Goal: Information Seeking & Learning: Learn about a topic

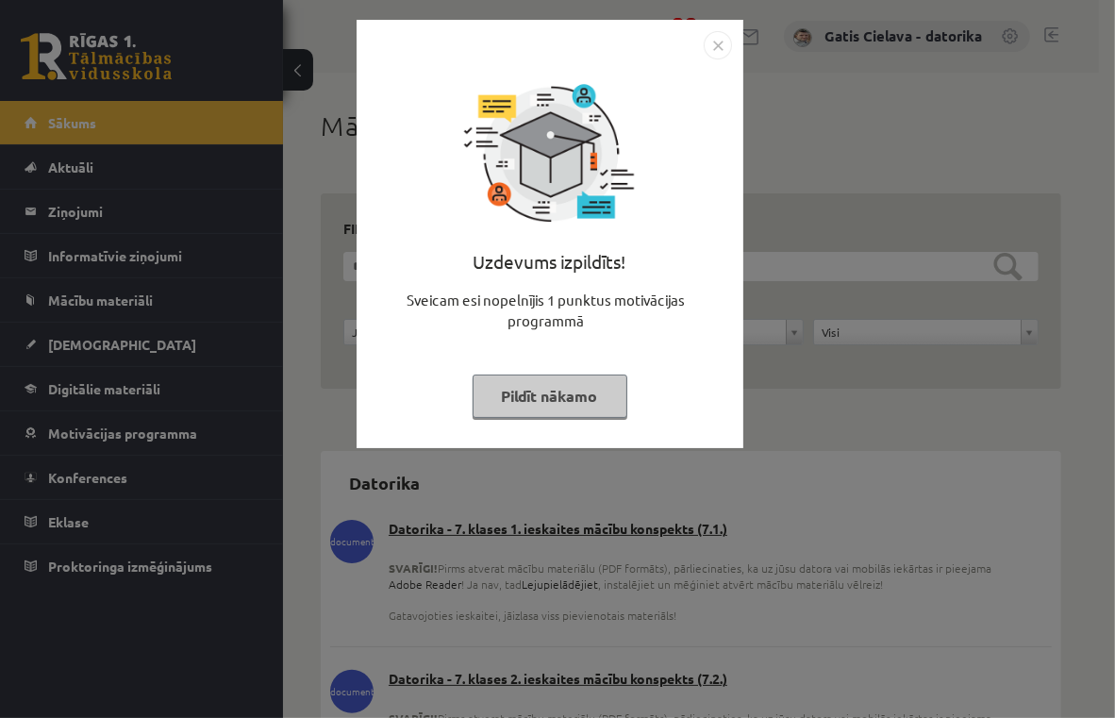
click at [549, 402] on button "Pildīt nākamo" at bounding box center [549, 395] width 155 height 43
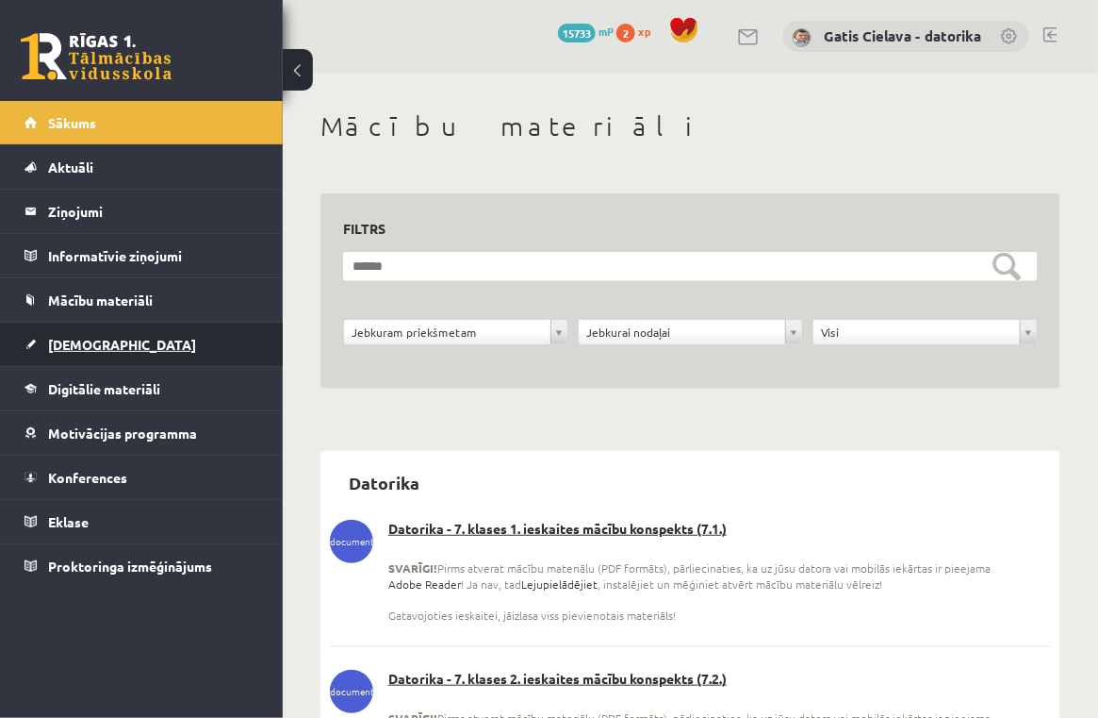
click at [82, 339] on span "[DEMOGRAPHIC_DATA]" at bounding box center [122, 344] width 148 height 17
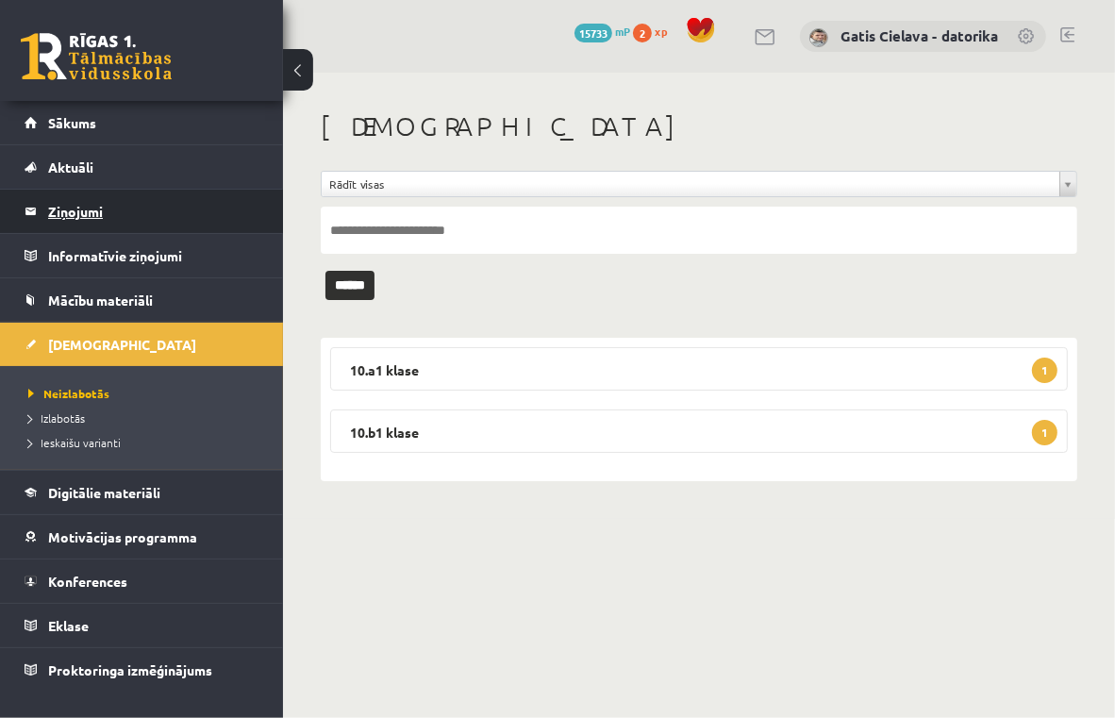
click at [80, 210] on legend "Ziņojumi 0" at bounding box center [153, 211] width 211 height 43
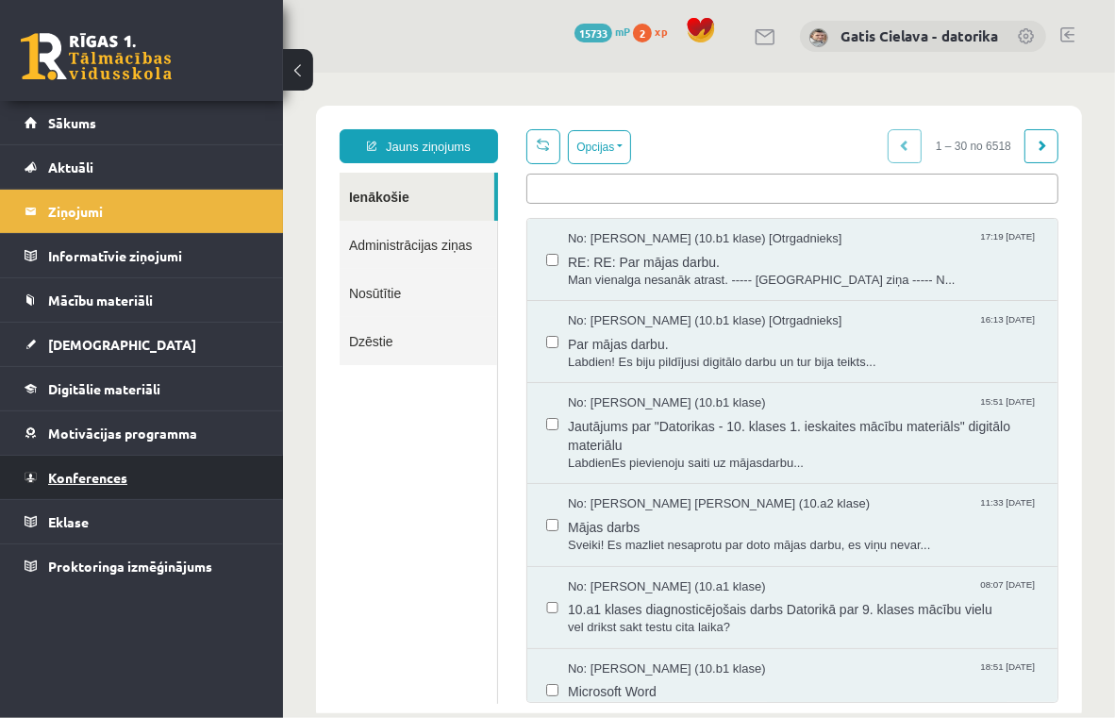
click at [91, 475] on span "Konferences" at bounding box center [87, 477] width 79 height 17
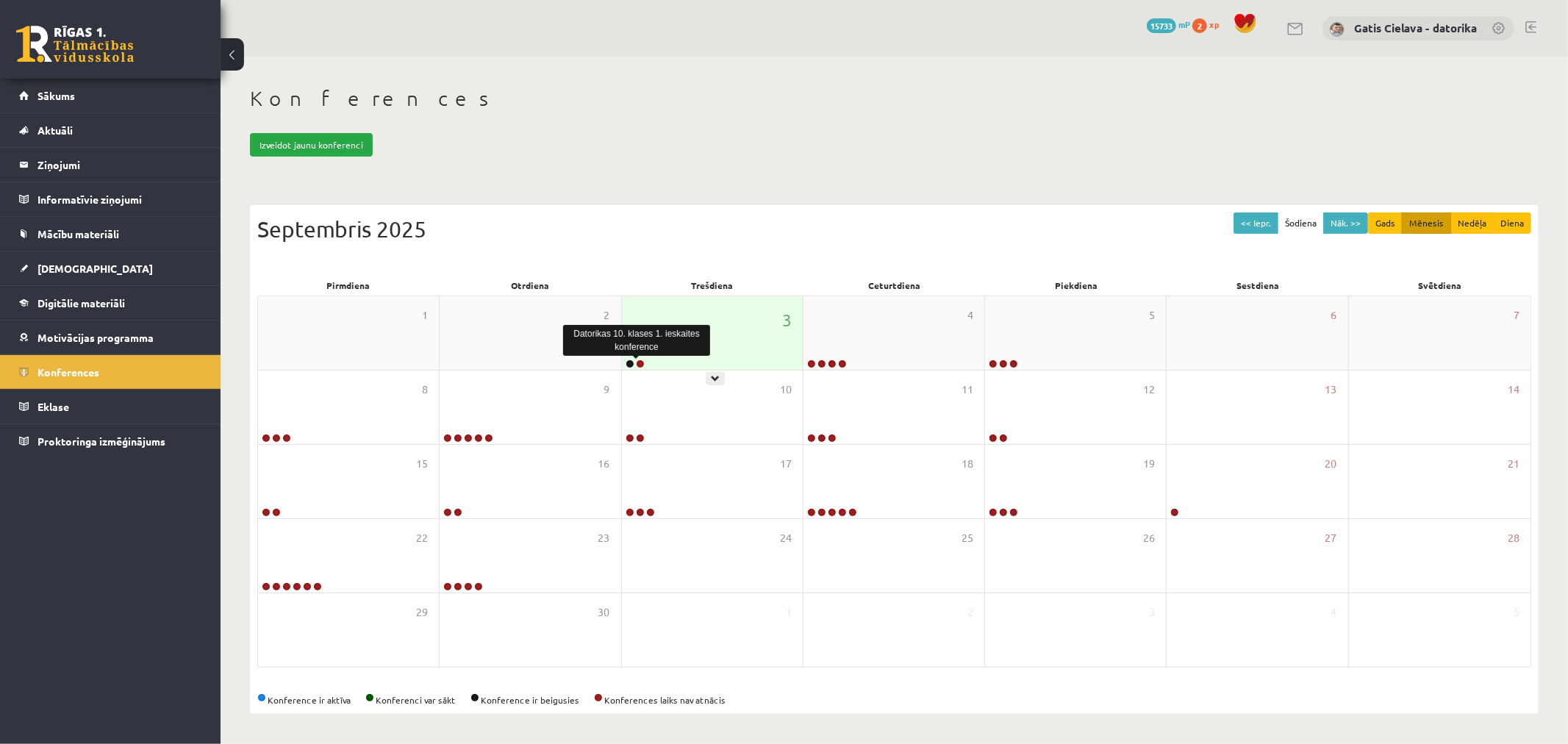
click at [644, 363] on link at bounding box center [640, 363] width 9 height 9
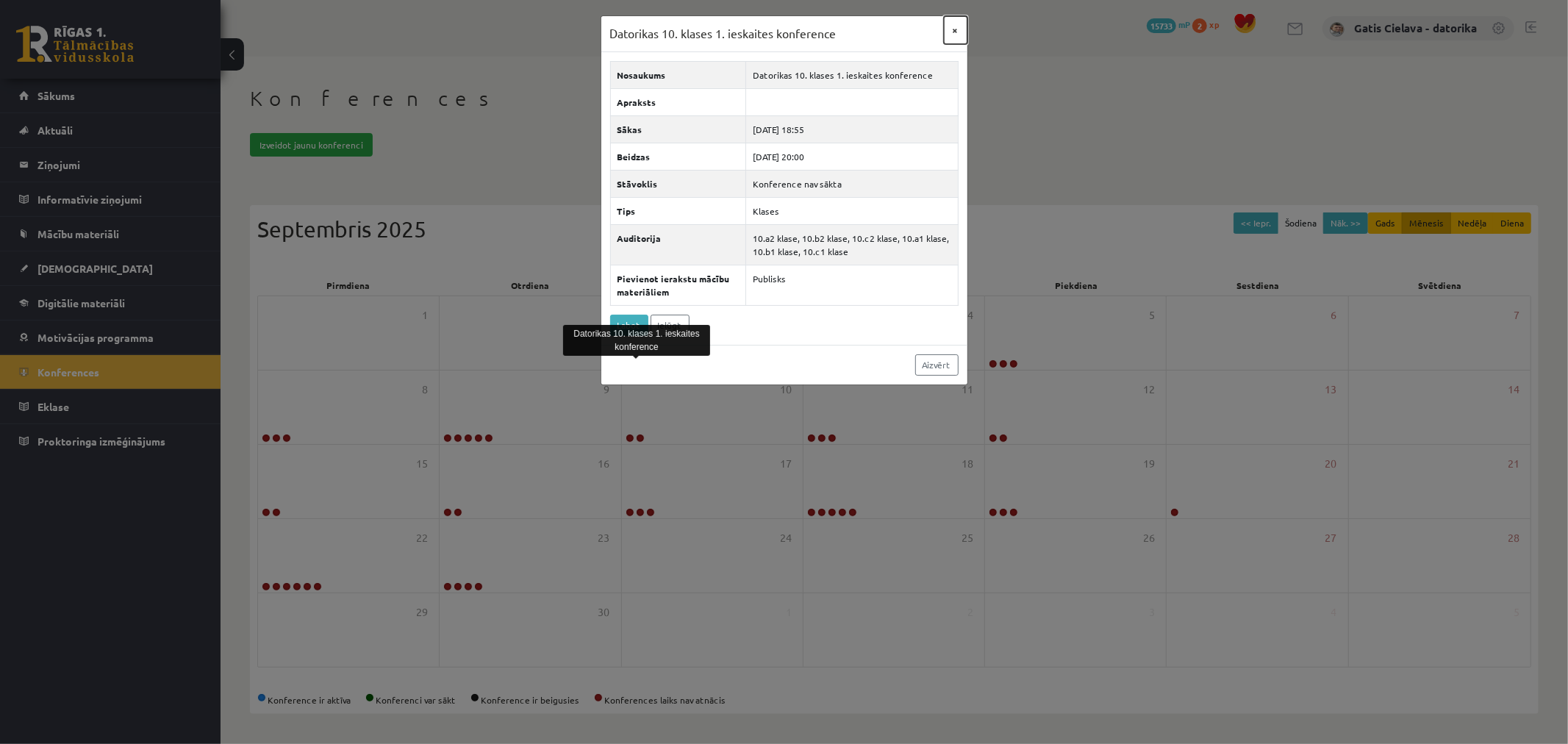
click at [869, 27] on button "×" at bounding box center [956, 30] width 23 height 28
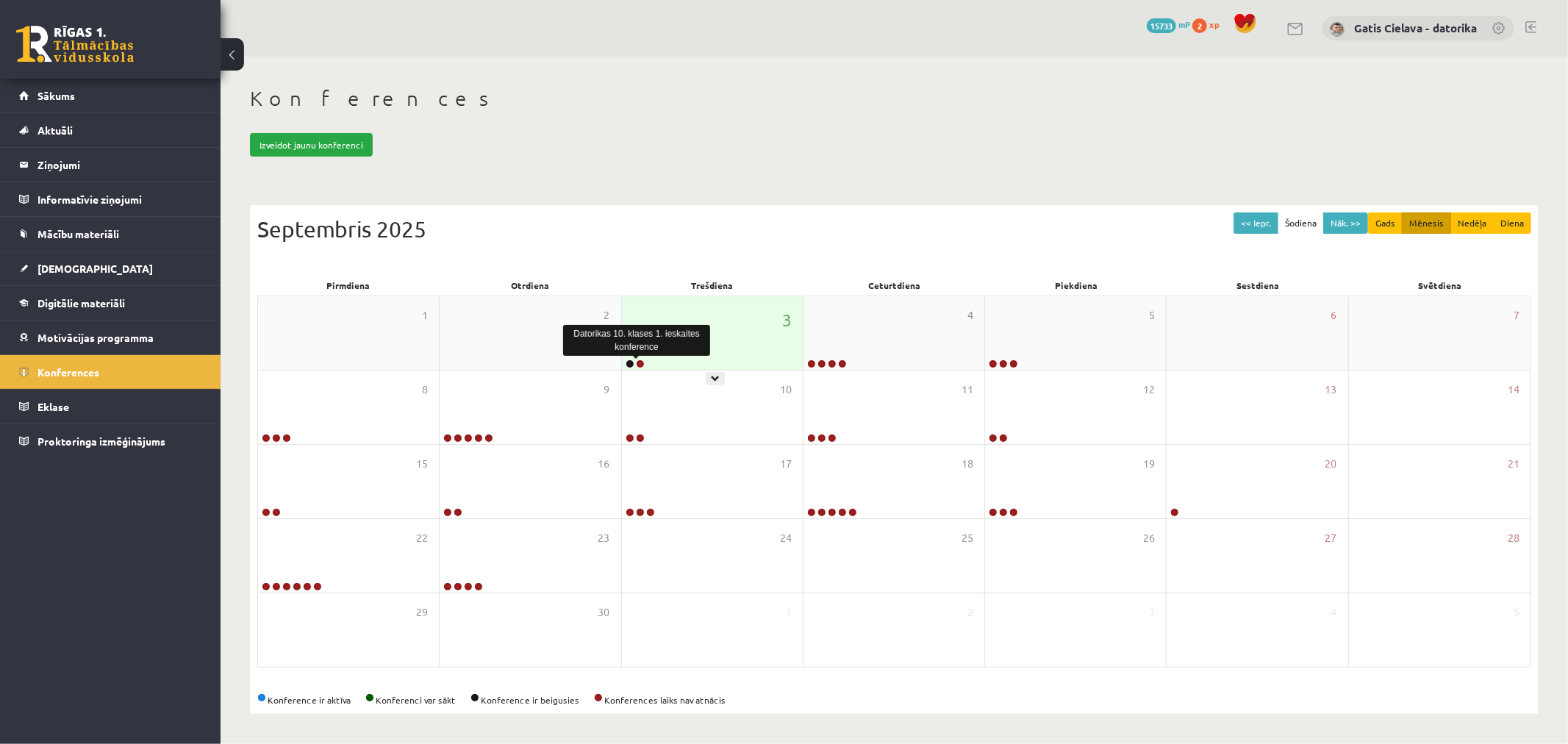
click at [642, 363] on link at bounding box center [640, 363] width 9 height 9
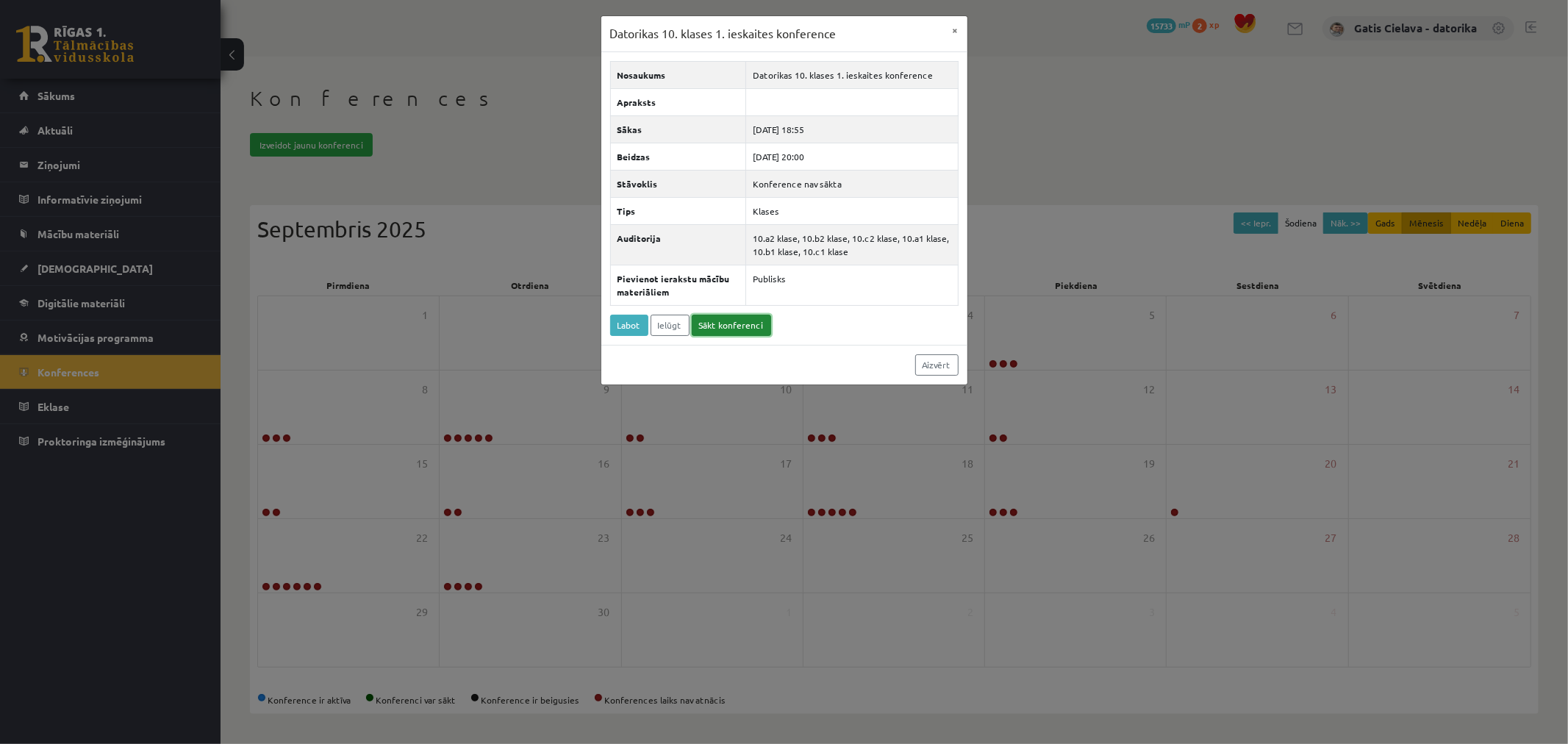
click at [729, 328] on link "Sākt konferenci" at bounding box center [731, 325] width 80 height 21
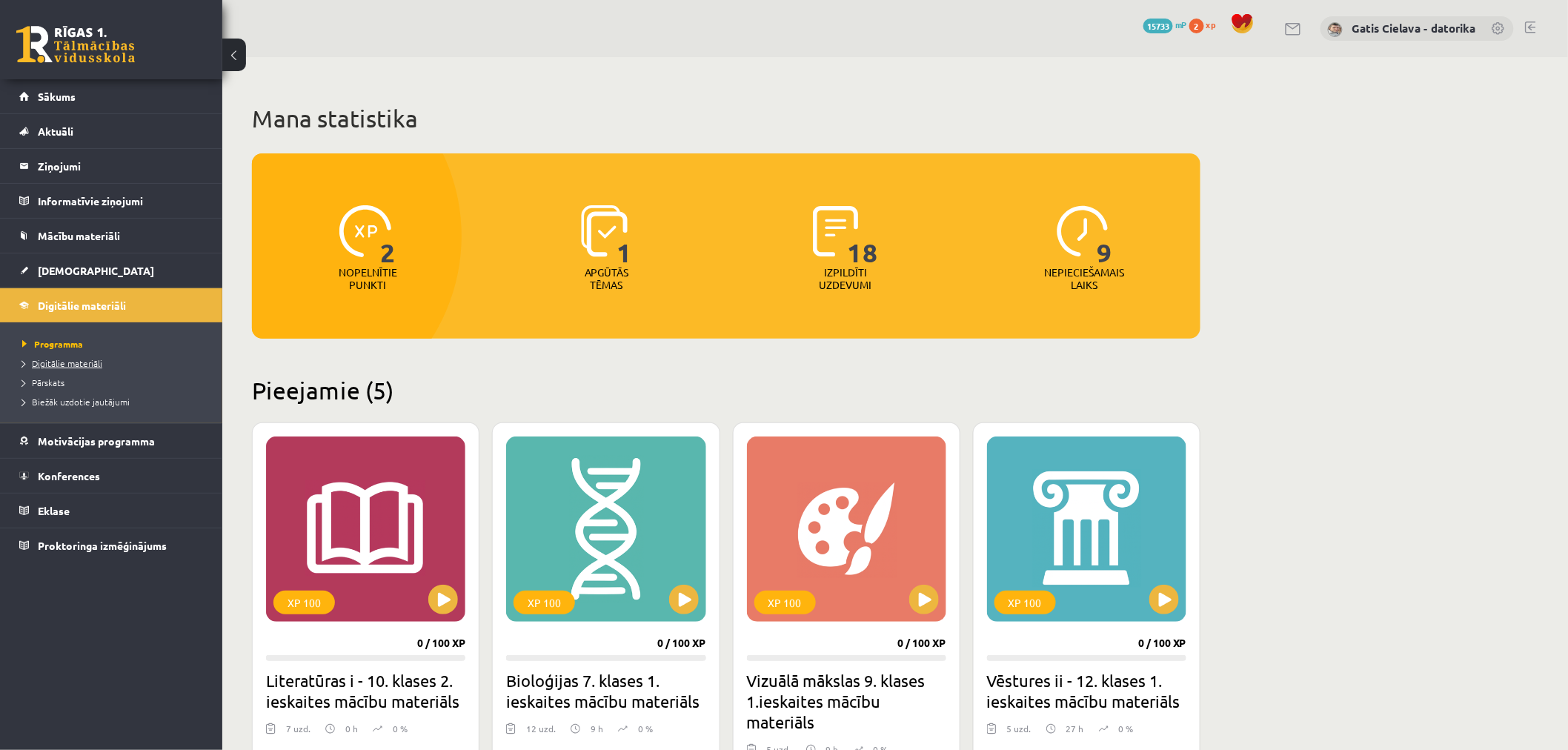
click at [75, 359] on span "Digitālie materiāli" at bounding box center [62, 362] width 80 height 12
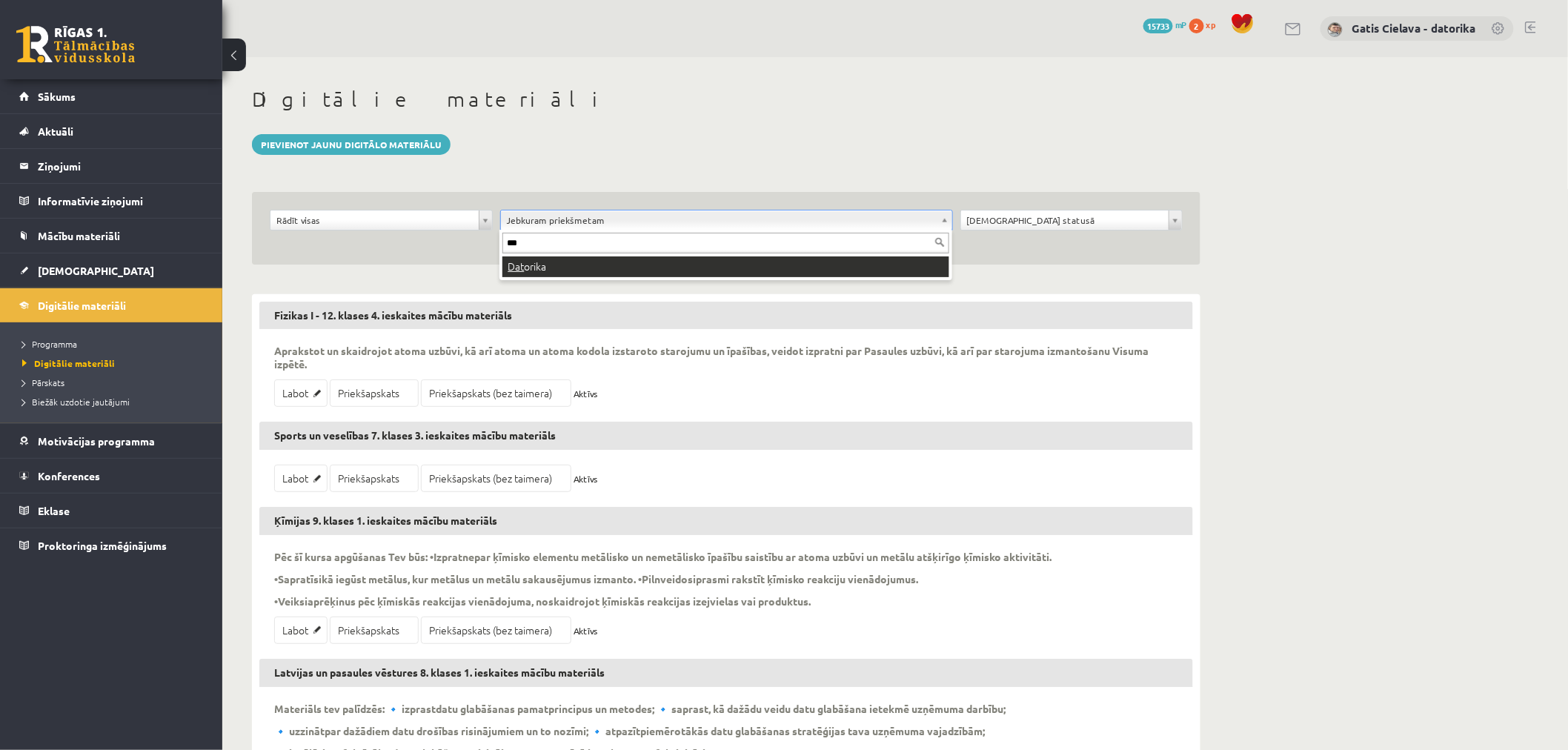
type input "***"
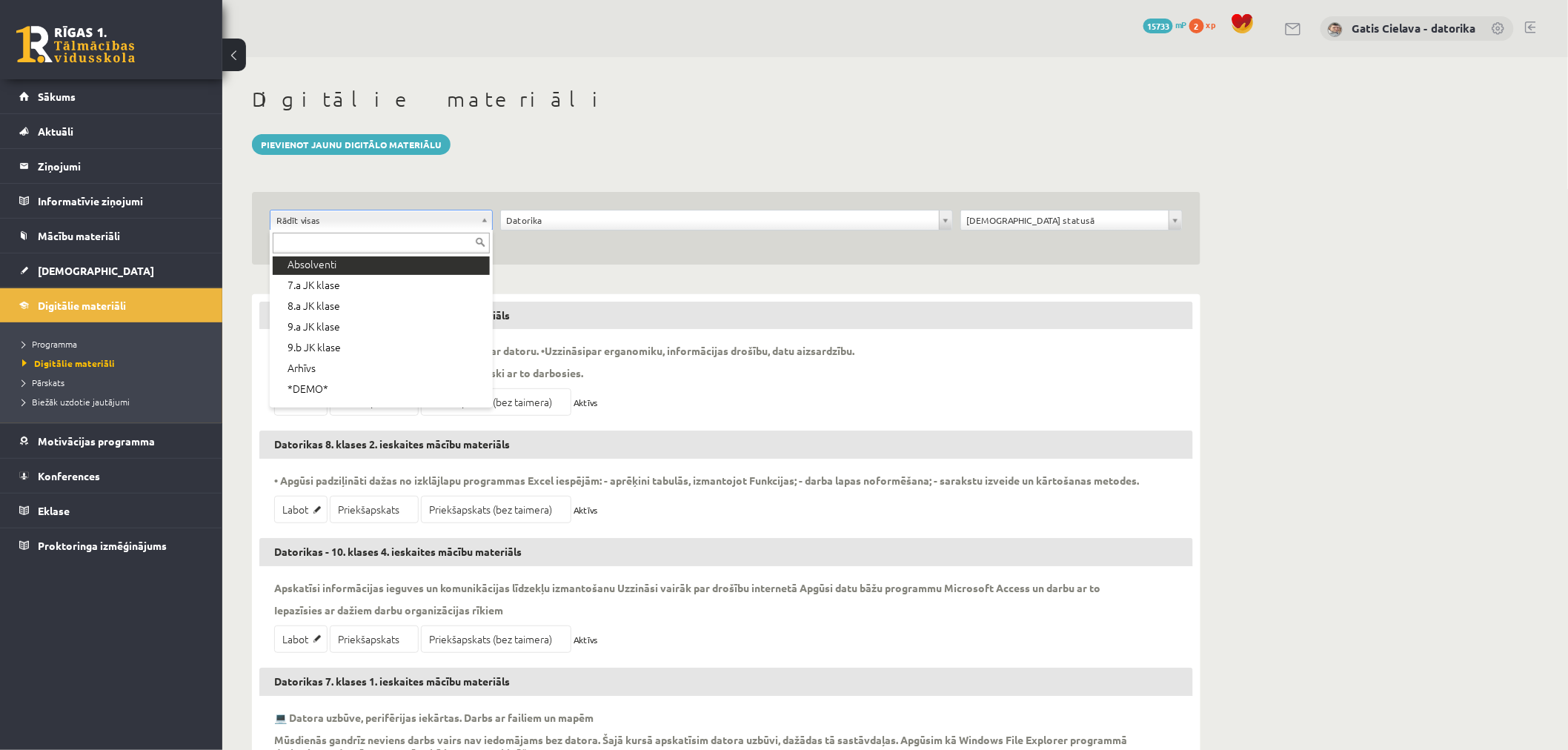
scroll to position [164, 0]
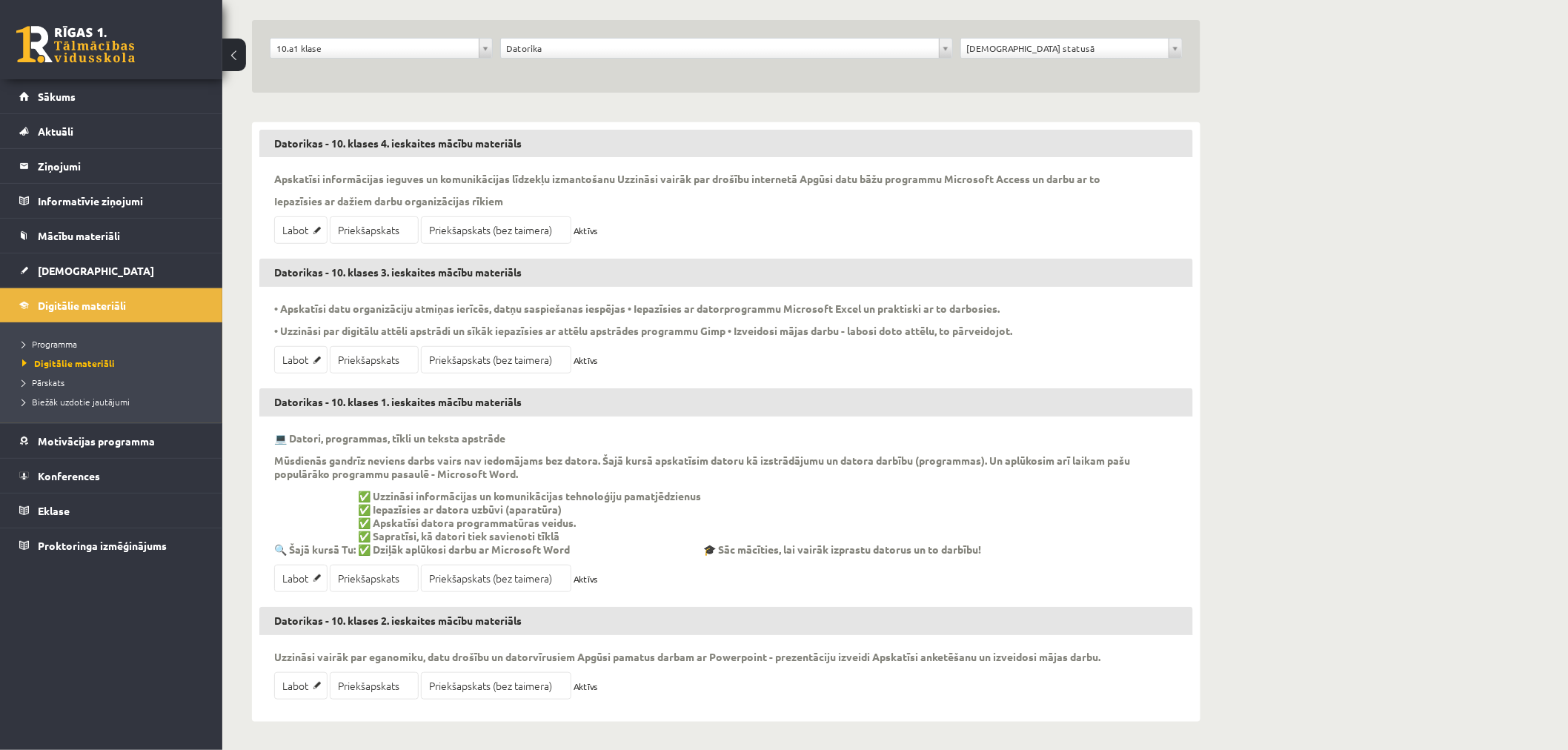
scroll to position [174, 0]
click at [485, 577] on link "Priekšapskats (bez taimera)" at bounding box center [496, 577] width 150 height 28
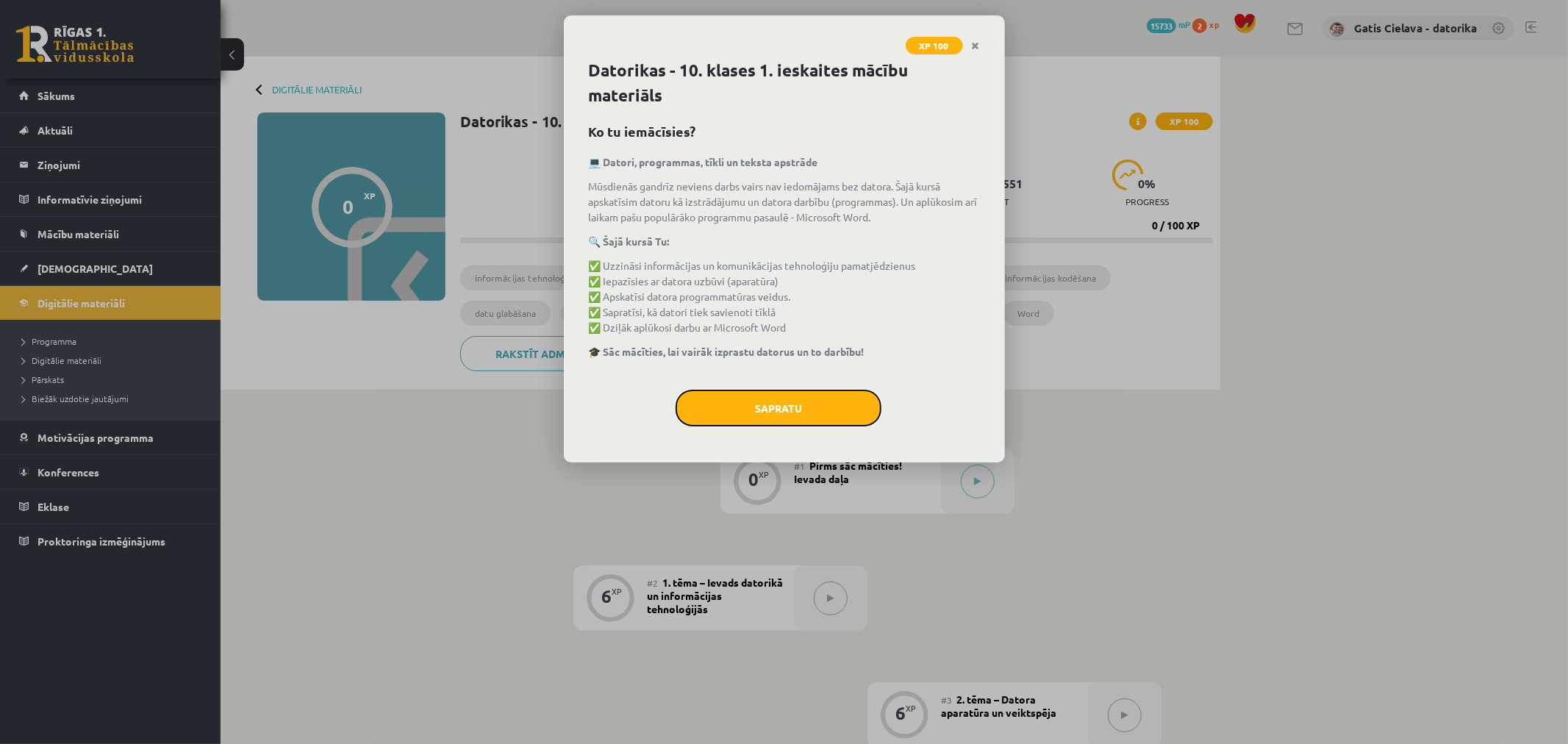
click at [798, 409] on button "Sapratu" at bounding box center [779, 408] width 206 height 37
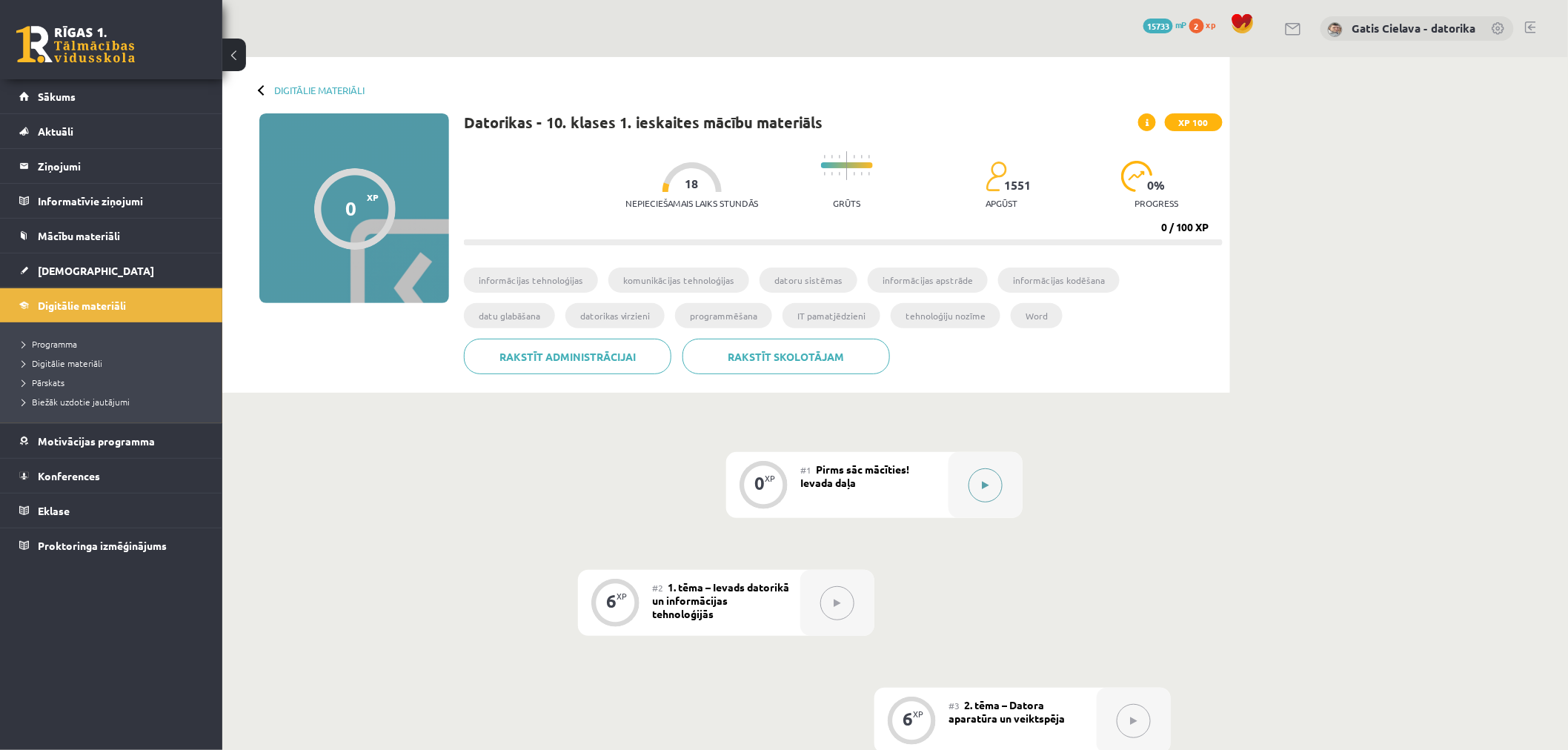
click at [989, 487] on icon at bounding box center [986, 485] width 6 height 9
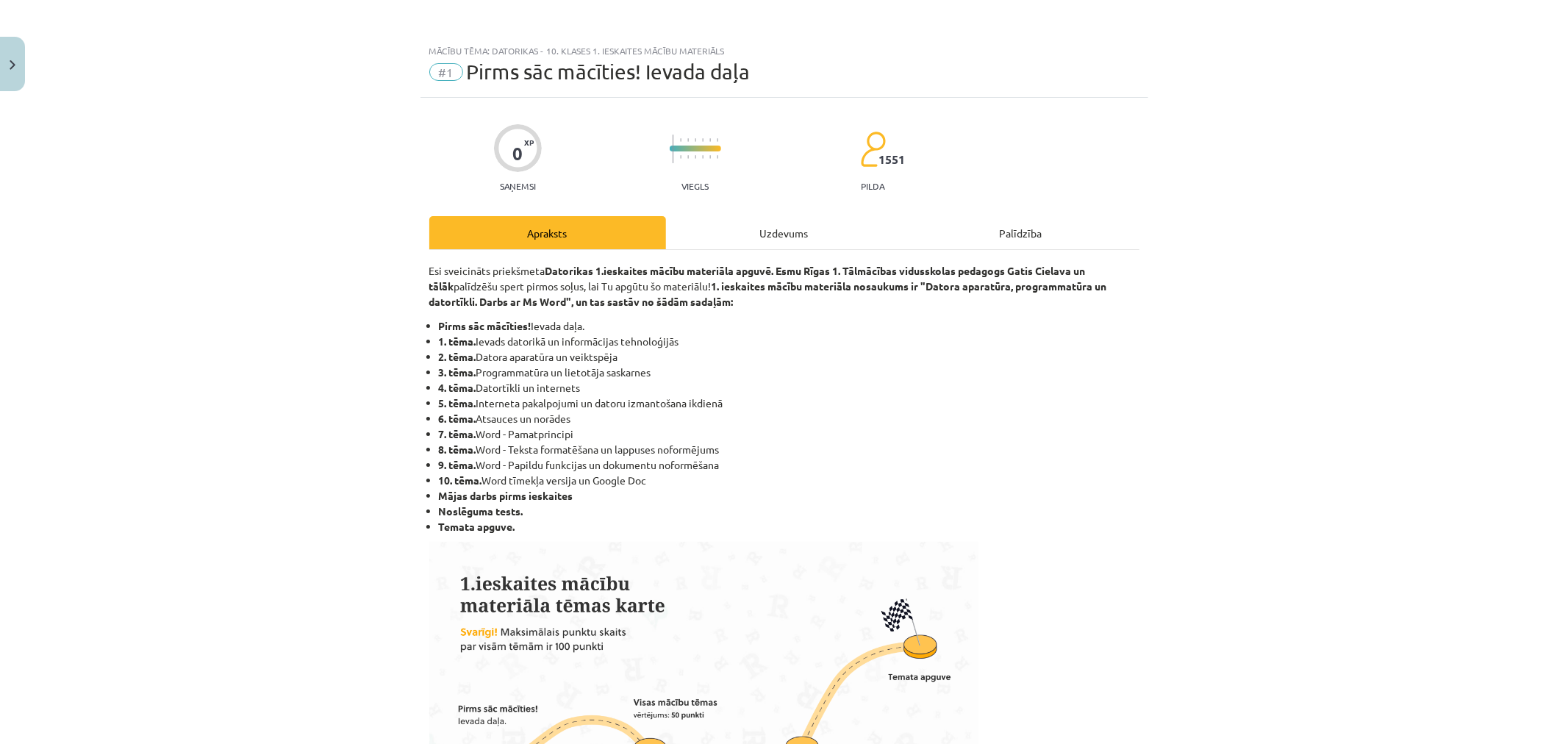
click at [784, 232] on div "Uzdevums" at bounding box center [784, 232] width 237 height 33
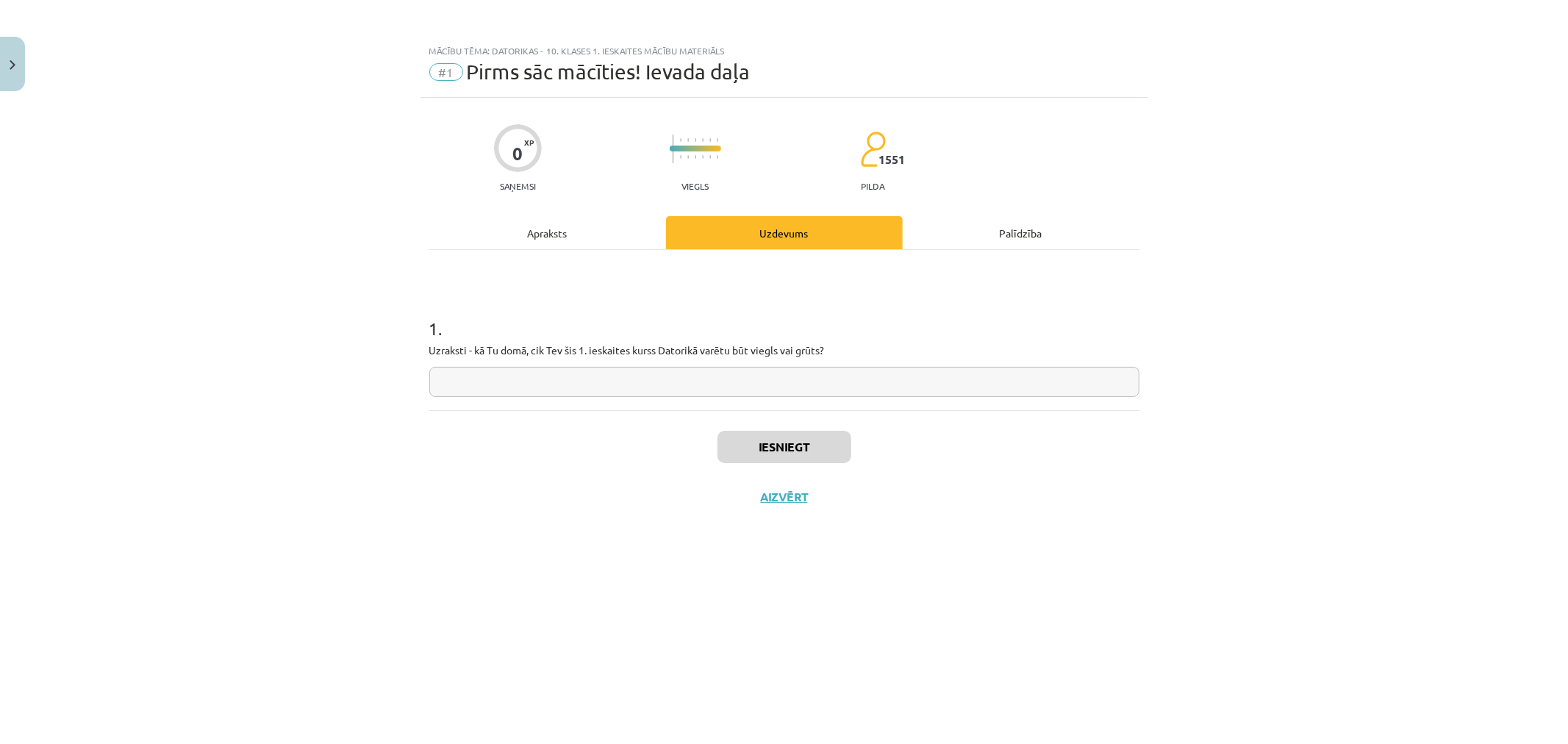
click at [564, 379] on input "text" at bounding box center [784, 382] width 710 height 30
type input "*"
click at [766, 438] on button "Iesniegt" at bounding box center [784, 447] width 134 height 32
click at [815, 505] on button "Nākamā nodarbība" at bounding box center [784, 506] width 144 height 34
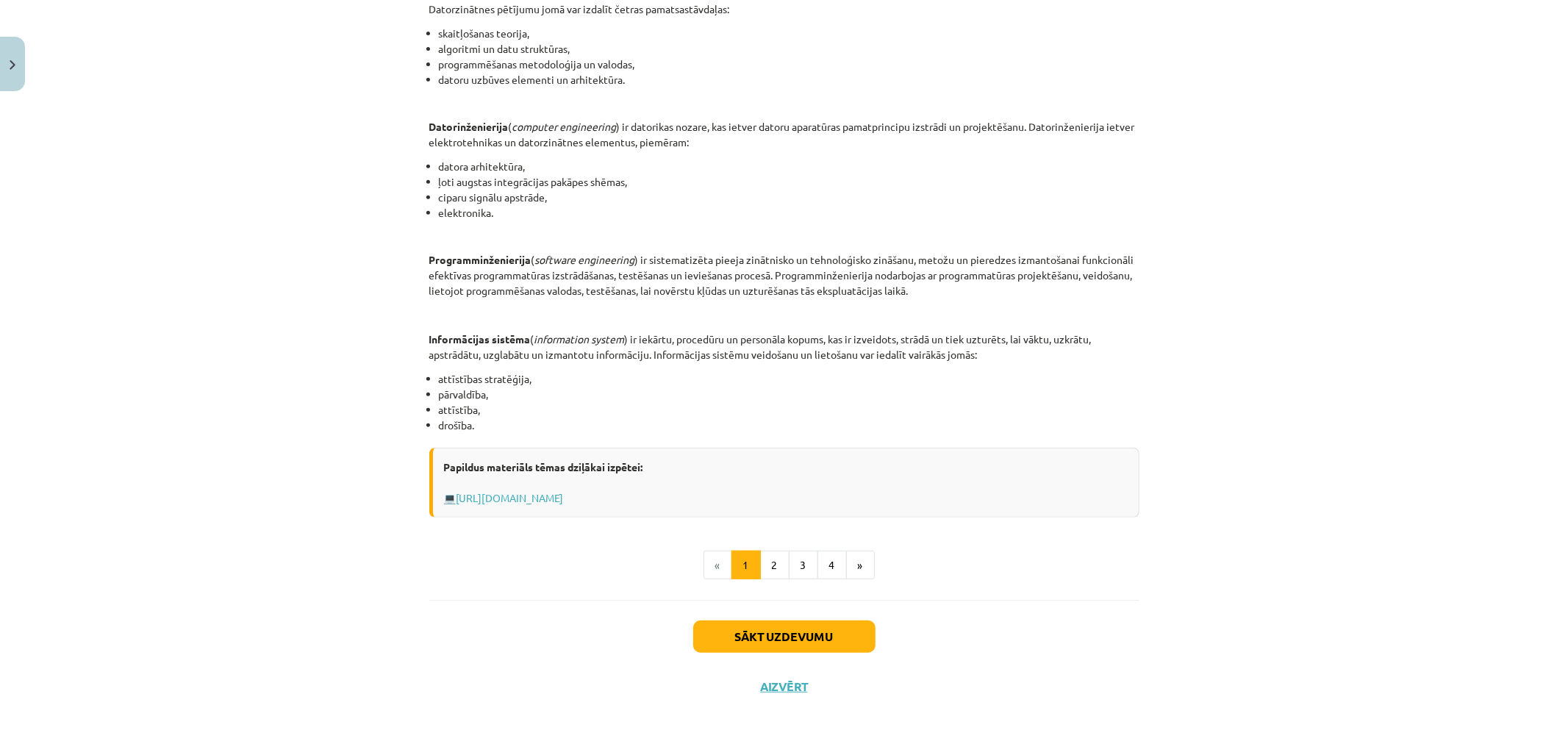
scroll to position [513, 0]
click at [799, 631] on button "Sākt uzdevumu" at bounding box center [784, 633] width 182 height 32
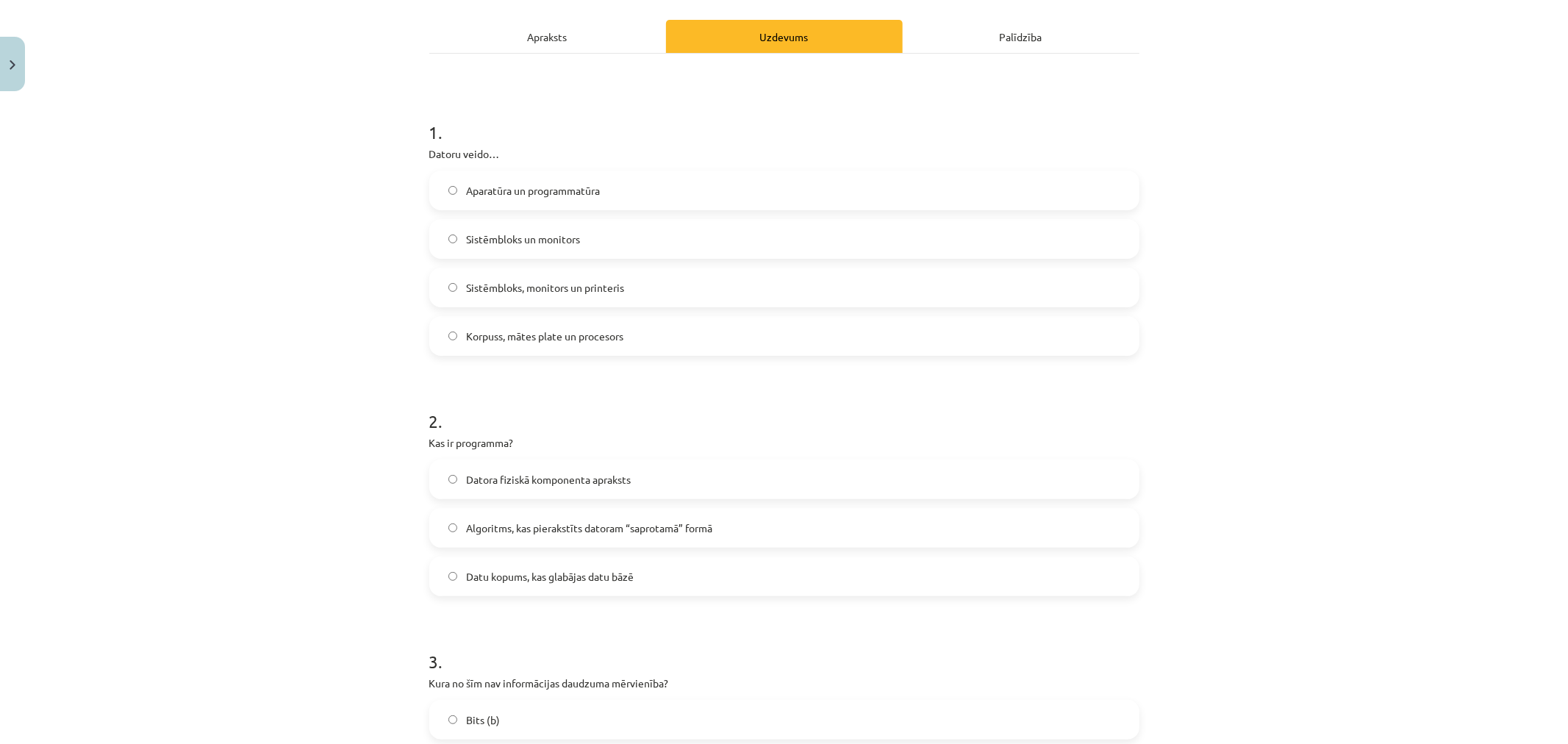
scroll to position [445, 0]
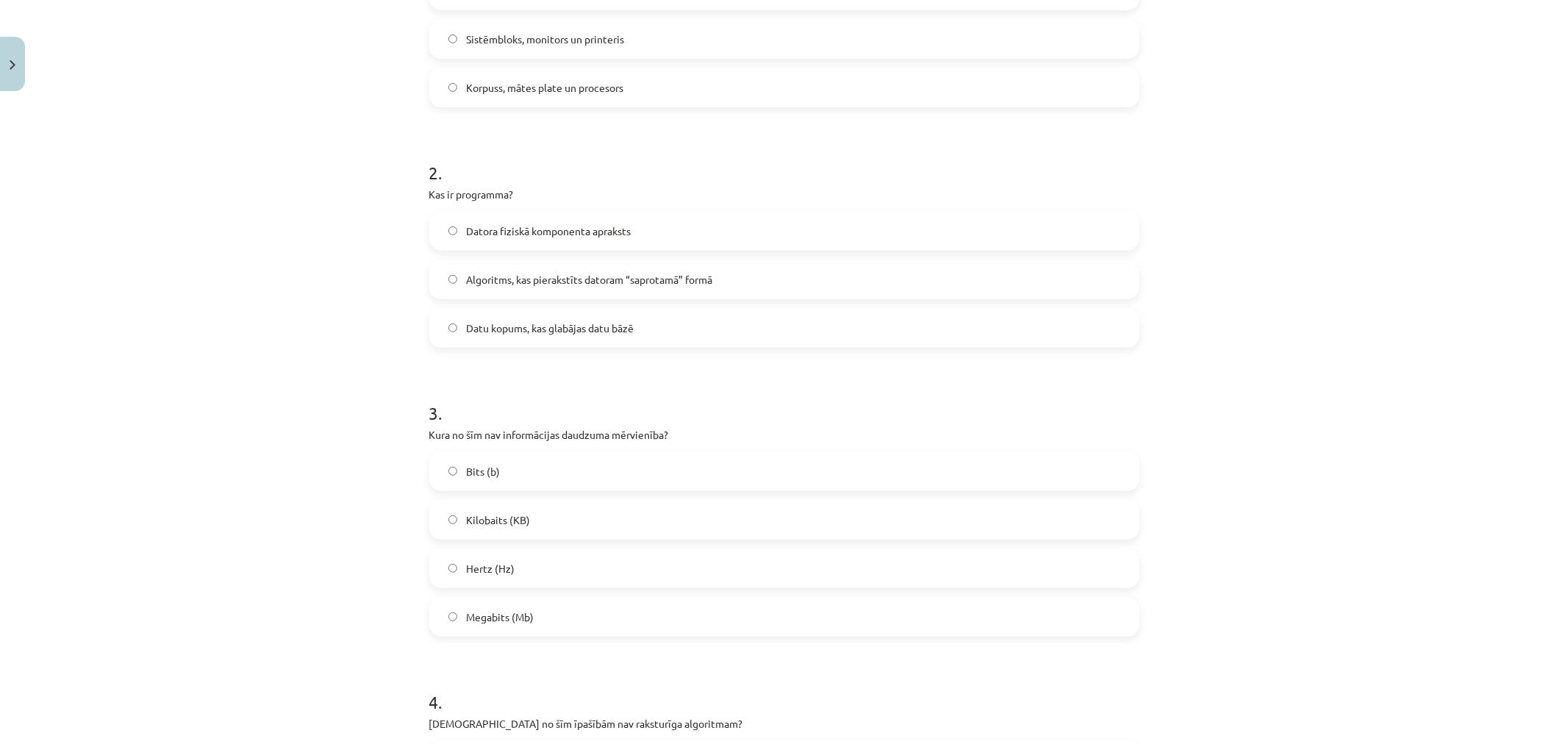
click at [503, 611] on span "Megabits (Mb)" at bounding box center [500, 618] width 68 height 16
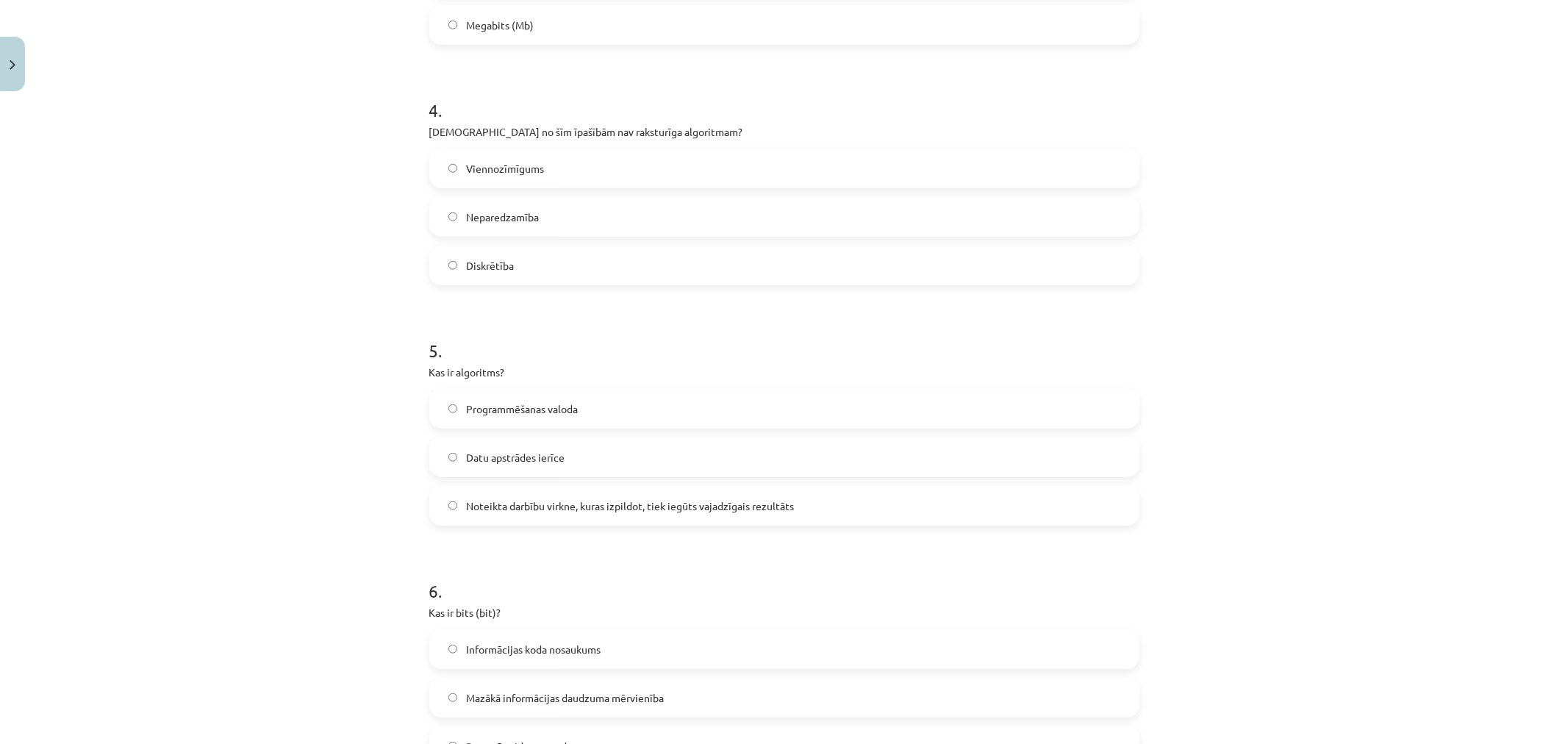
scroll to position [1229, 0]
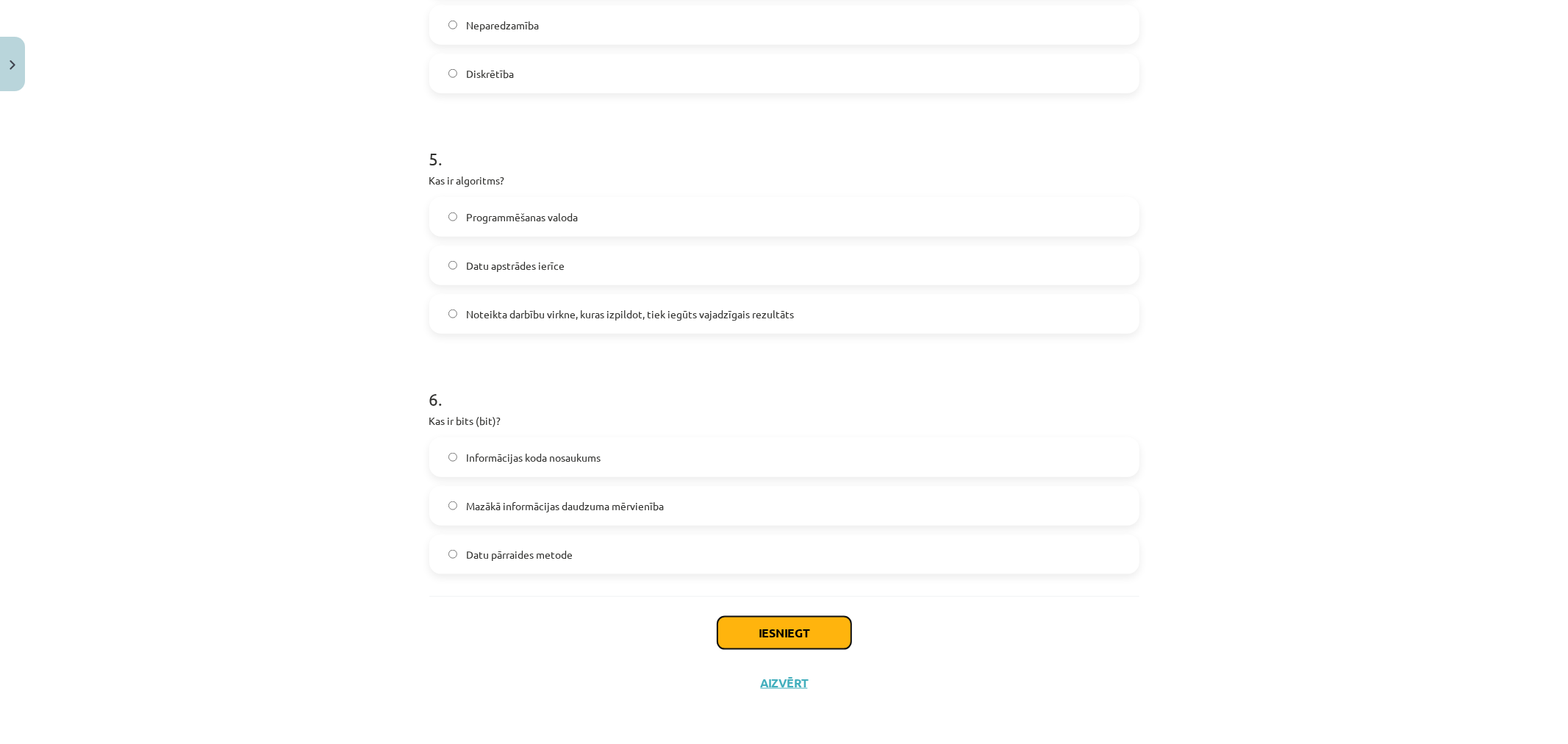
drag, startPoint x: 784, startPoint y: 627, endPoint x: 790, endPoint y: 612, distance: 16.2
click at [785, 627] on button "Iesniegt" at bounding box center [784, 632] width 134 height 32
click at [596, 501] on span "Mazākā informācijas daudzuma mērvienība" at bounding box center [565, 506] width 198 height 16
click at [775, 617] on button "Iesniegt" at bounding box center [784, 632] width 134 height 32
click at [791, 622] on button "Iesniegt" at bounding box center [784, 632] width 134 height 32
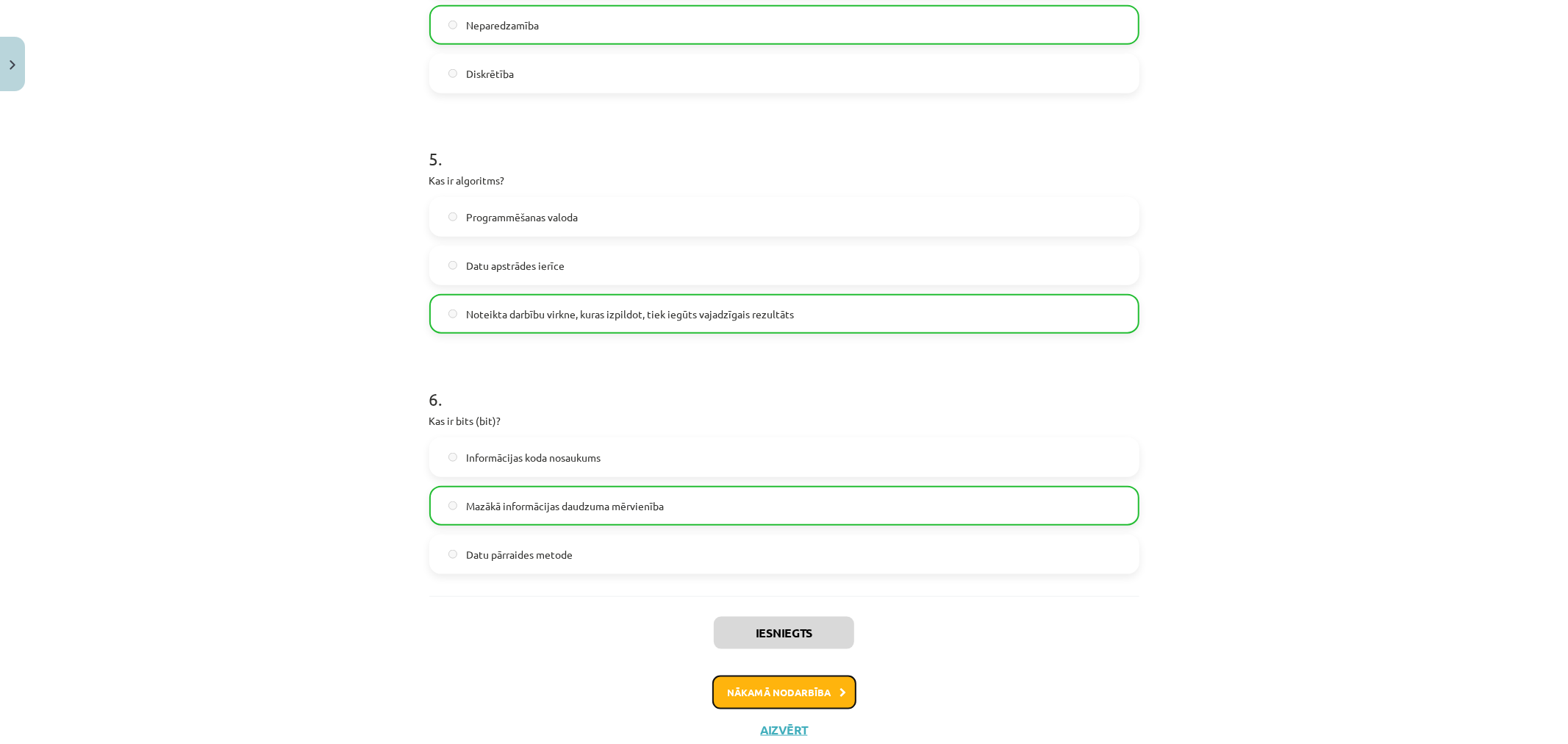
click at [759, 685] on button "Nākamā nodarbība" at bounding box center [784, 693] width 144 height 34
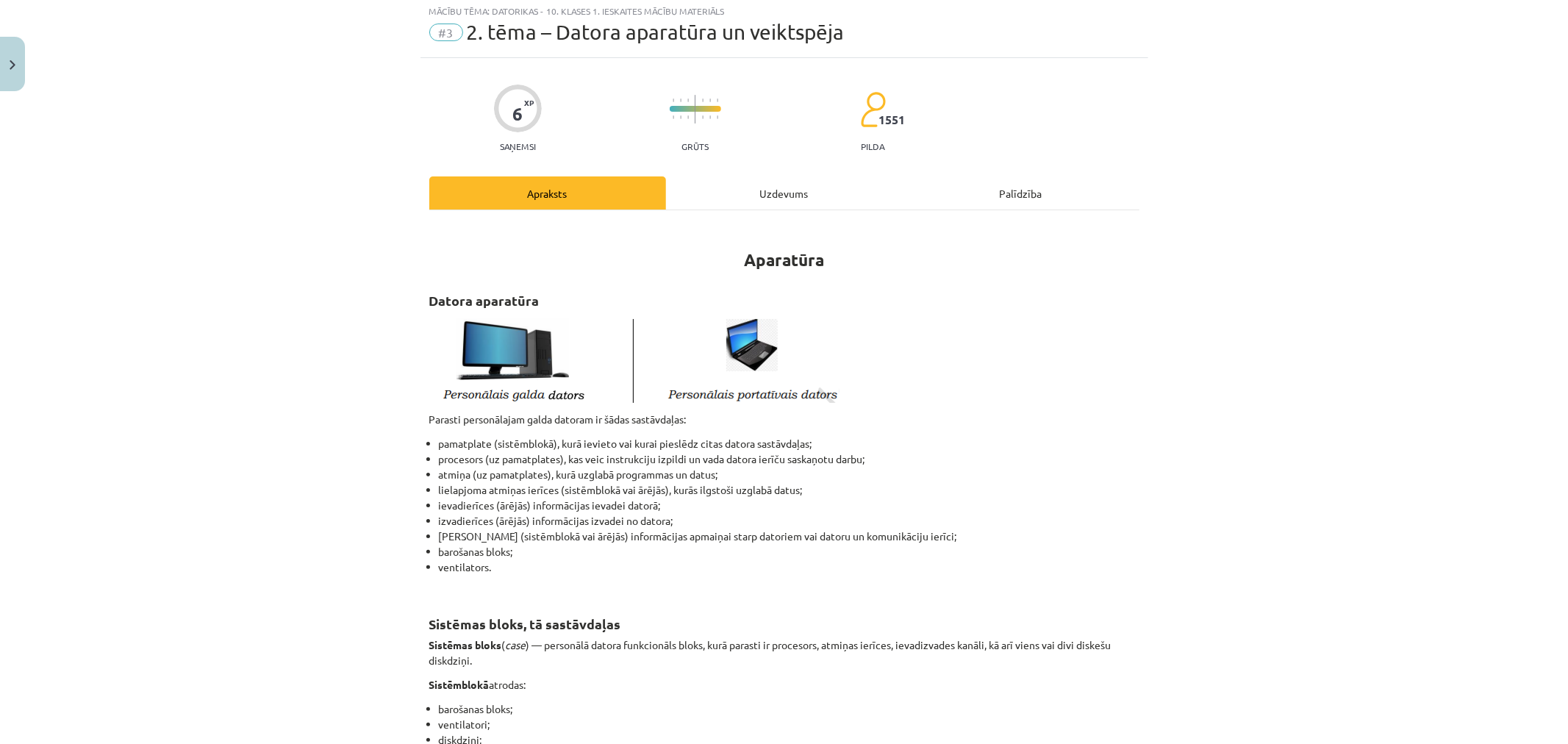
scroll to position [37, 0]
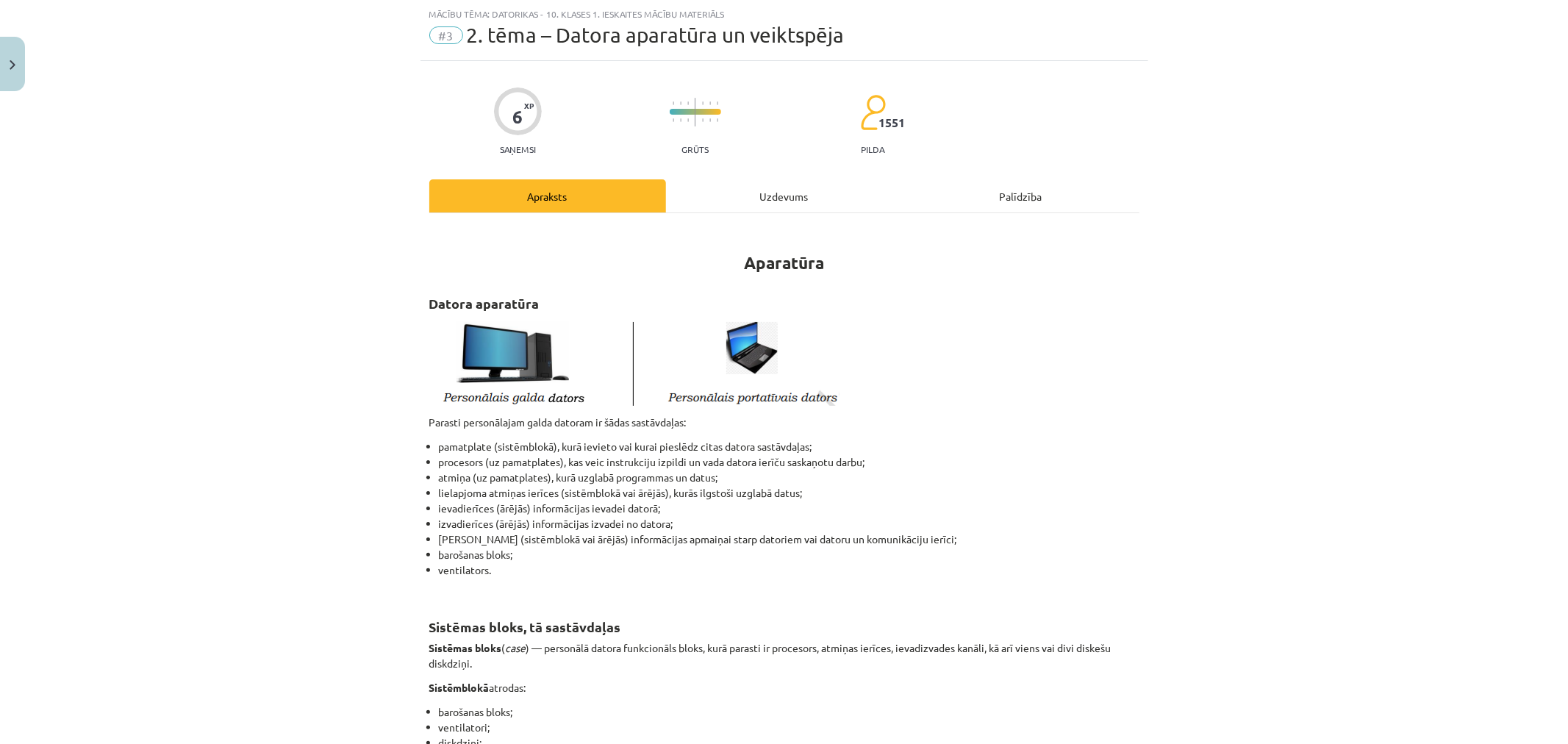
click at [773, 187] on div "Uzdevums" at bounding box center [784, 196] width 237 height 33
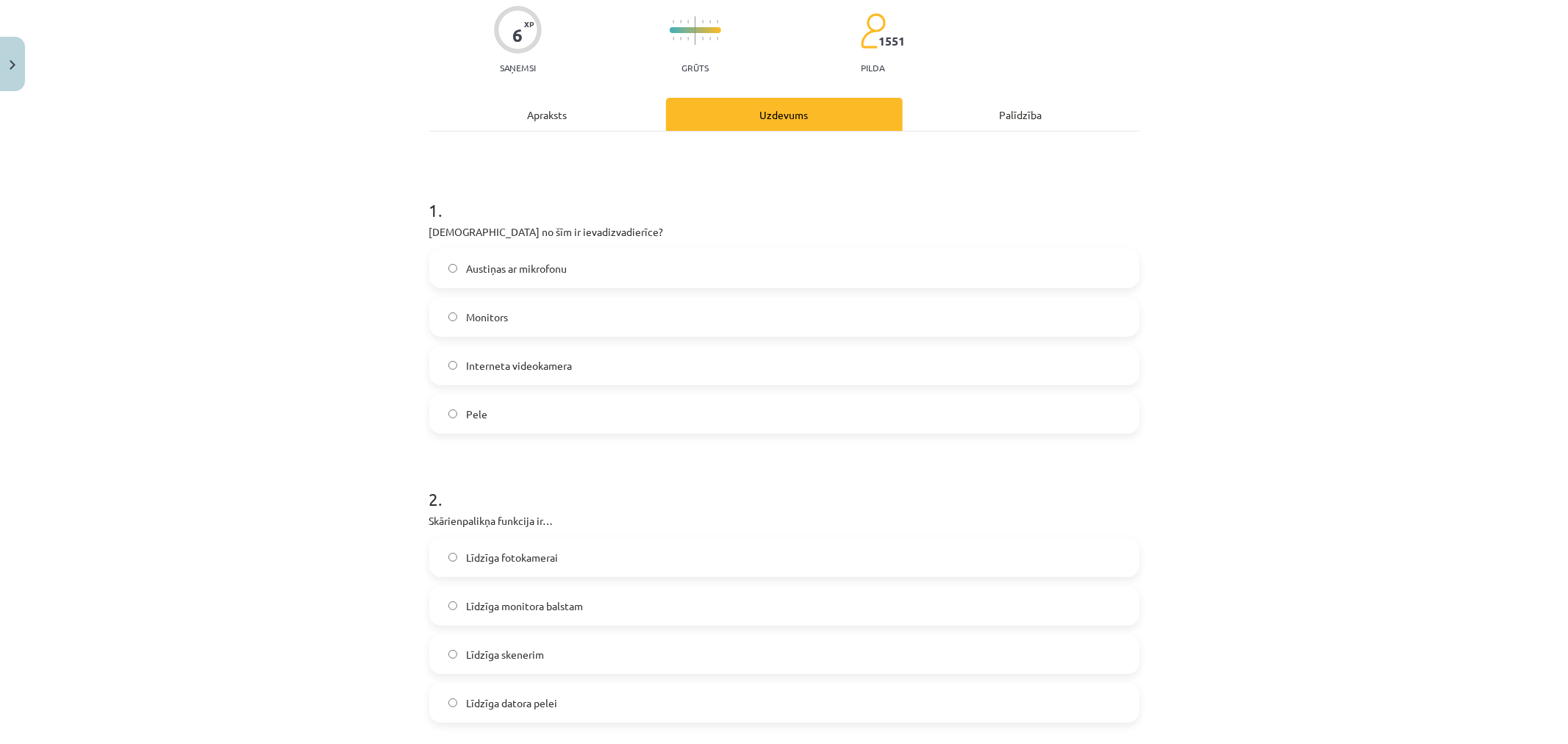
click at [479, 409] on span "Pele" at bounding box center [476, 414] width 21 height 16
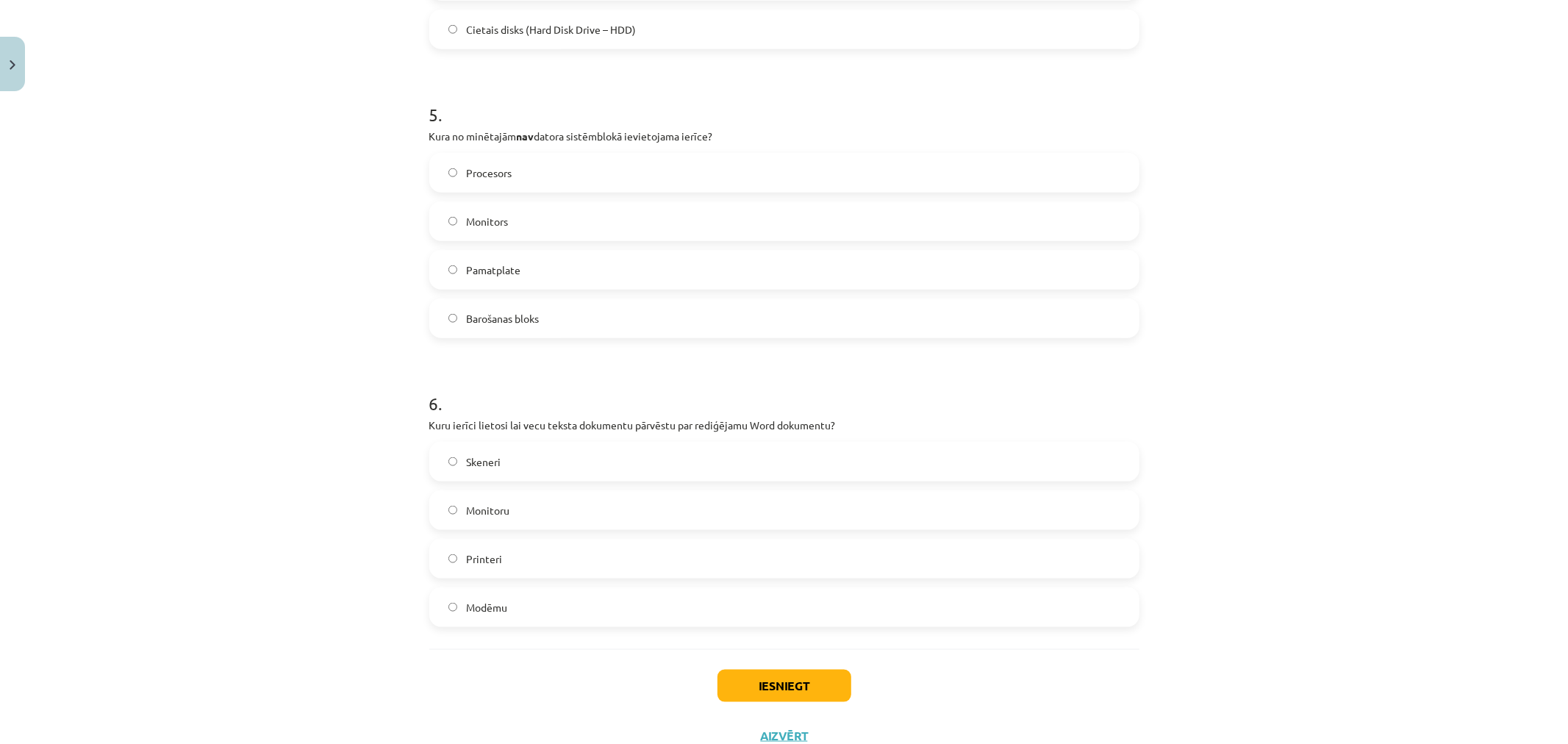
scroll to position [1341, 0]
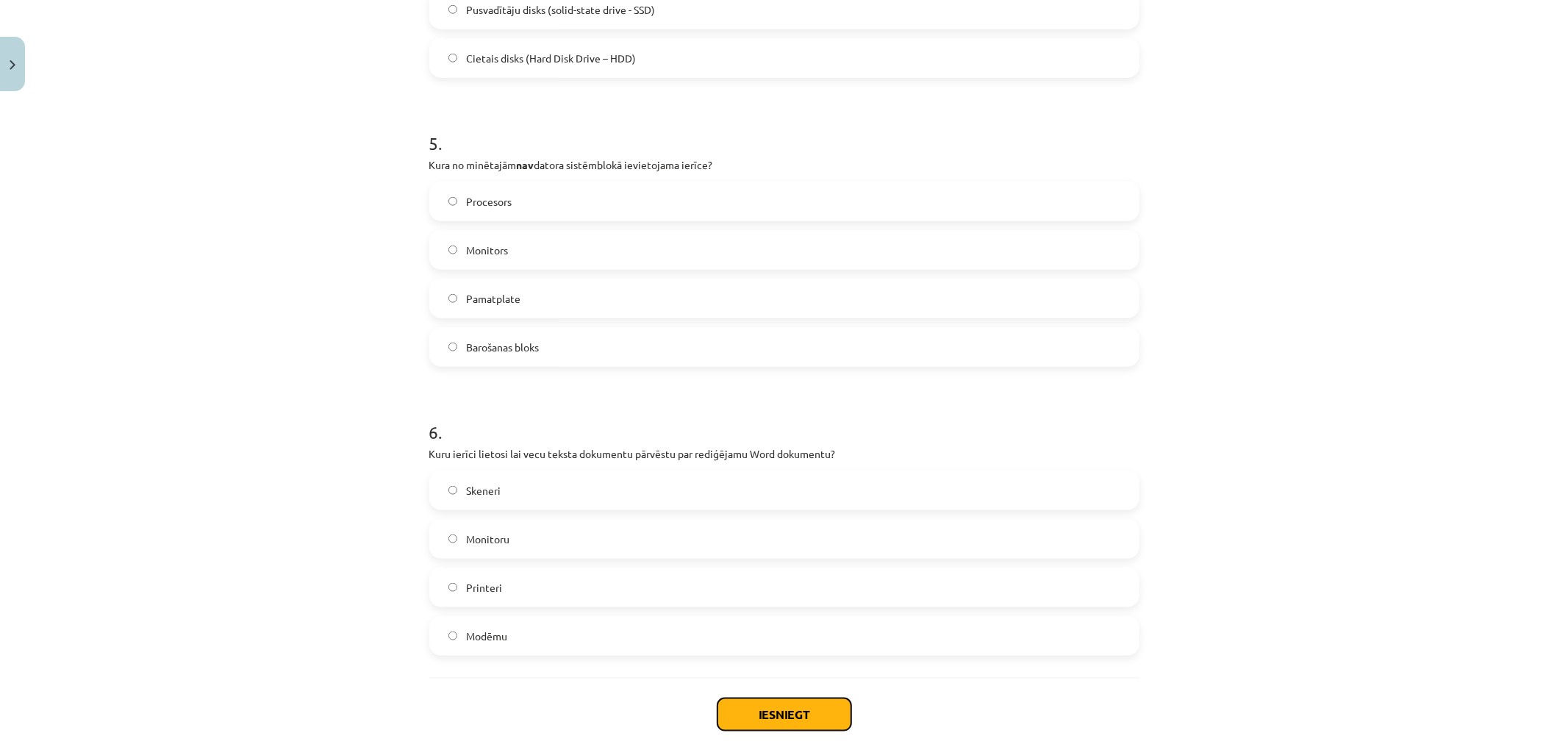
drag, startPoint x: 766, startPoint y: 715, endPoint x: 759, endPoint y: 667, distance: 48.5
click at [765, 714] on button "Iesniegt" at bounding box center [784, 714] width 134 height 32
click at [486, 584] on span "Printeri" at bounding box center [484, 588] width 36 height 16
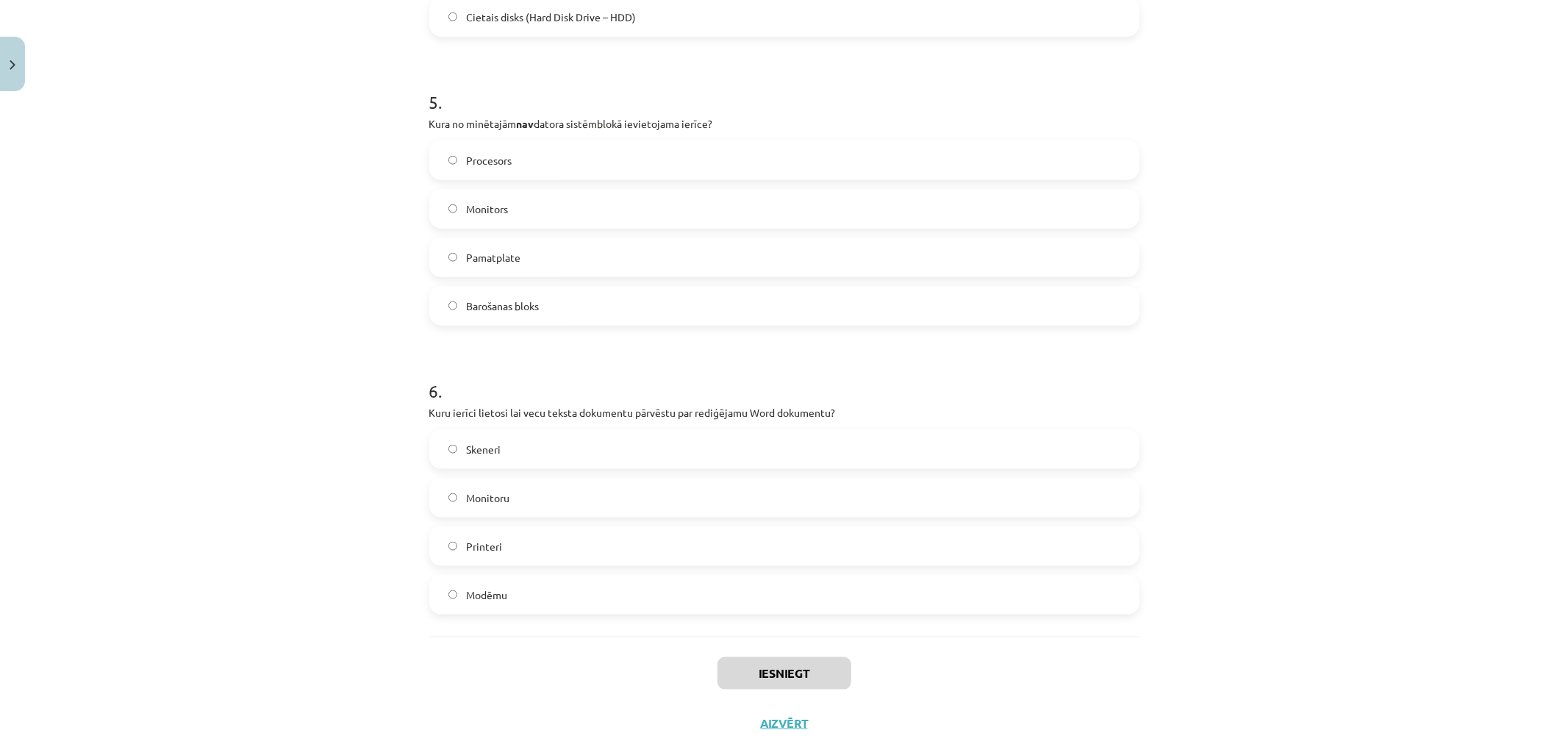
scroll to position [1423, 0]
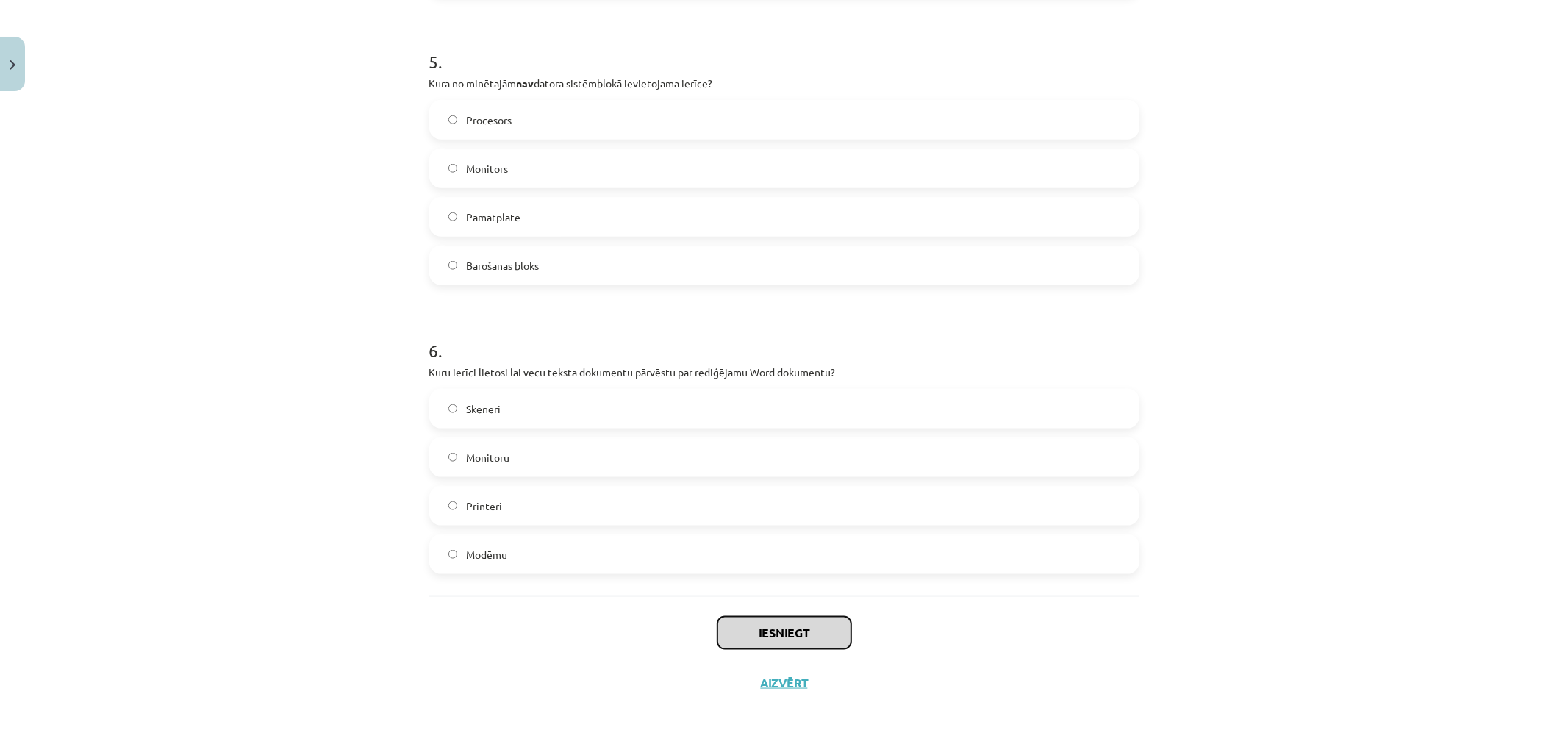
click at [788, 634] on button "Iesniegt" at bounding box center [784, 632] width 134 height 32
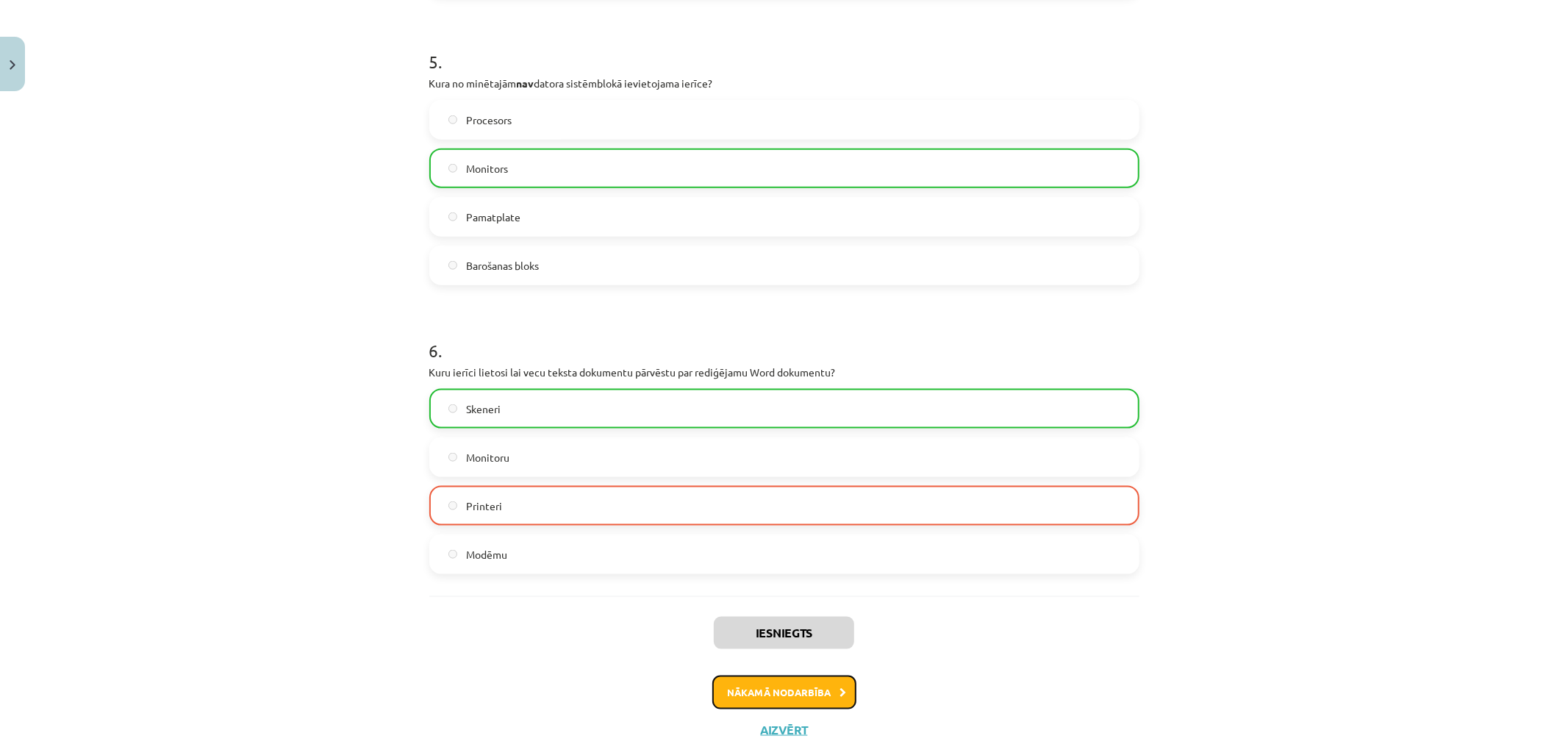
click at [784, 692] on button "Nākamā nodarbība" at bounding box center [784, 693] width 144 height 34
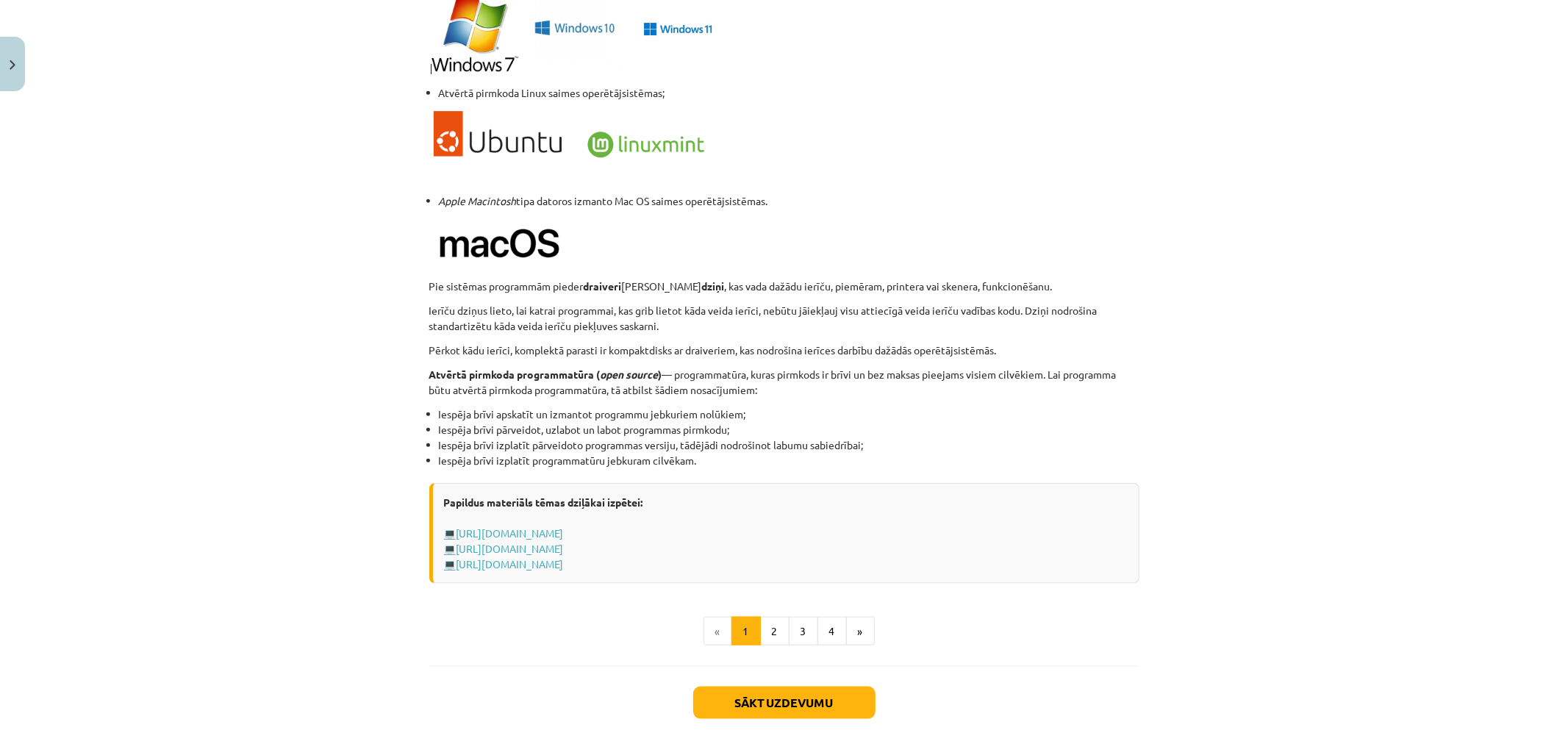
scroll to position [1338, 0]
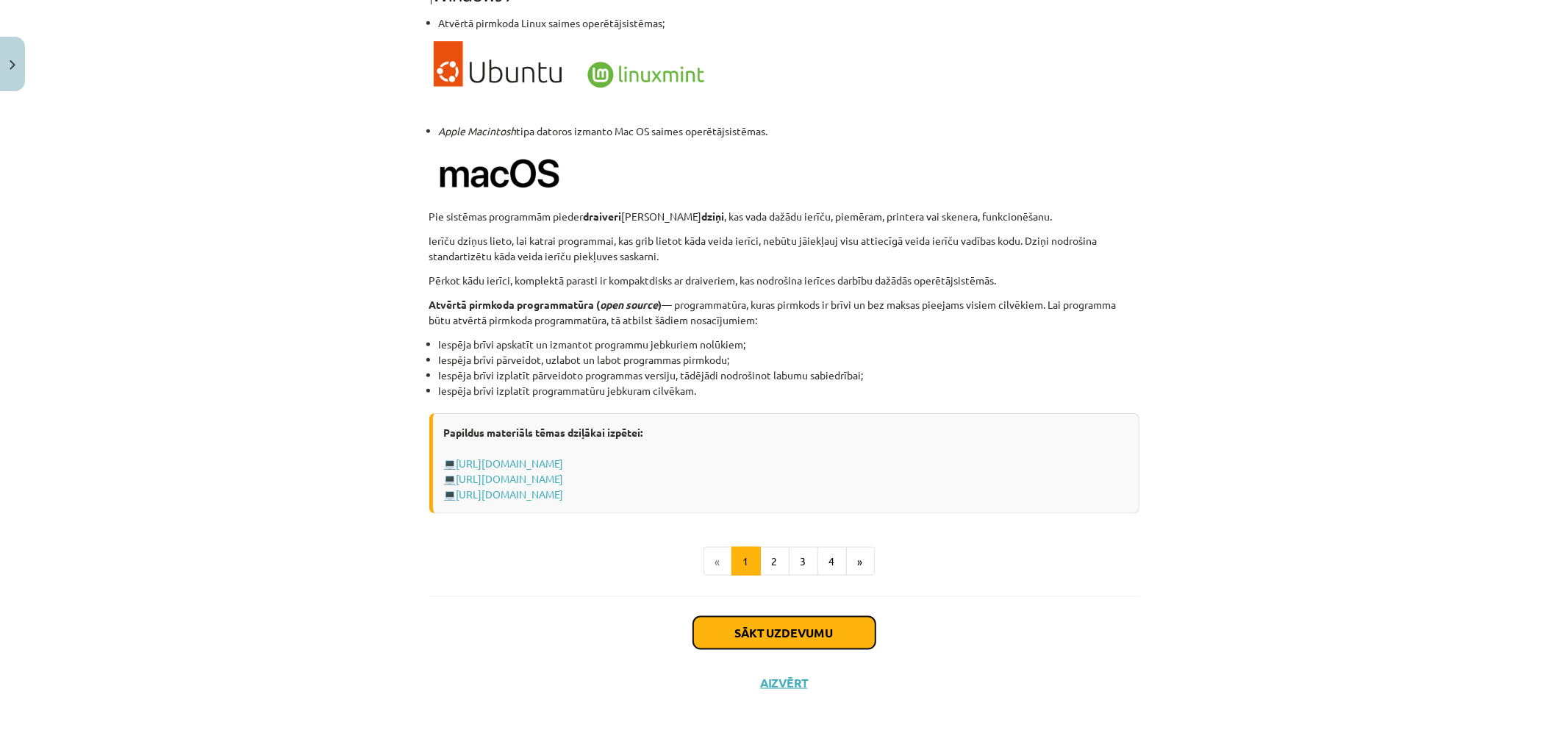
click at [781, 630] on button "Sākt uzdevumu" at bounding box center [784, 632] width 182 height 32
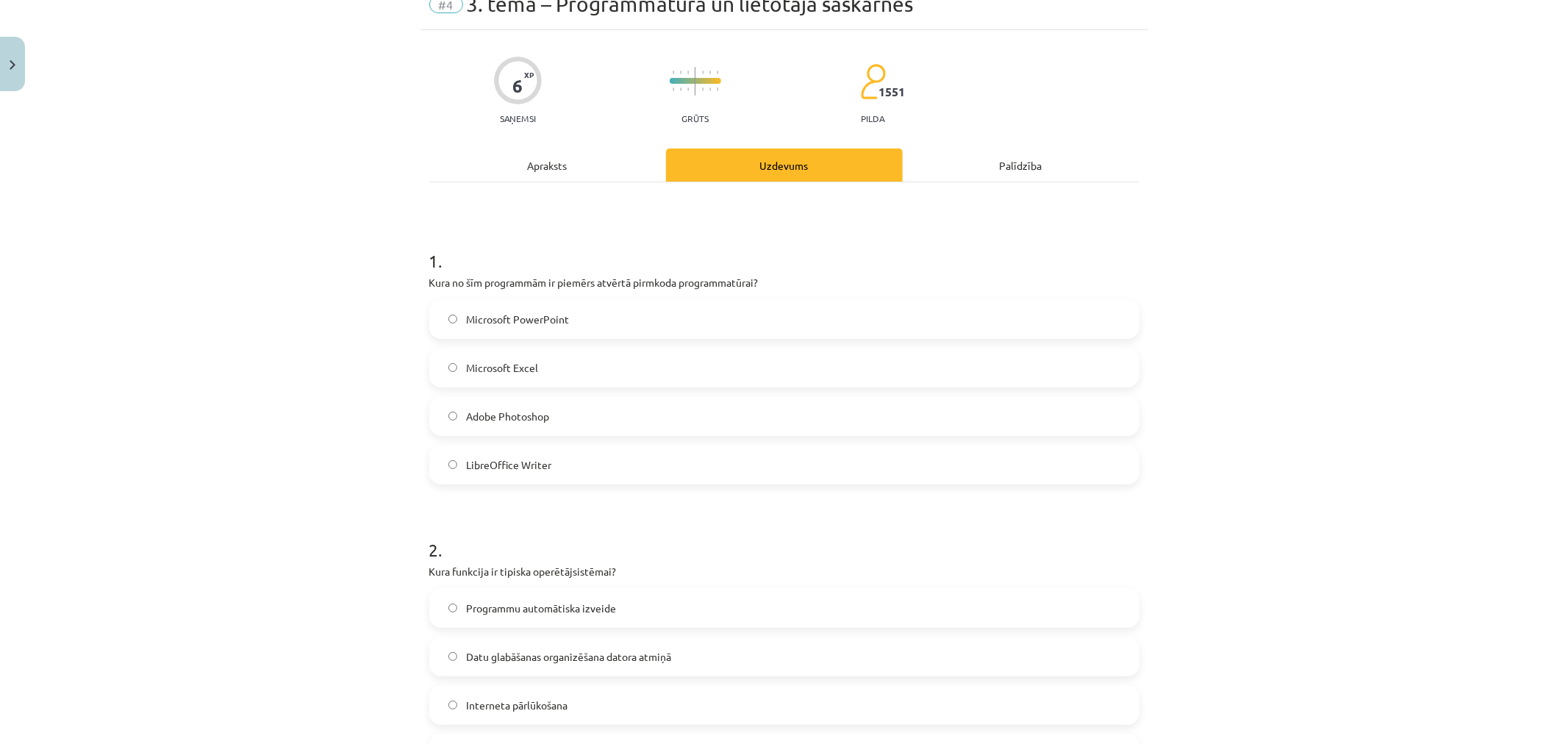
scroll to position [300, 0]
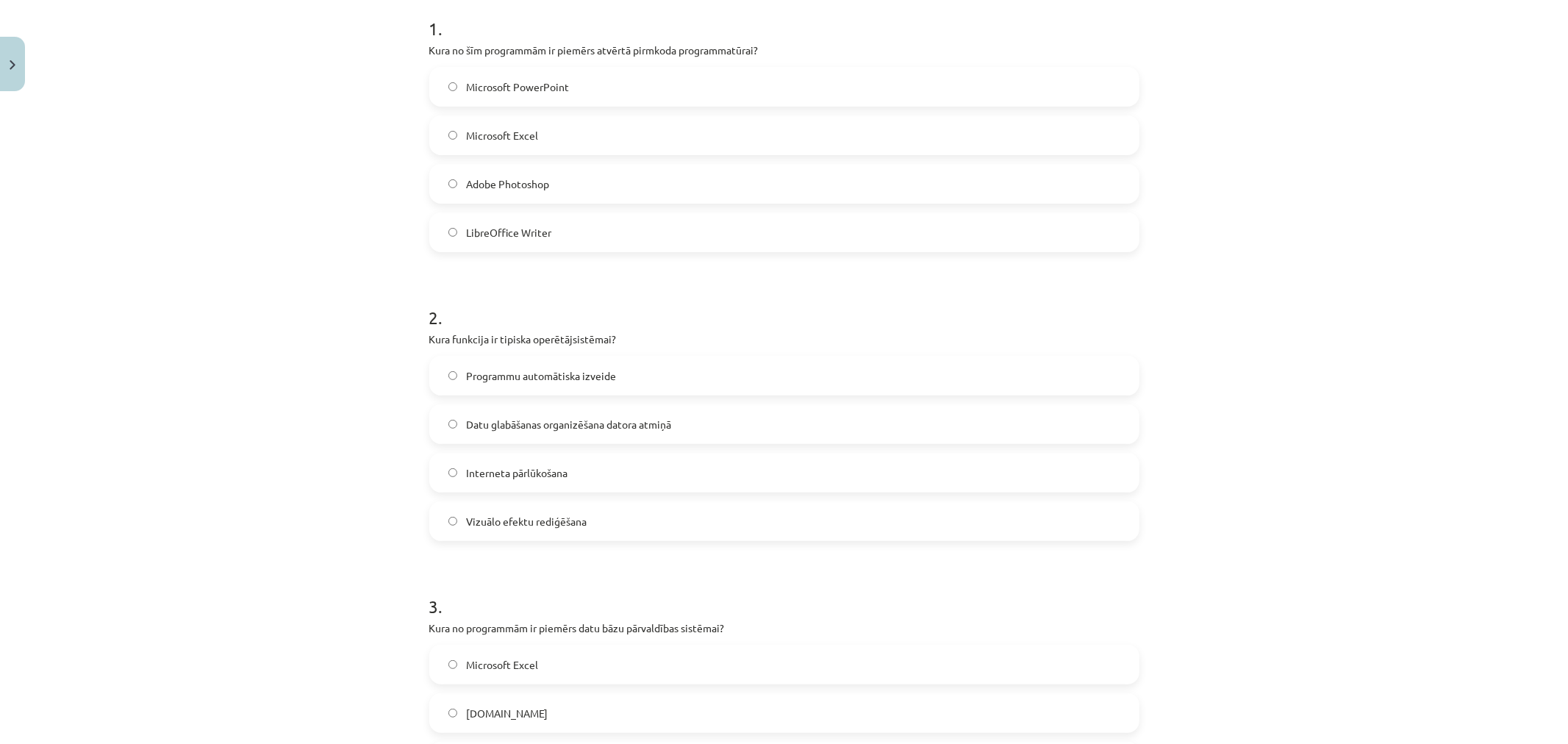
click at [510, 457] on label "Interneta pārlūkošana" at bounding box center [784, 473] width 707 height 37
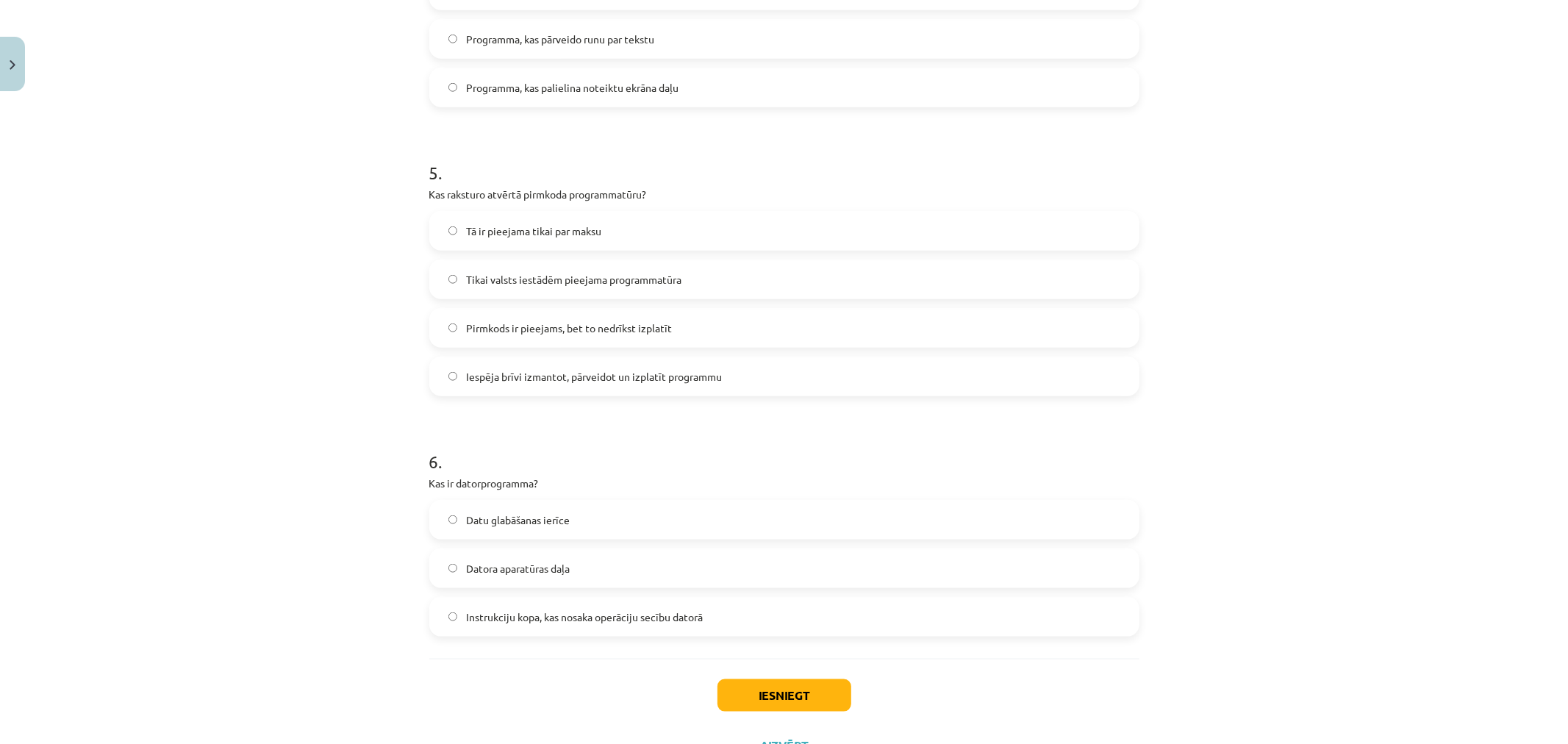
scroll to position [1326, 0]
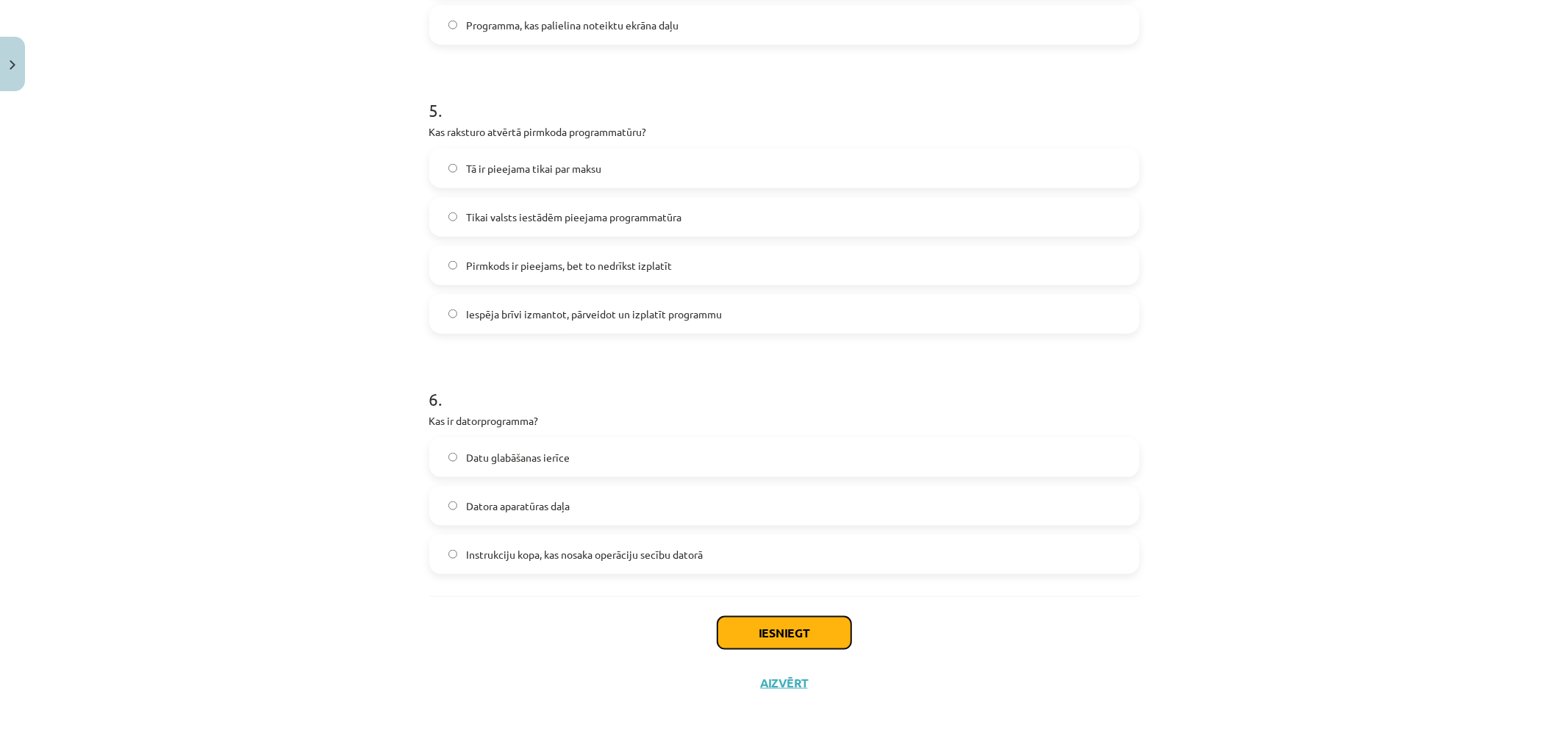
click at [779, 629] on button "Iesniegt" at bounding box center [784, 632] width 134 height 32
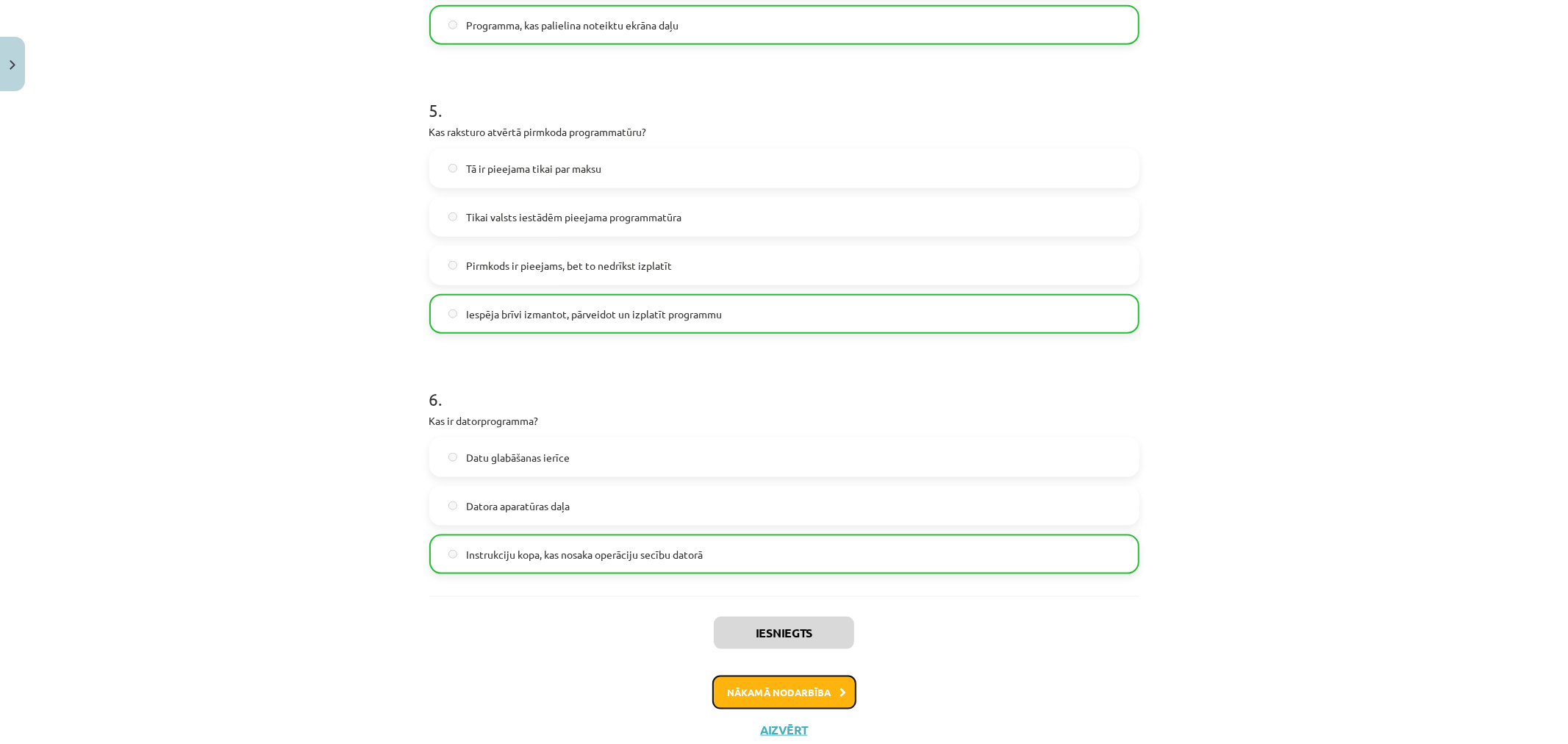
click at [774, 684] on button "Nākamā nodarbība" at bounding box center [784, 693] width 144 height 34
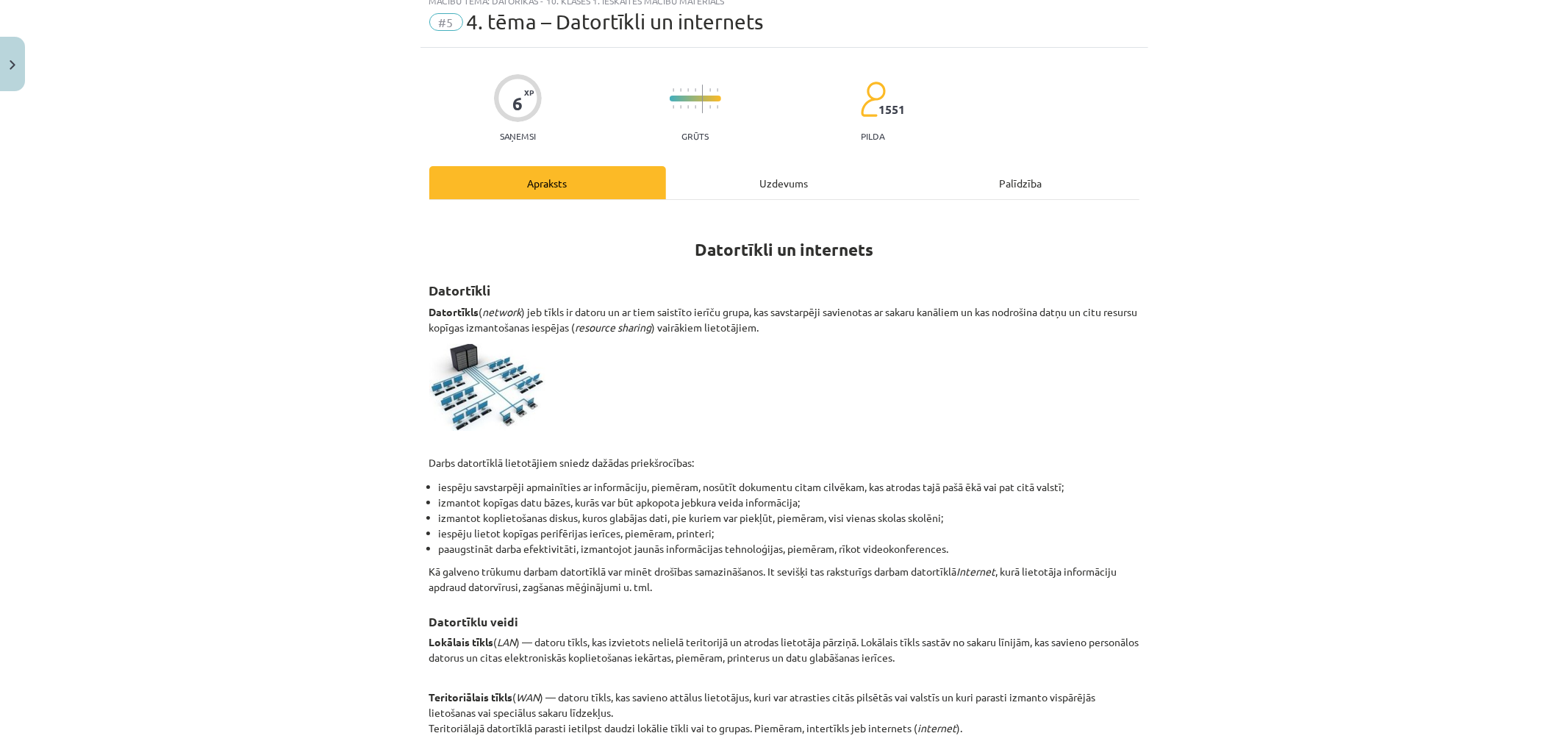
scroll to position [37, 0]
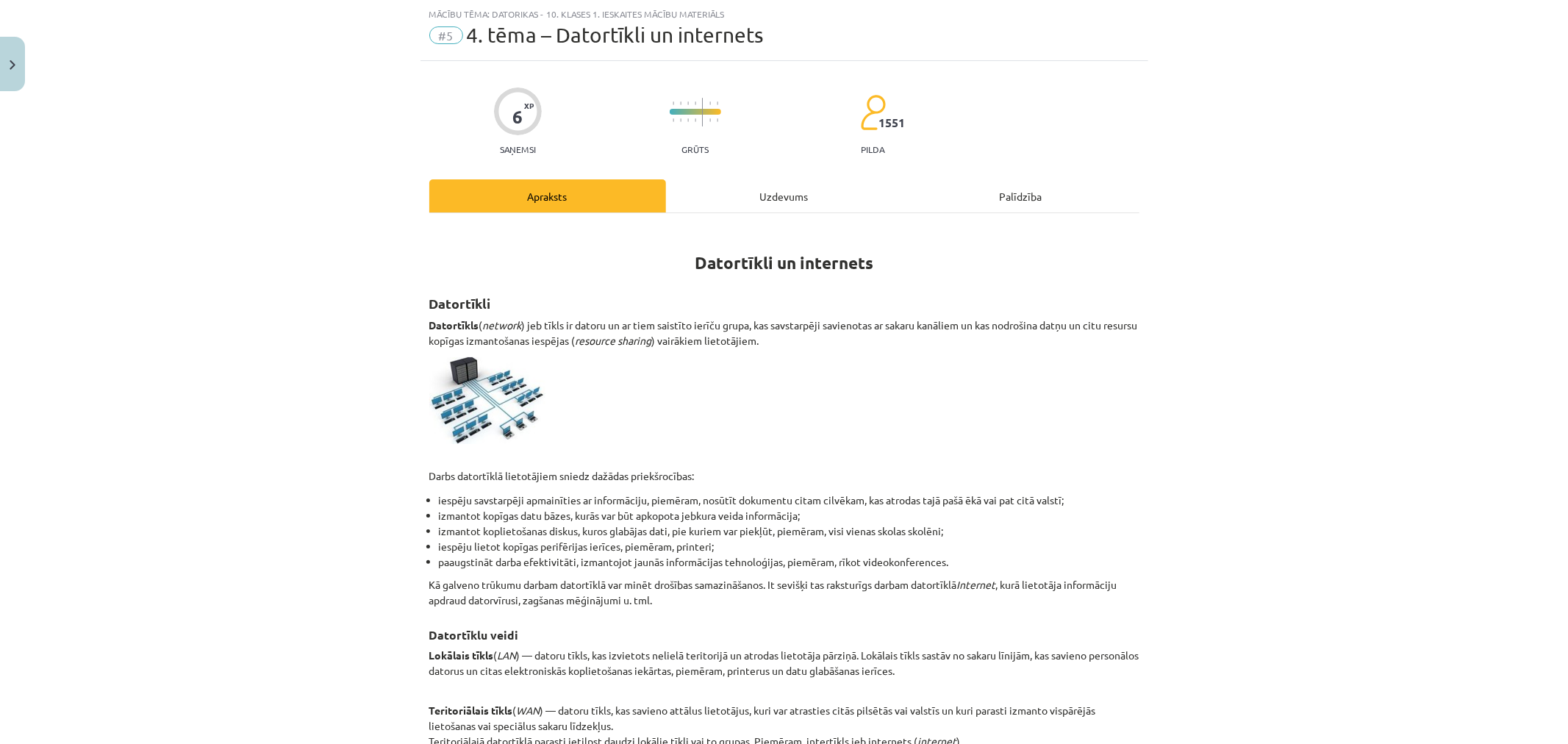
click at [783, 208] on div "Uzdevums" at bounding box center [784, 196] width 237 height 33
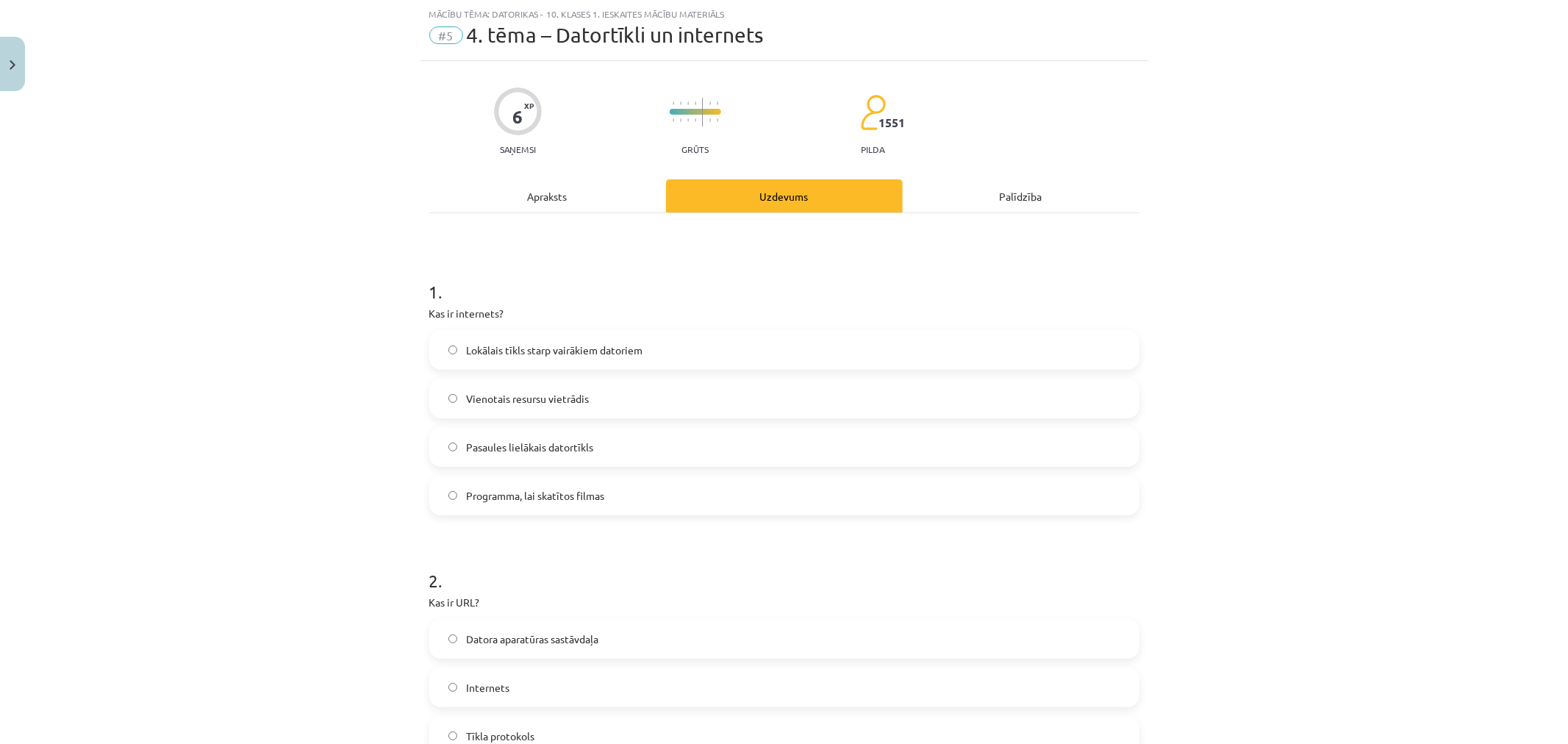
click at [530, 447] on span "Pasaules lielākais datortīkls" at bounding box center [529, 448] width 127 height 16
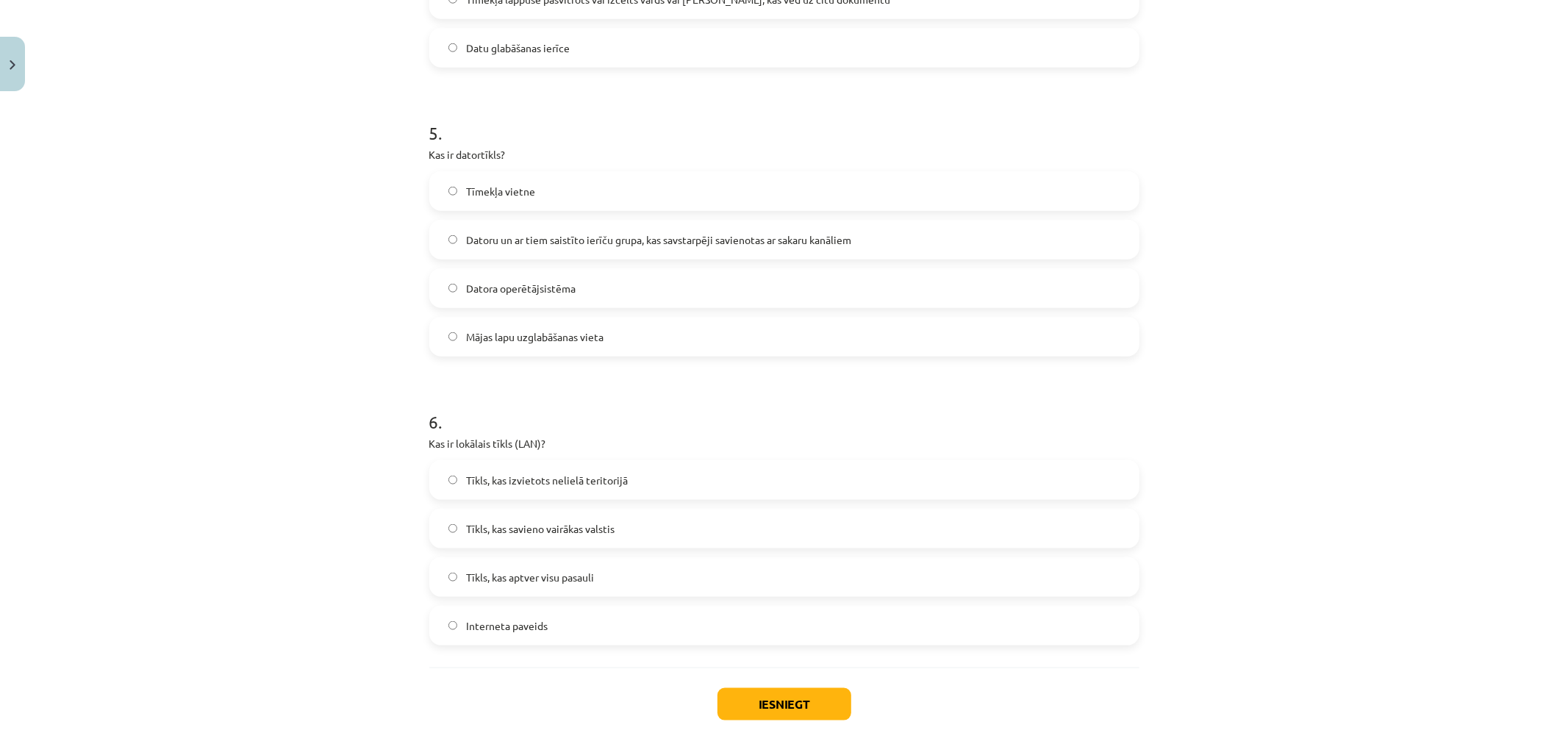
scroll to position [1423, 0]
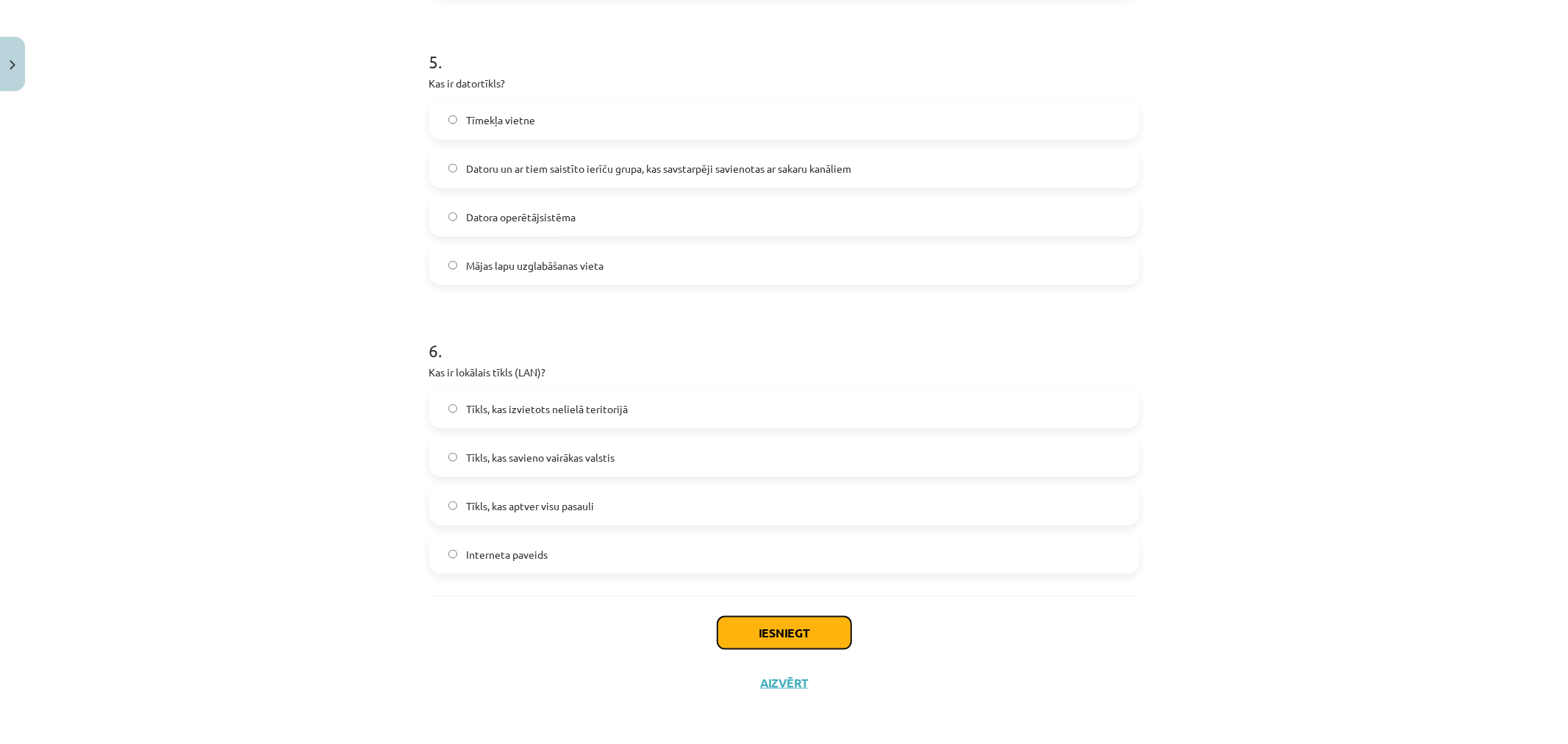
click at [768, 632] on button "Iesniegt" at bounding box center [784, 632] width 134 height 32
click at [572, 458] on span "Tīkls, kas savieno vairākas valstis" at bounding box center [540, 458] width 148 height 16
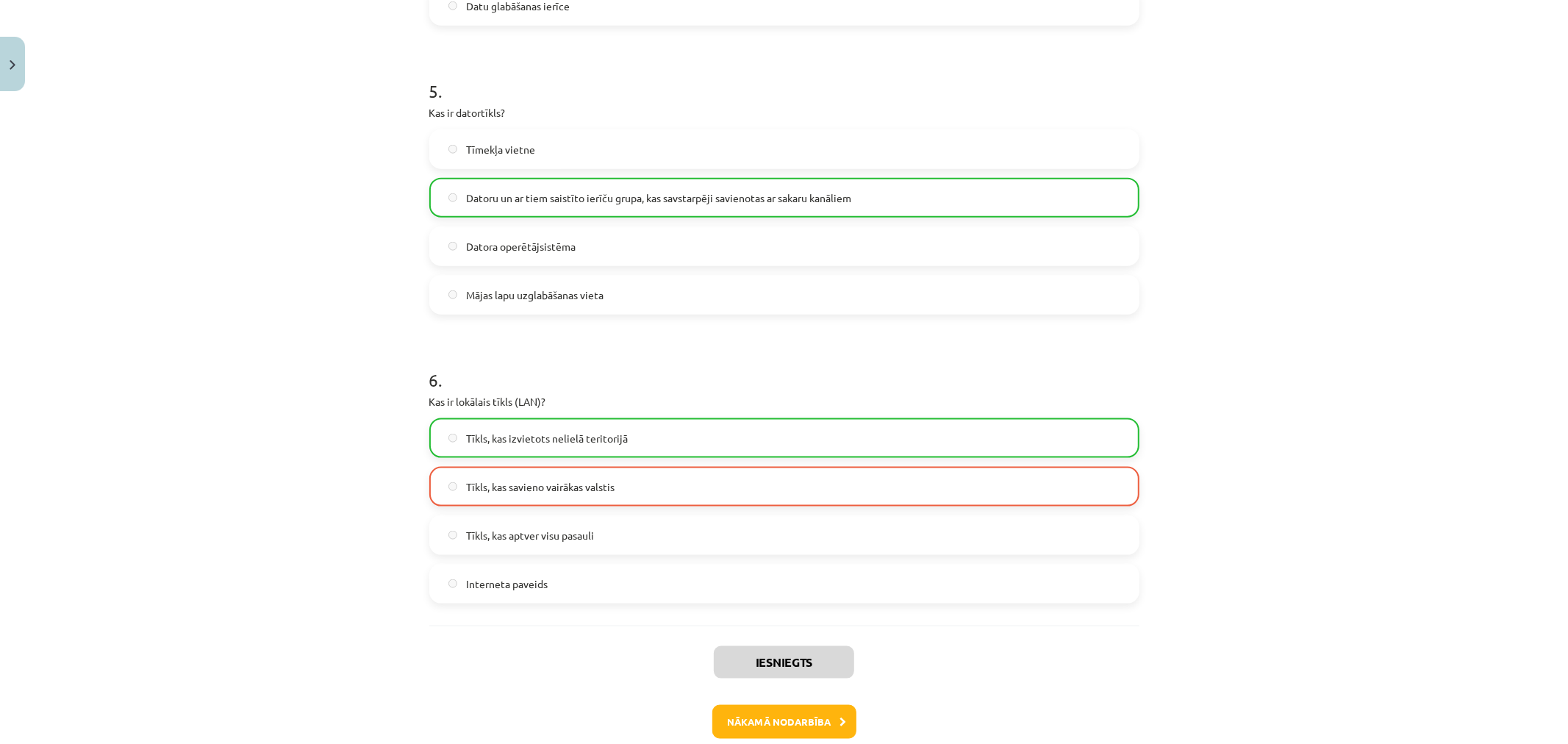
scroll to position [1387, 0]
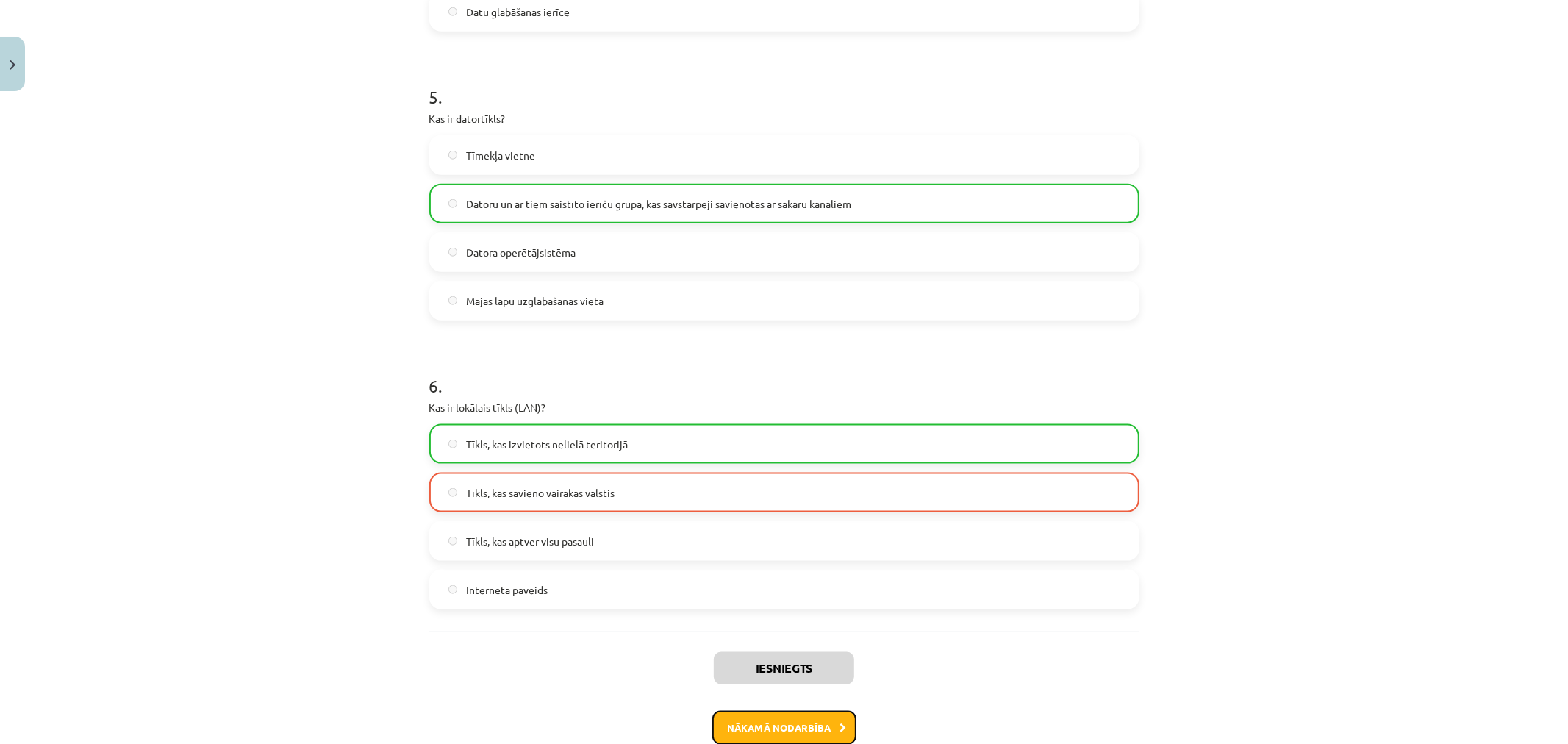
click at [767, 721] on button "Nākamā nodarbība" at bounding box center [784, 728] width 144 height 34
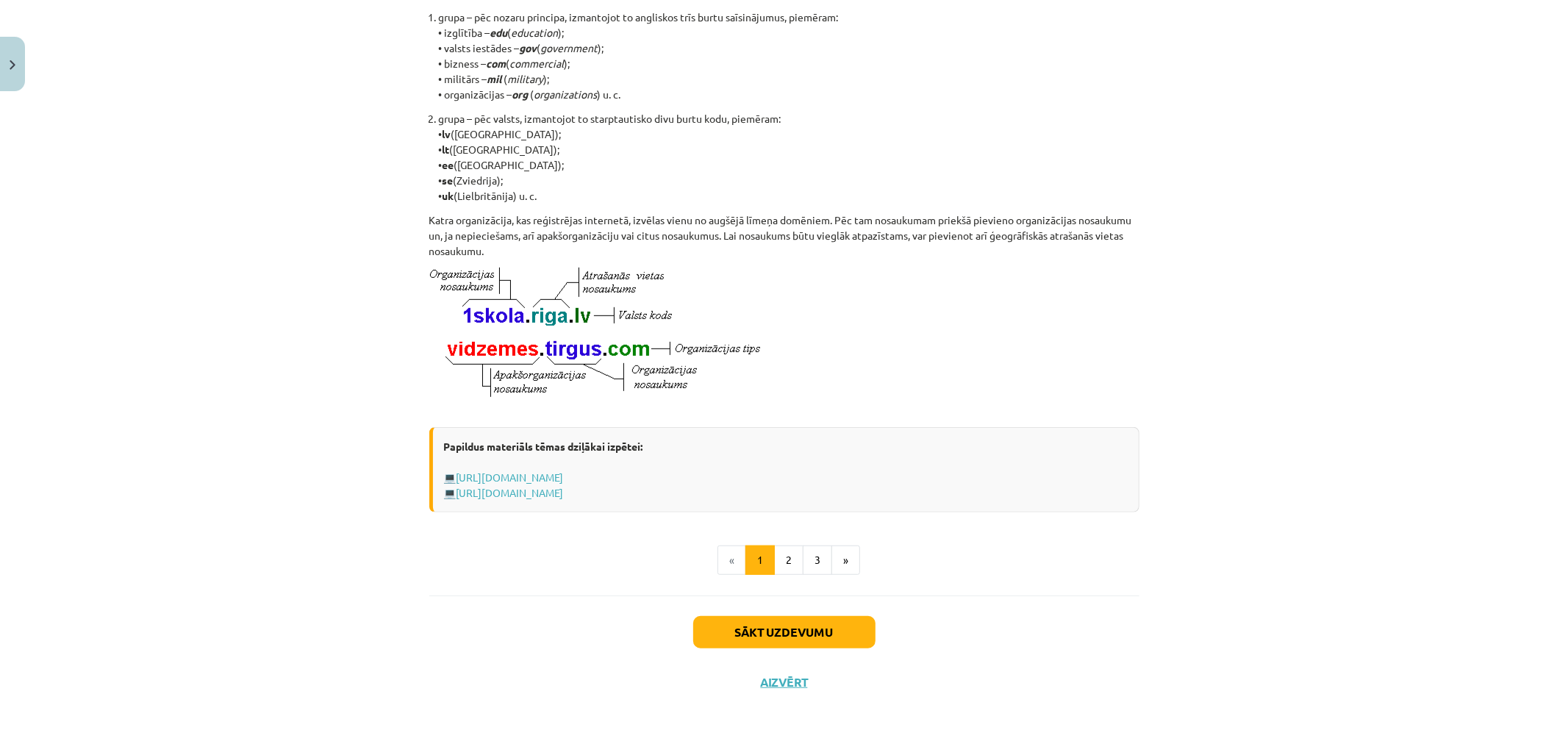
scroll to position [622, 0]
click at [802, 627] on button "Sākt uzdevumu" at bounding box center [784, 632] width 182 height 32
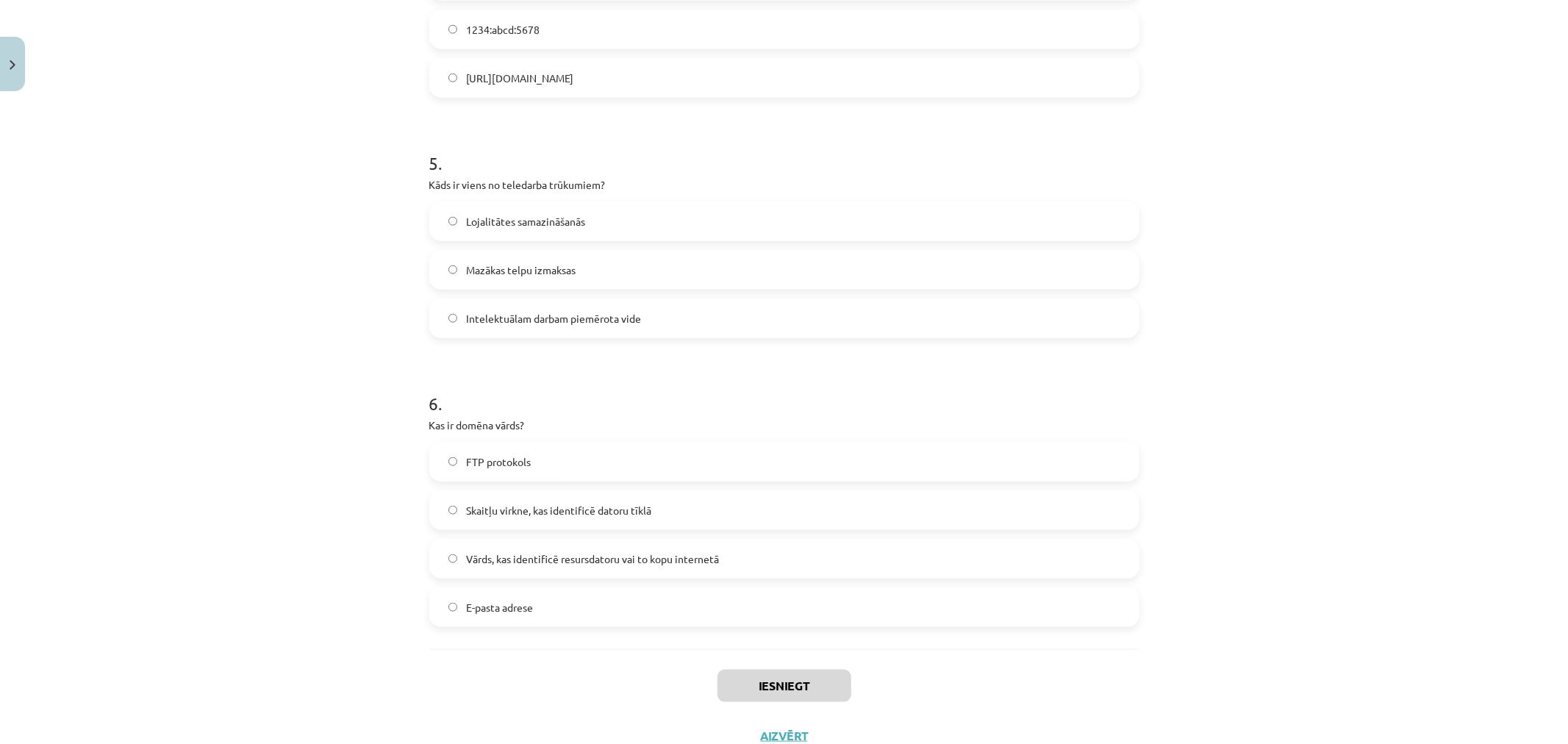
scroll to position [1244, 0]
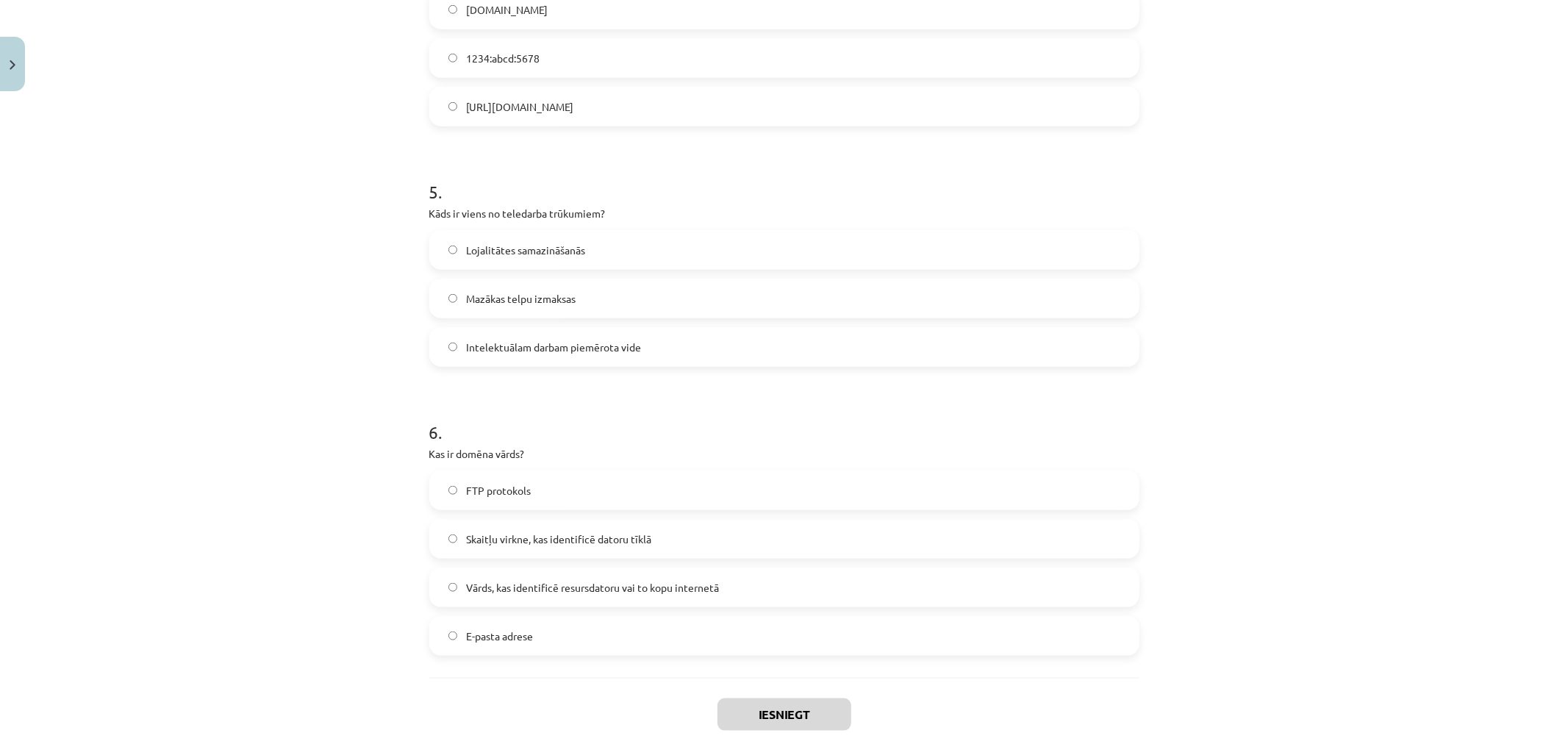
click at [501, 636] on span "E-pasta adrese" at bounding box center [500, 636] width 67 height 16
click at [765, 710] on button "Iesniegt" at bounding box center [784, 714] width 134 height 32
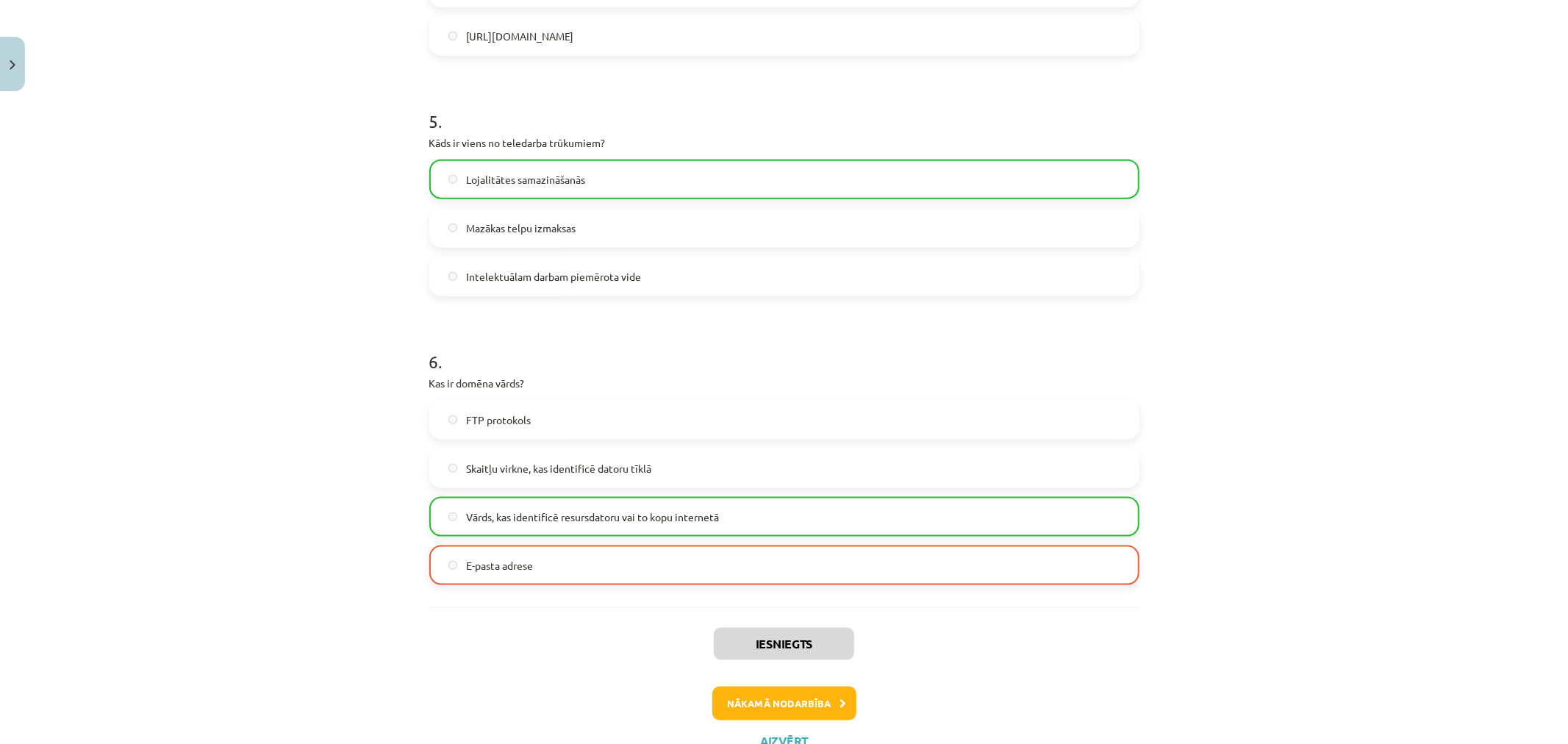
scroll to position [1373, 0]
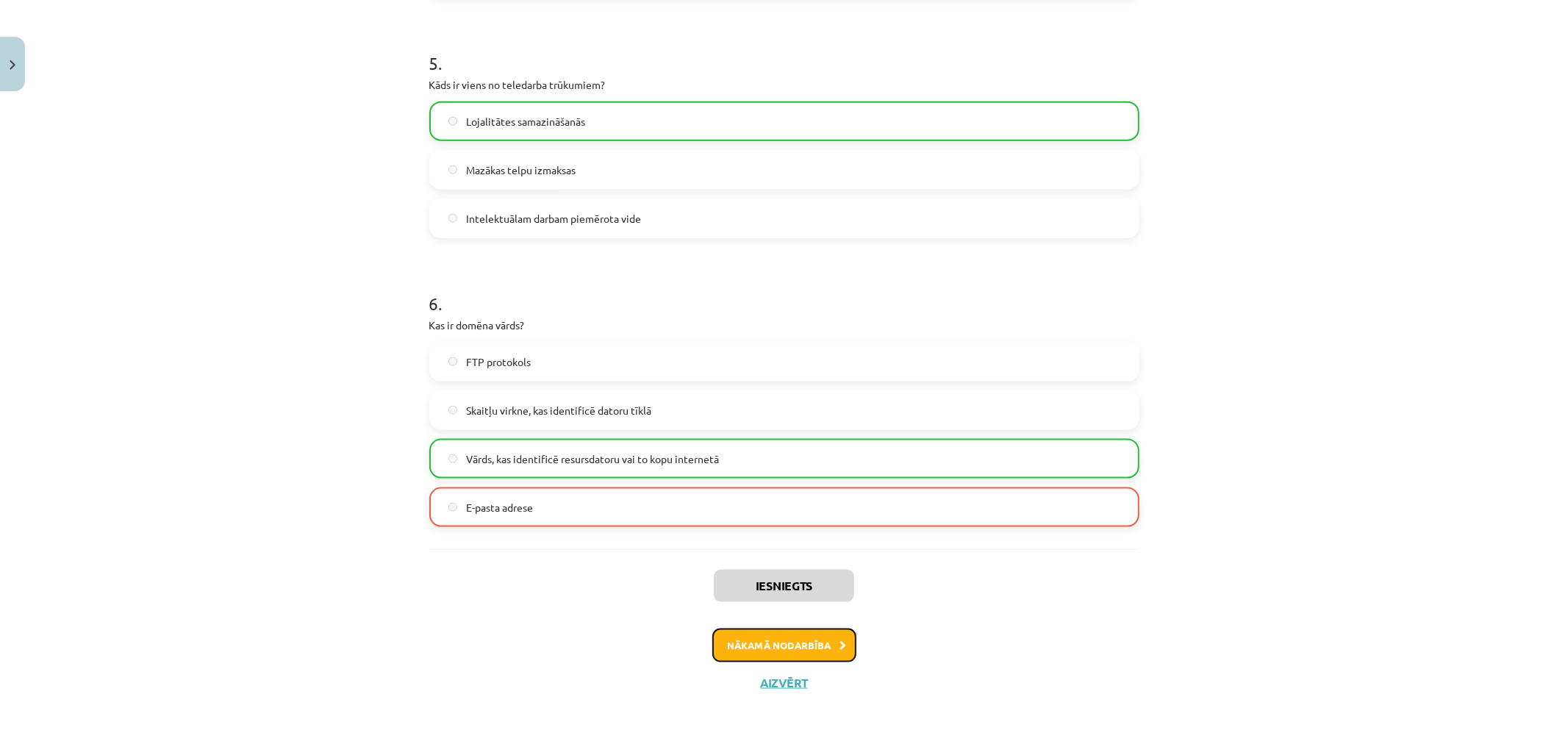
click at [787, 650] on button "Nākamā nodarbība" at bounding box center [784, 645] width 144 height 34
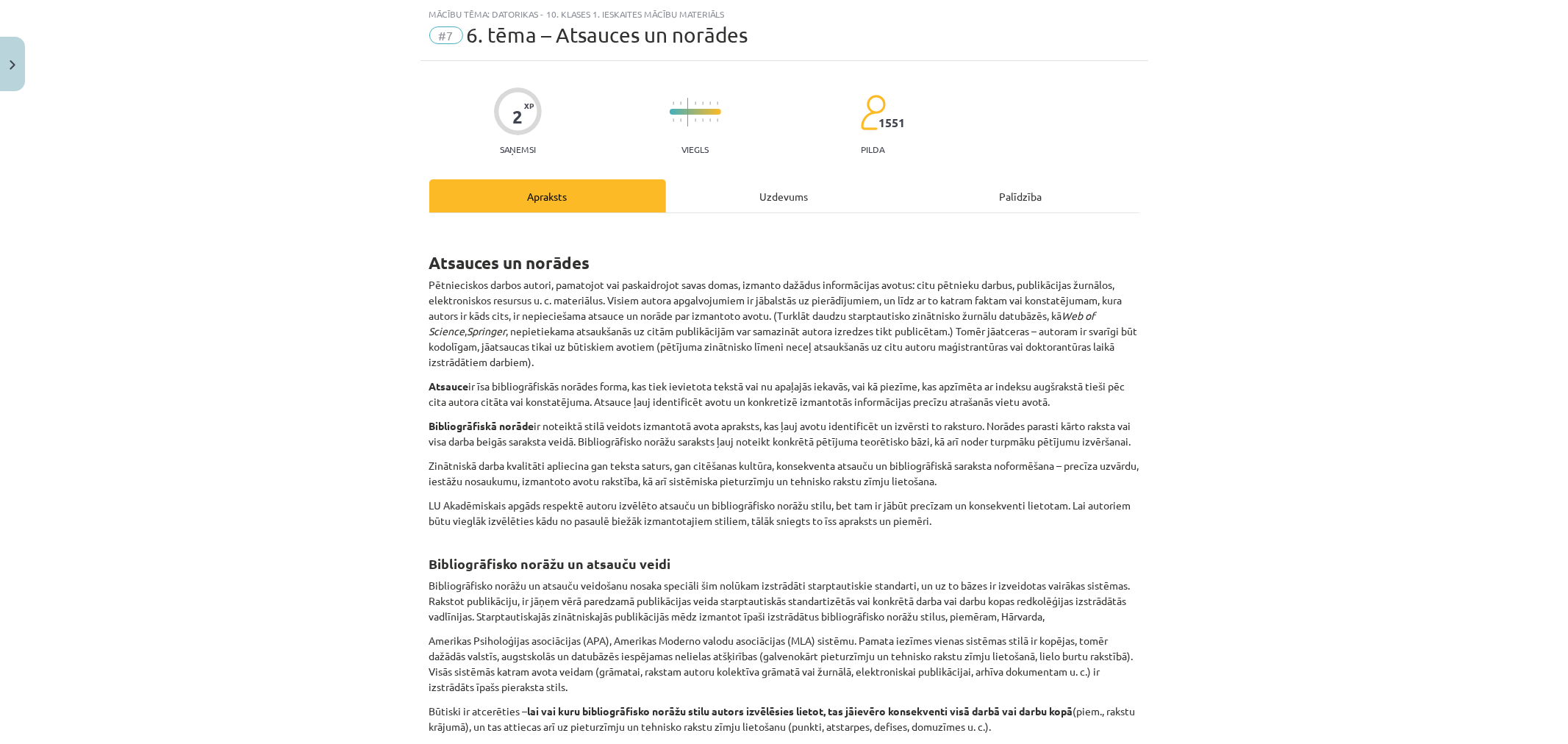
scroll to position [381, 0]
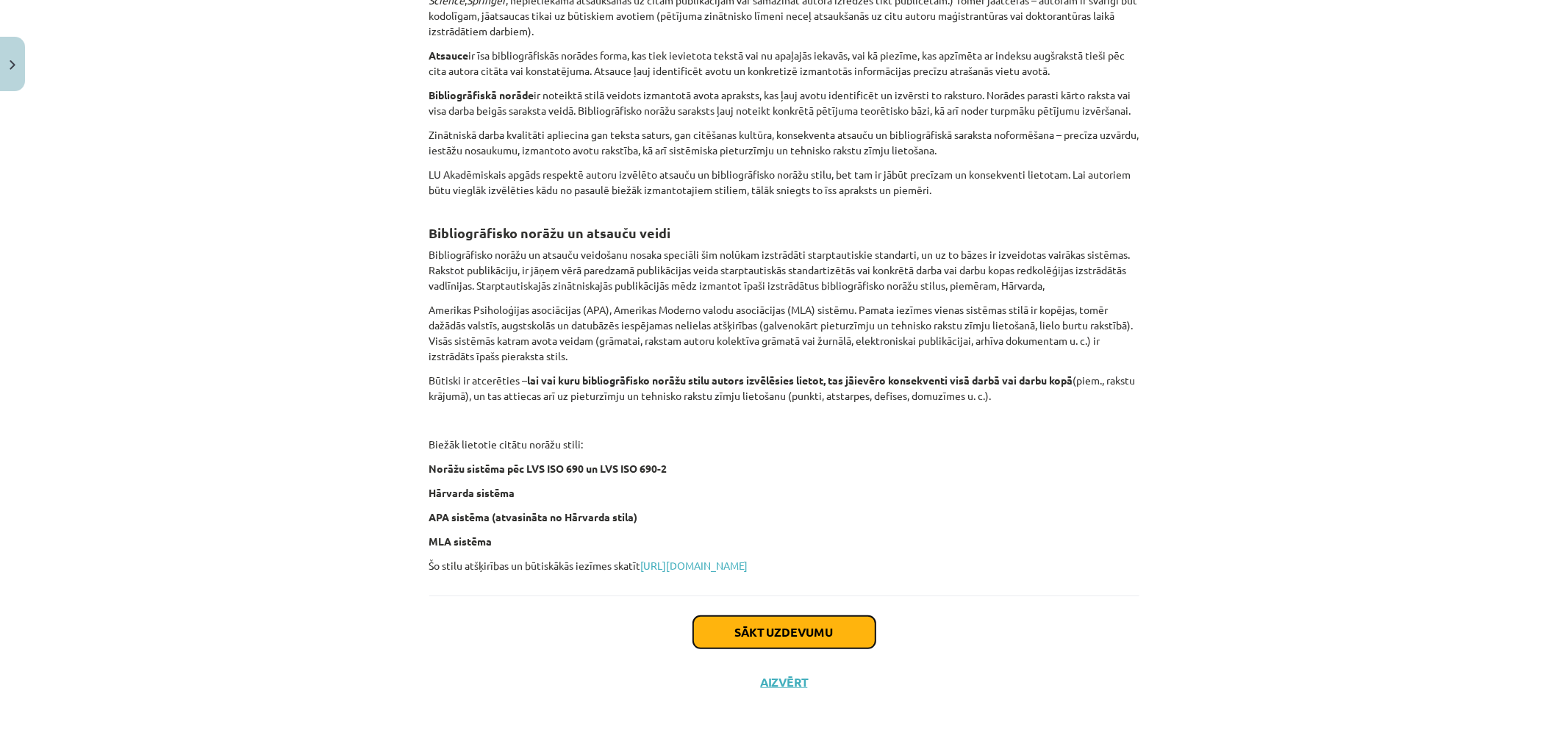
click at [796, 636] on button "Sākt uzdevumu" at bounding box center [784, 632] width 182 height 32
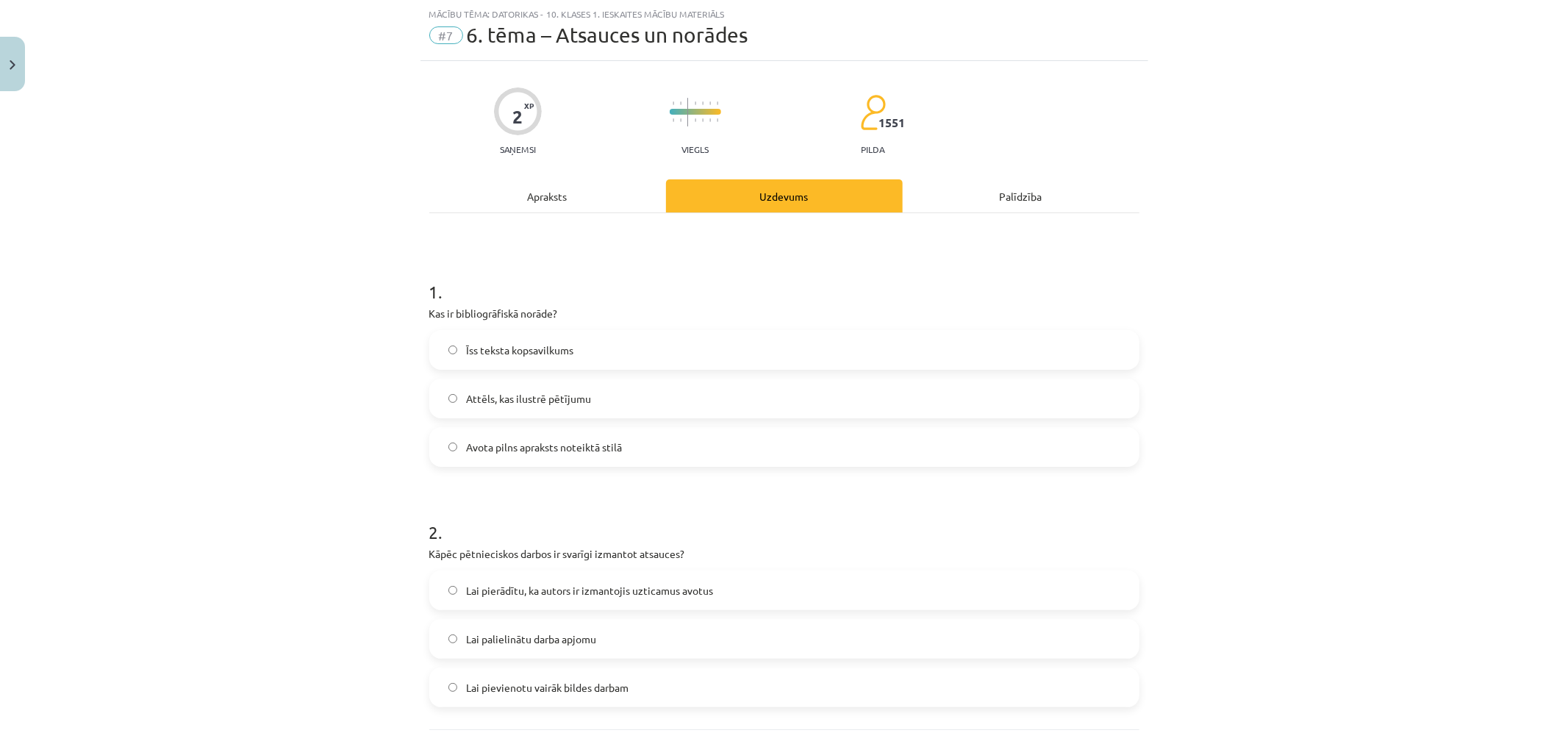
scroll to position [171, 0]
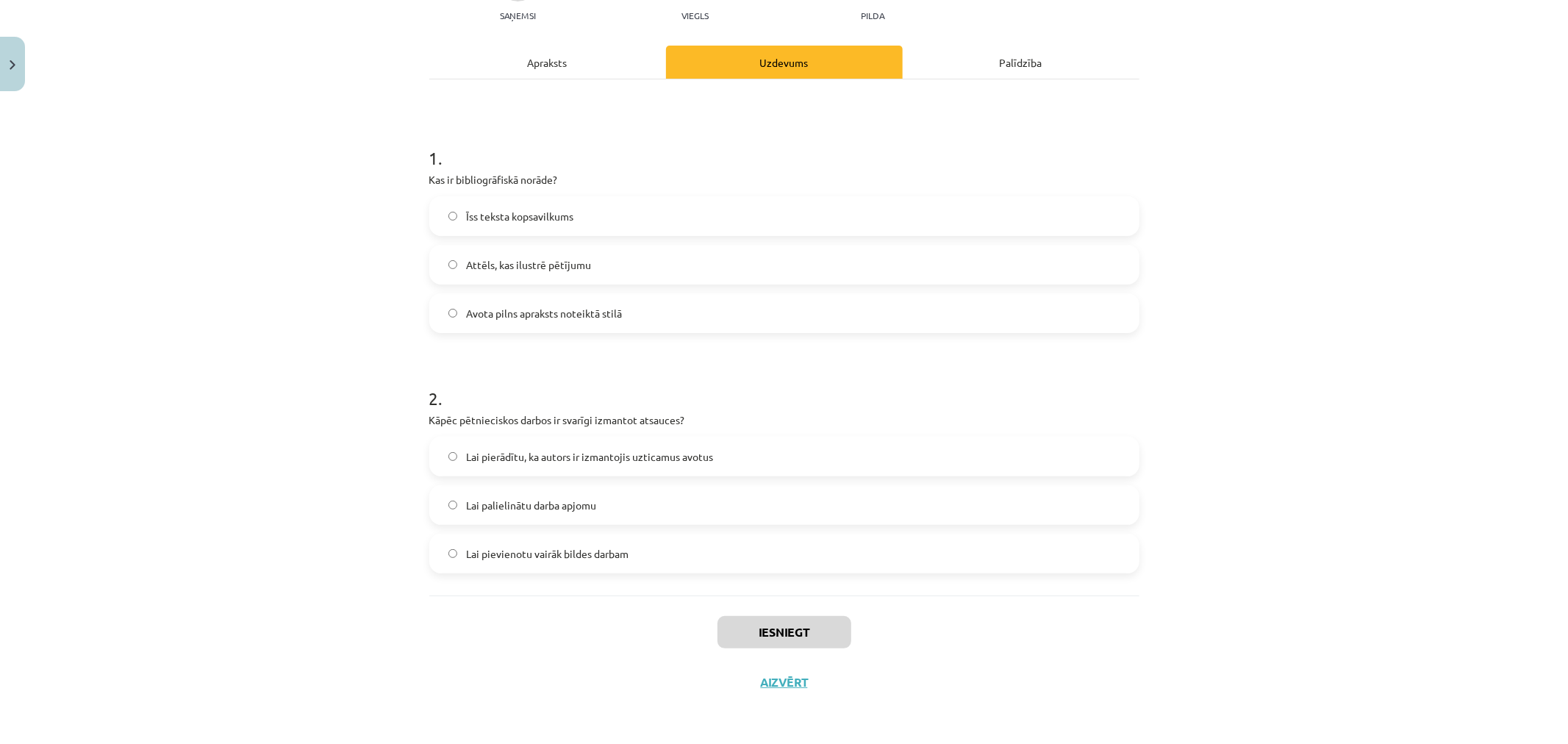
click at [607, 549] on span "Lai pievienotu vairāk bildes darbam" at bounding box center [547, 554] width 162 height 16
click at [776, 629] on button "Iesniegt" at bounding box center [784, 632] width 134 height 32
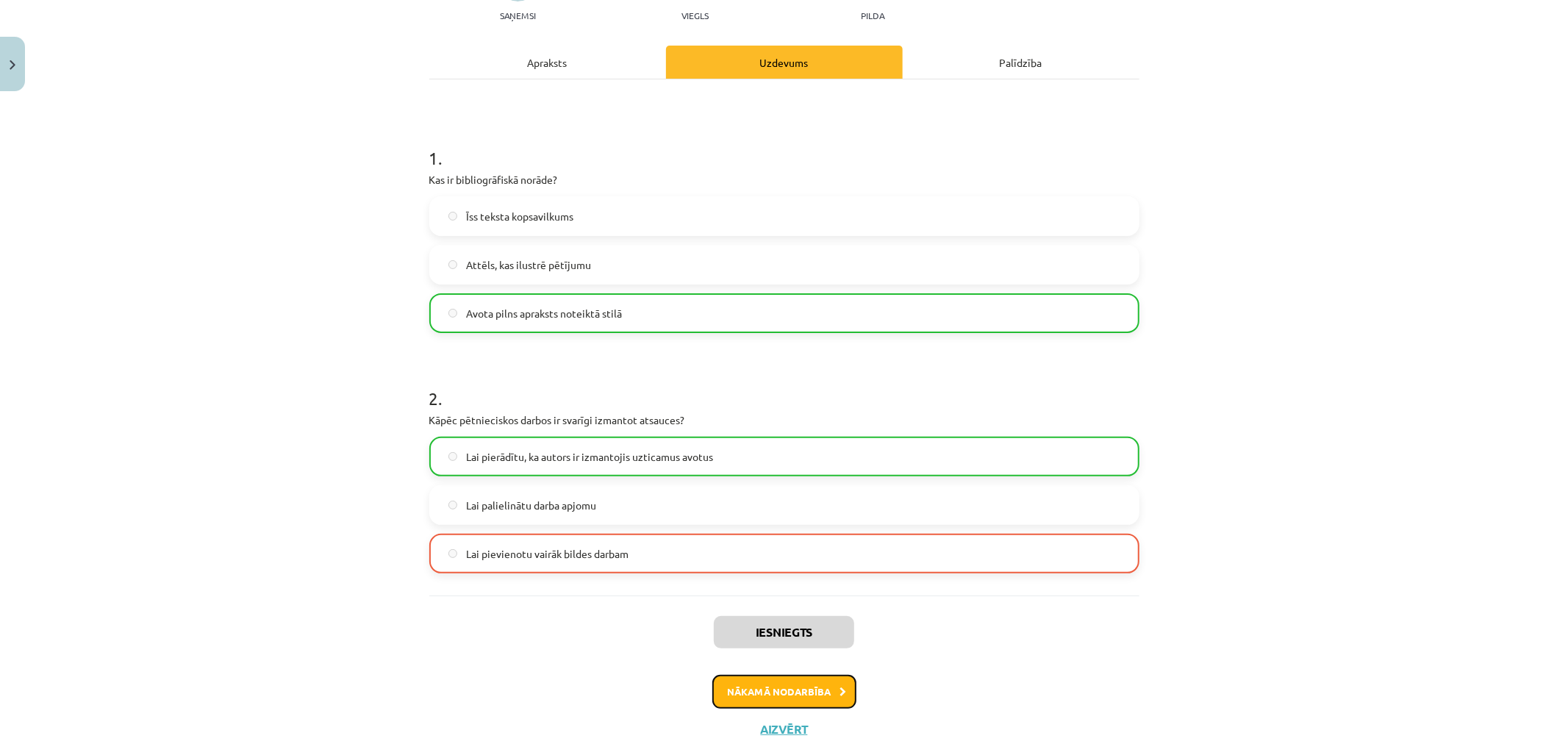
click at [779, 689] on button "Nākamā nodarbība" at bounding box center [784, 692] width 144 height 34
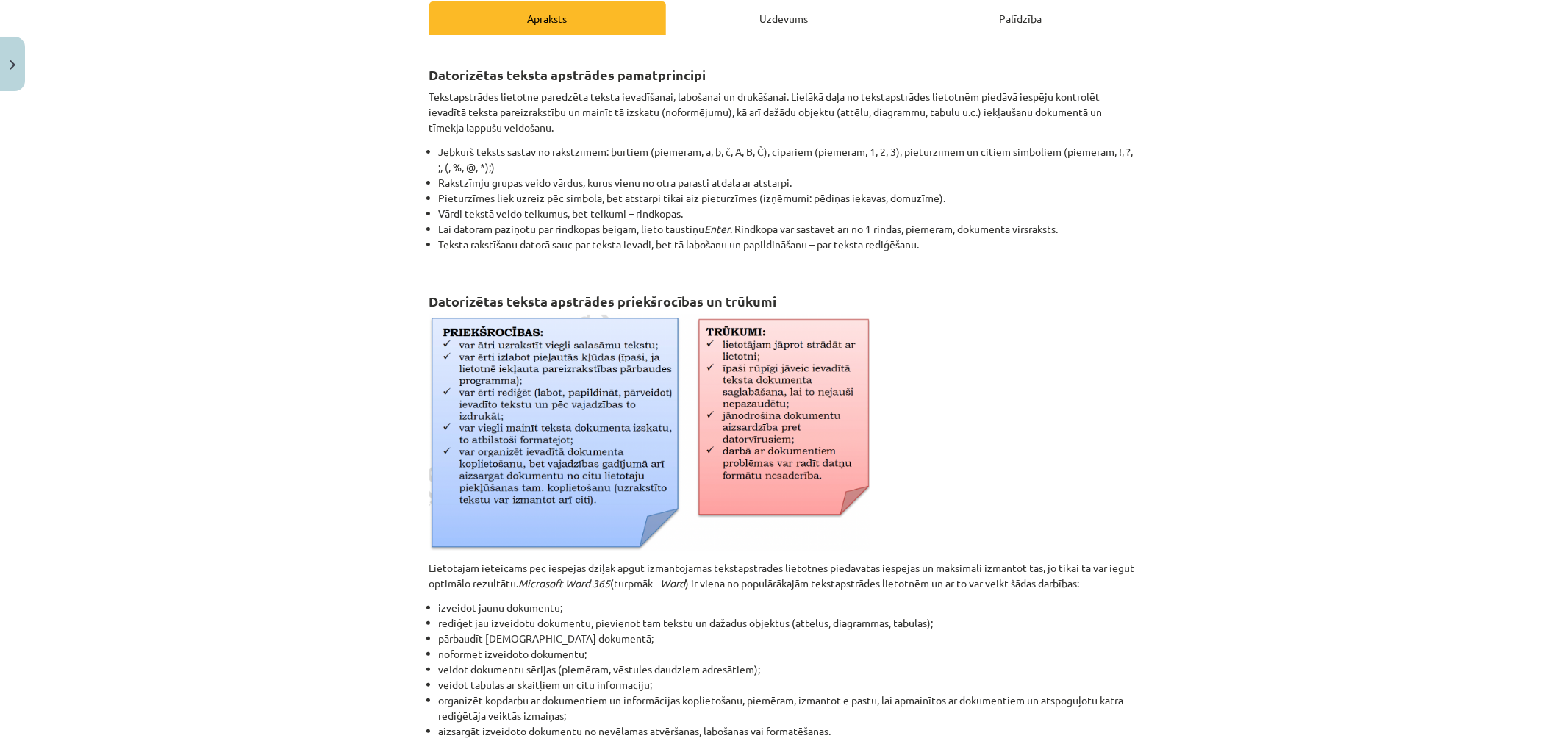
scroll to position [479, 0]
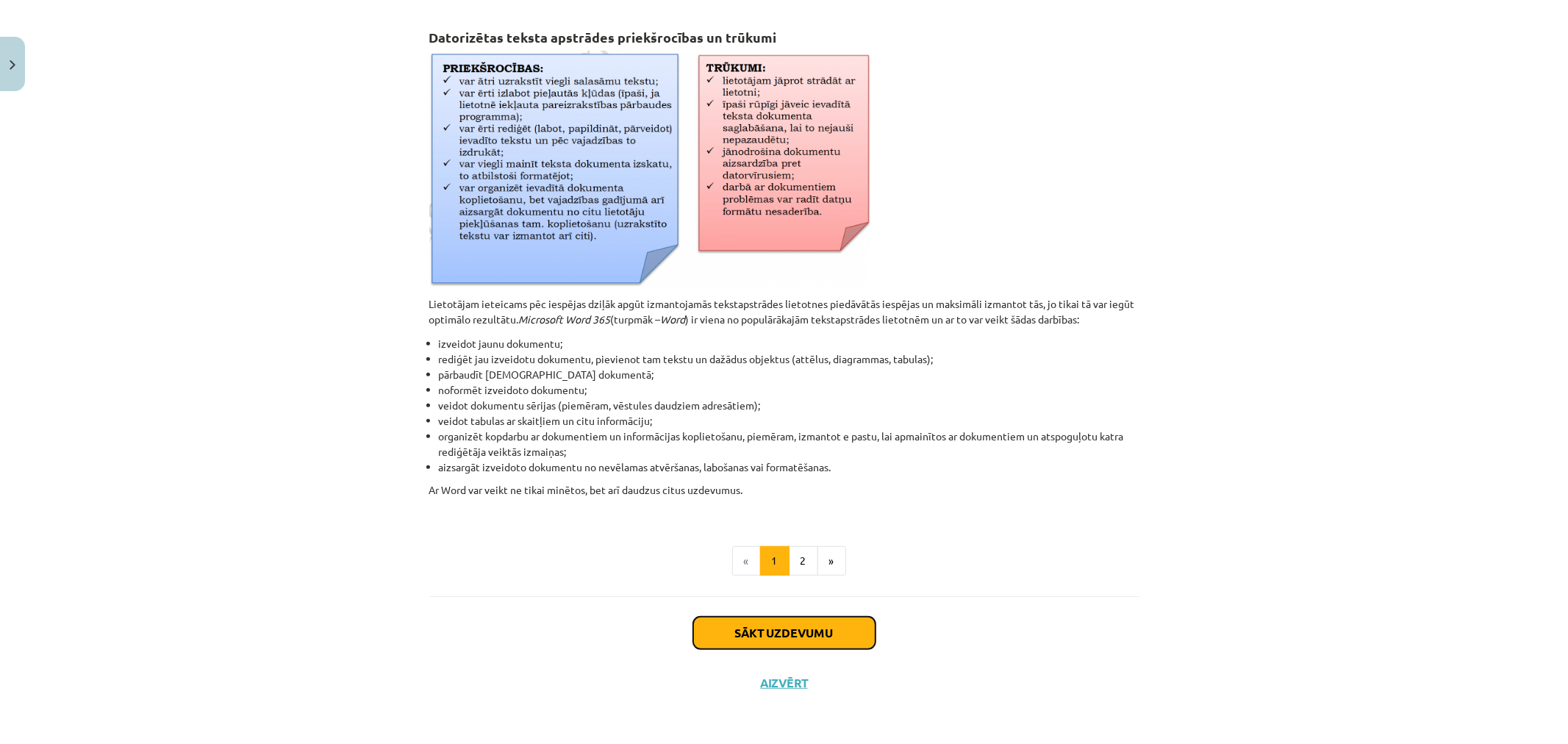
click at [789, 629] on button "Sākt uzdevumu" at bounding box center [784, 632] width 182 height 32
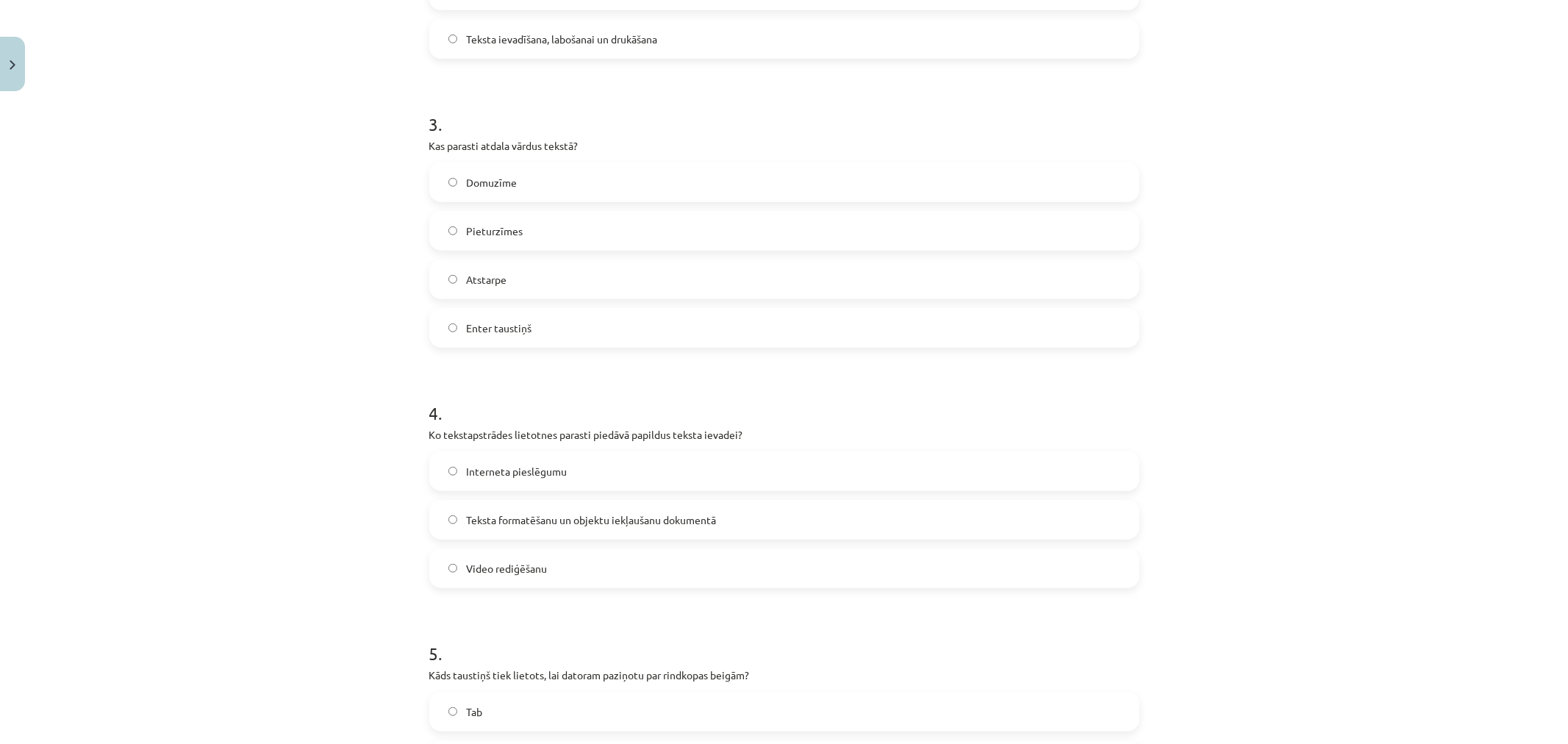
scroll to position [1086, 0]
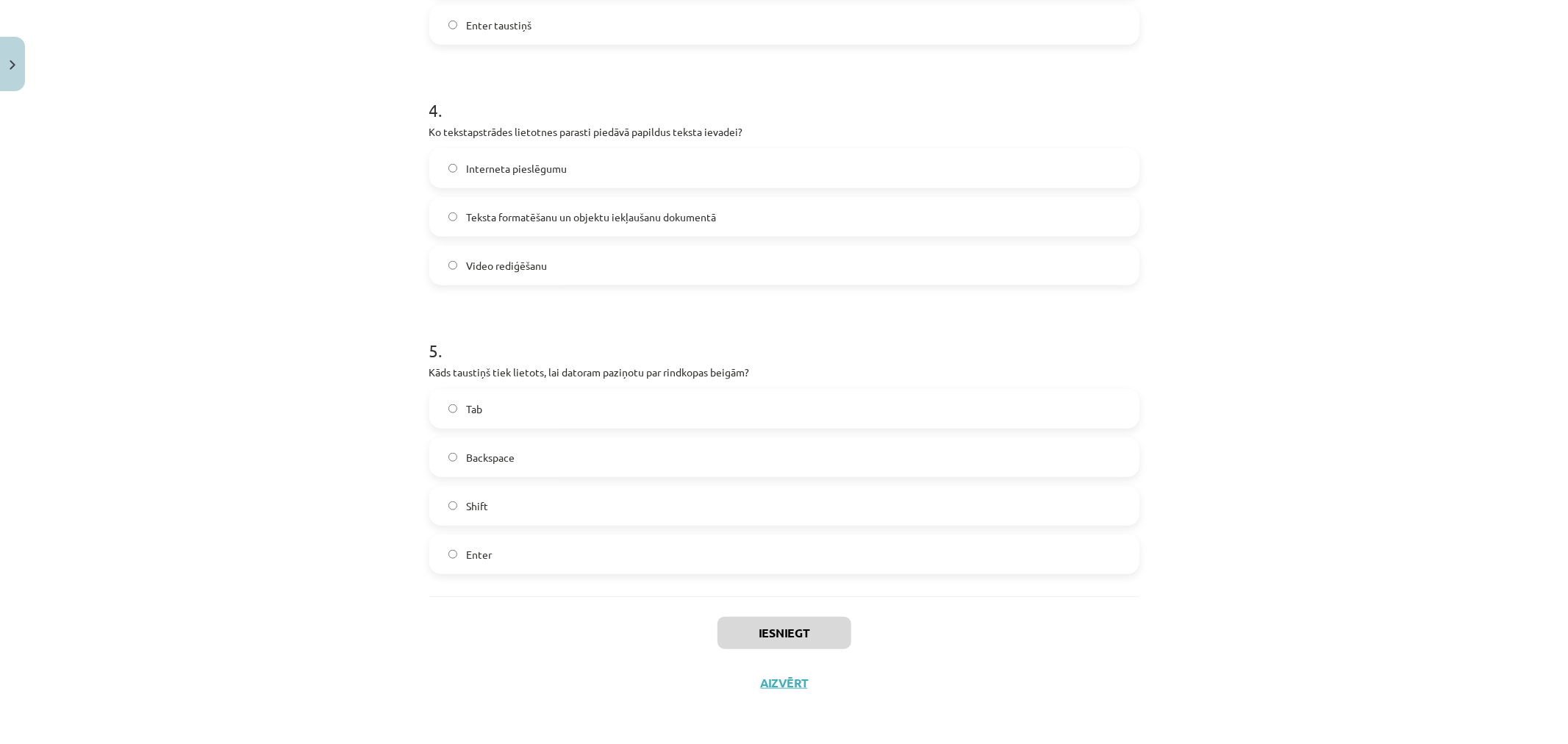
click at [479, 555] on span "Enter" at bounding box center [479, 555] width 26 height 16
drag, startPoint x: 782, startPoint y: 625, endPoint x: 791, endPoint y: 620, distance: 10.3
click at [784, 625] on button "Iesniegt" at bounding box center [784, 632] width 134 height 32
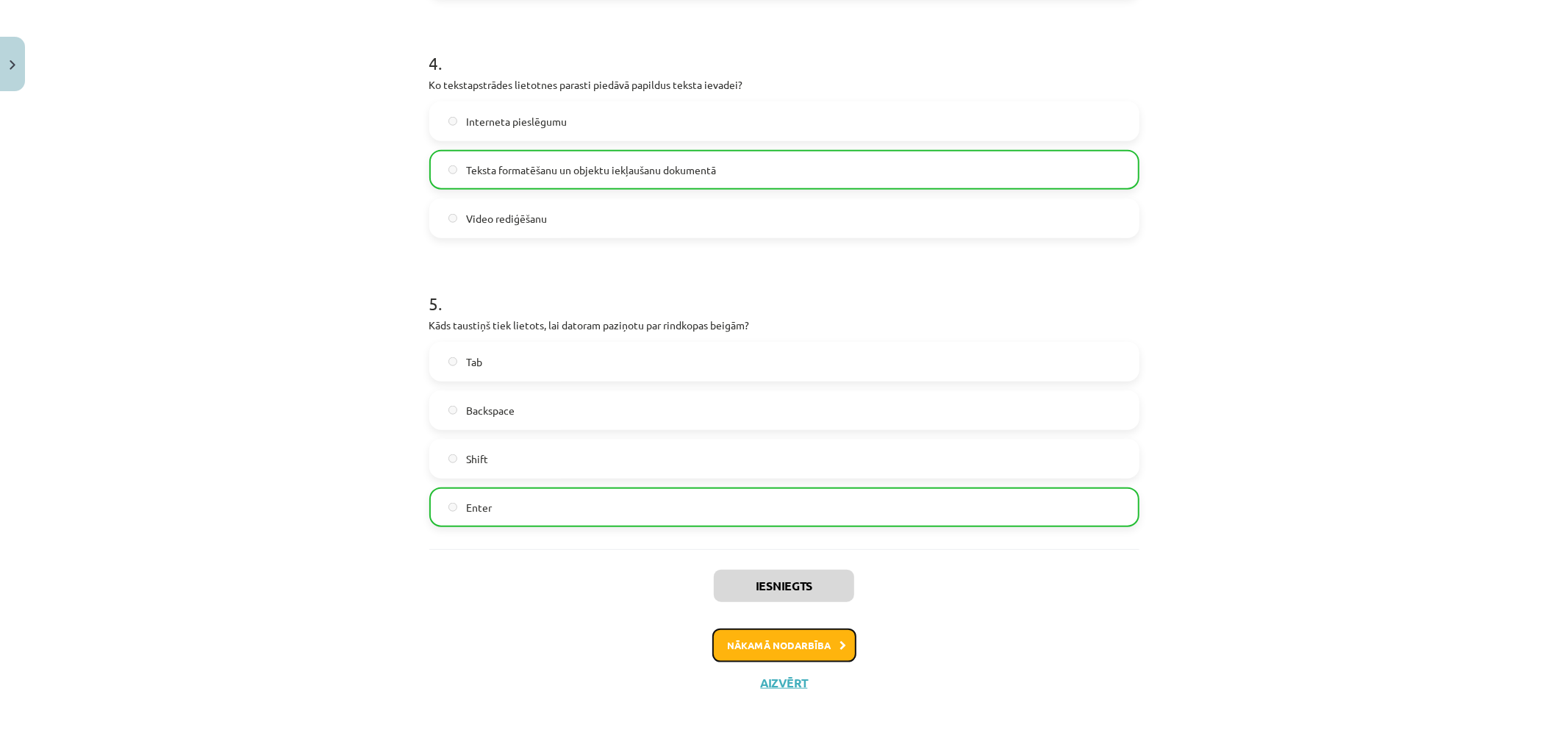
click at [790, 648] on button "Nākamā nodarbība" at bounding box center [784, 645] width 144 height 34
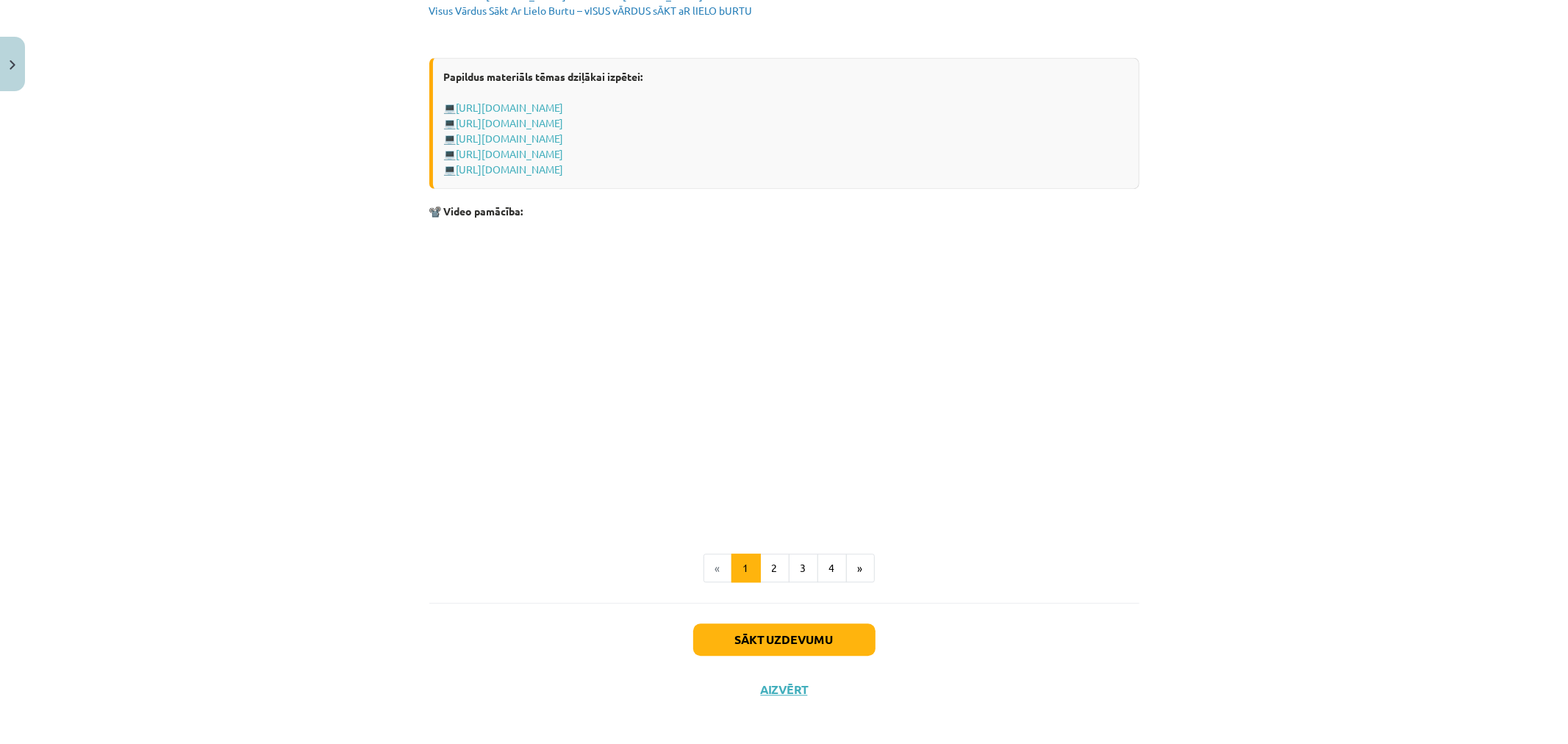
scroll to position [2738, 0]
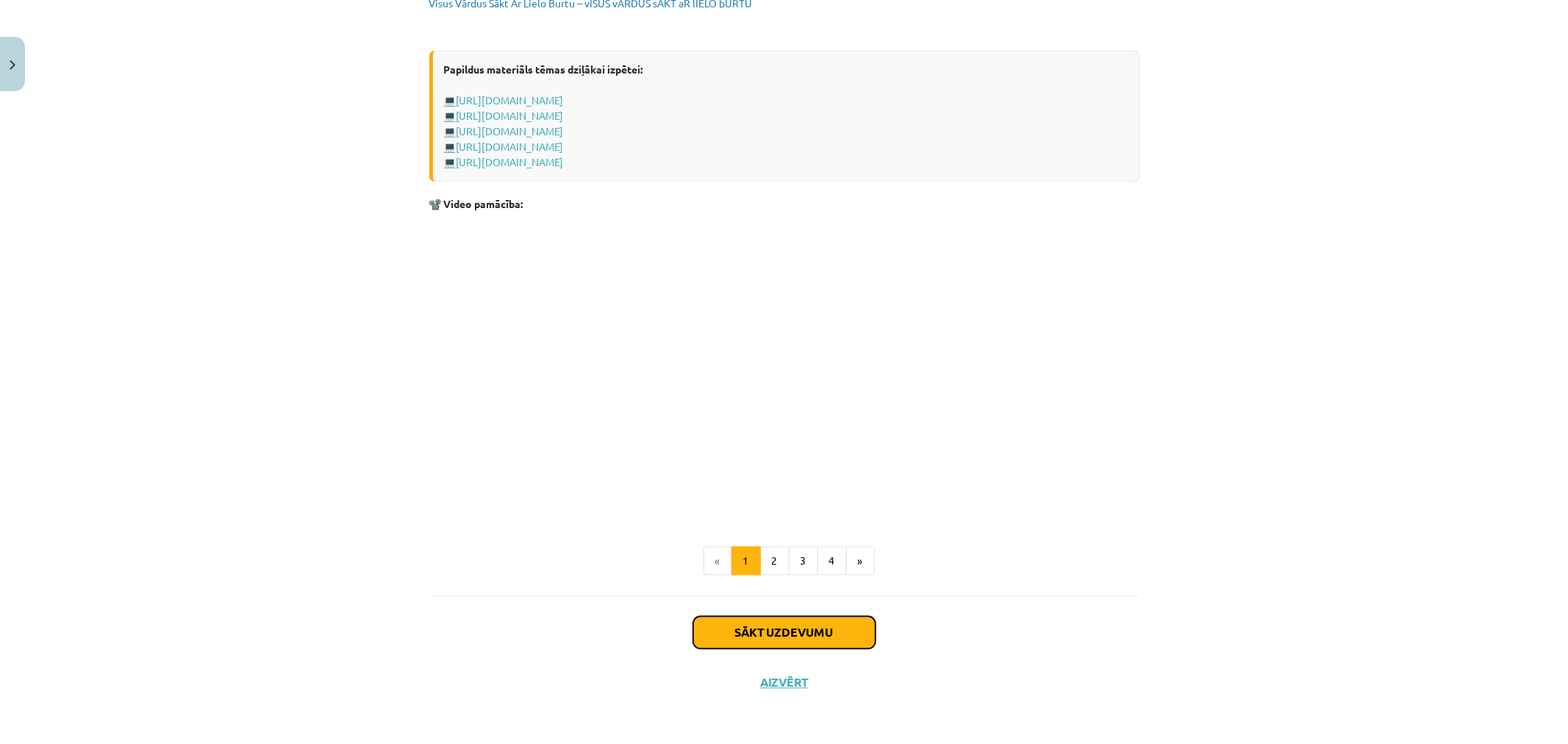
click at [794, 626] on button "Sākt uzdevumu" at bounding box center [784, 632] width 182 height 32
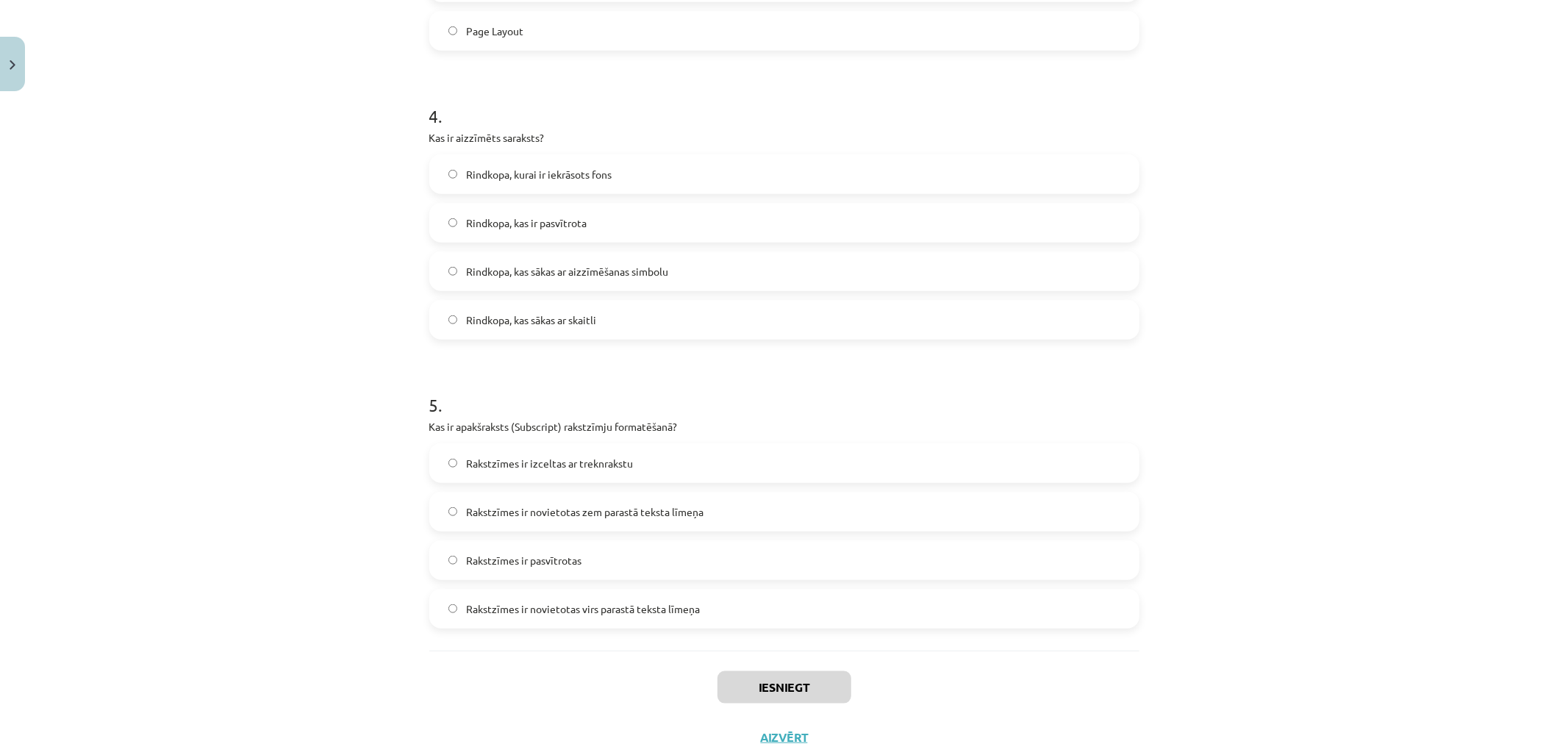
scroll to position [1148, 0]
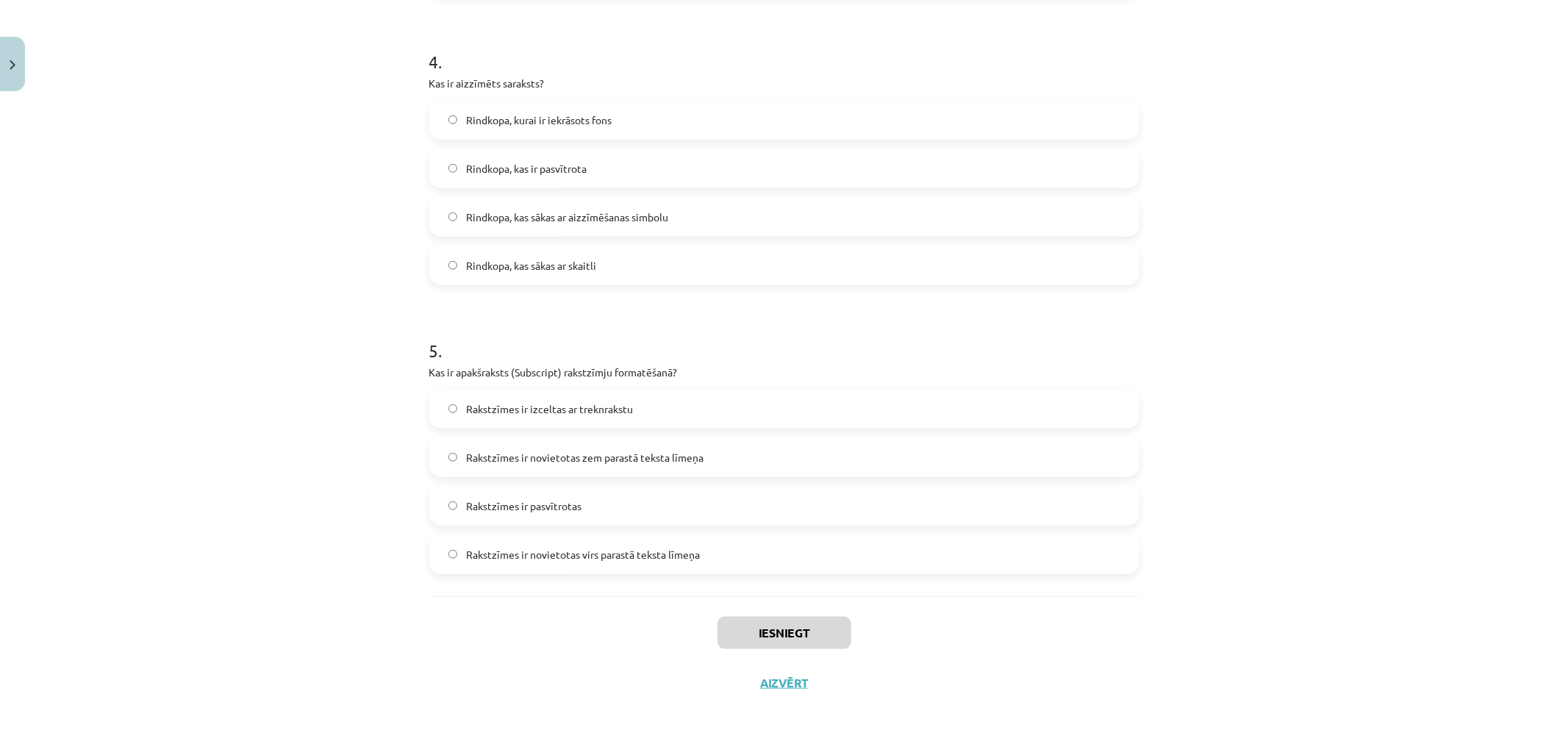
click at [601, 555] on span "Rakstzīmes ir novietotas virs parastā teksta līmeņa" at bounding box center [583, 555] width 234 height 16
click at [769, 633] on button "Iesniegt" at bounding box center [784, 632] width 134 height 32
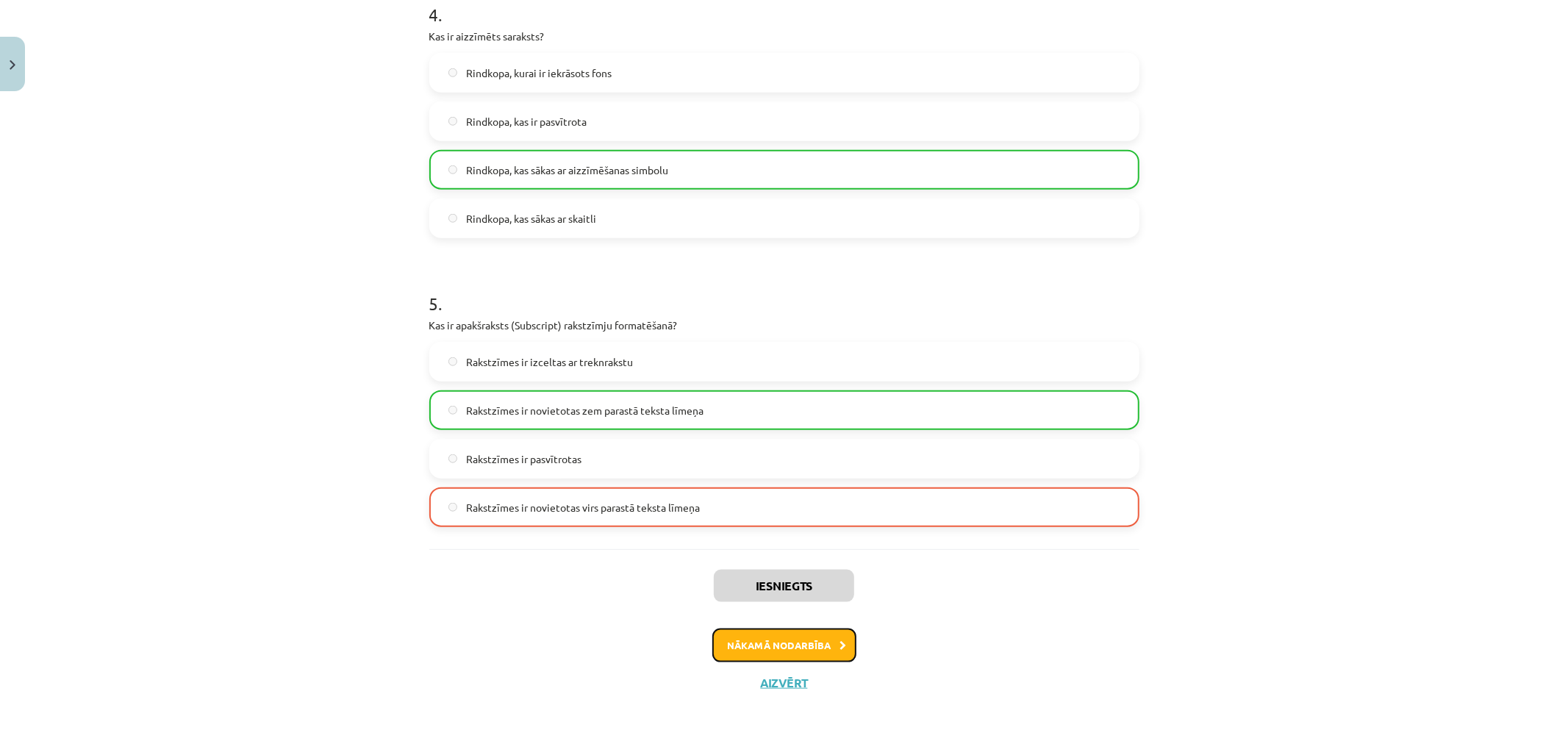
click at [773, 644] on button "Nākamā nodarbība" at bounding box center [784, 645] width 144 height 34
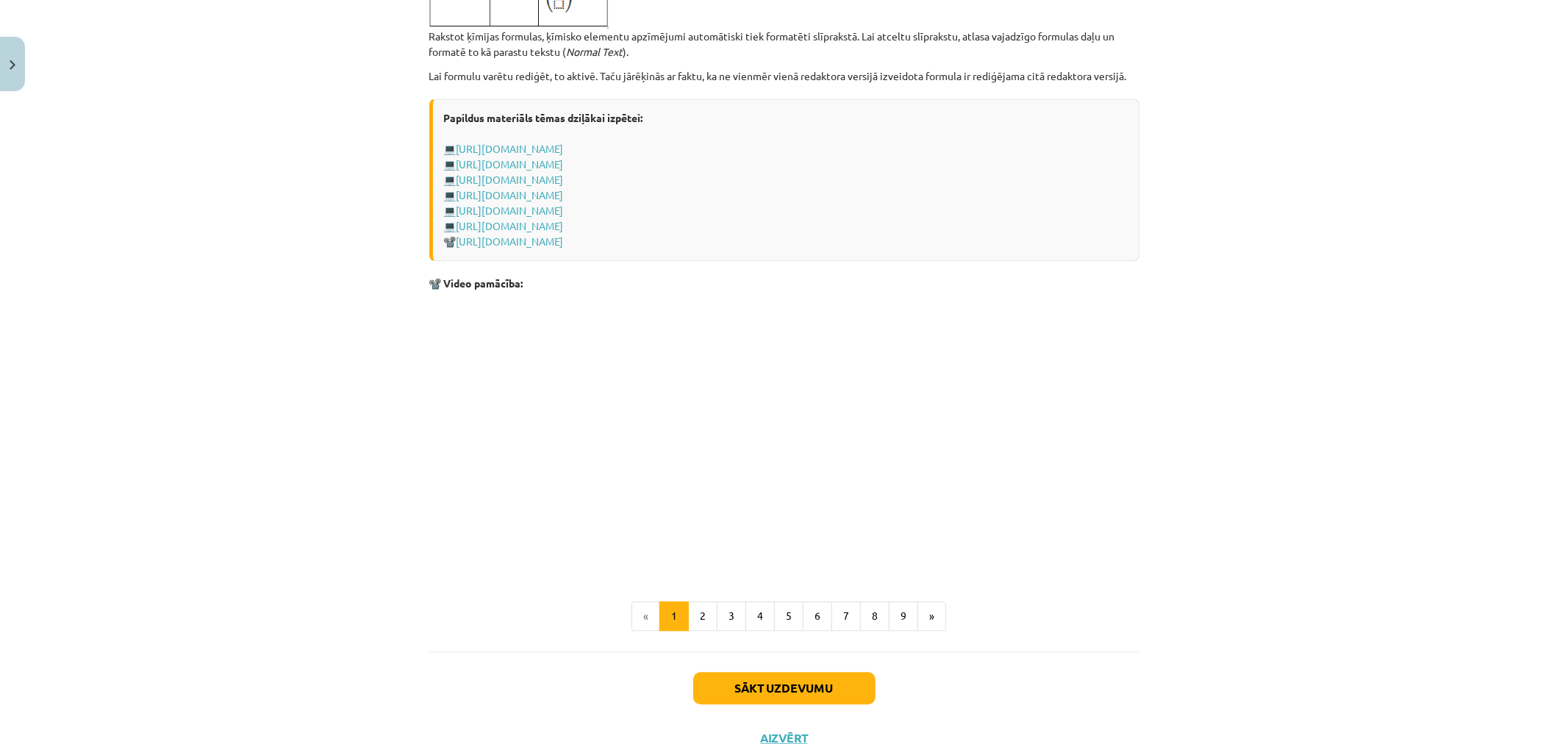
scroll to position [2890, 0]
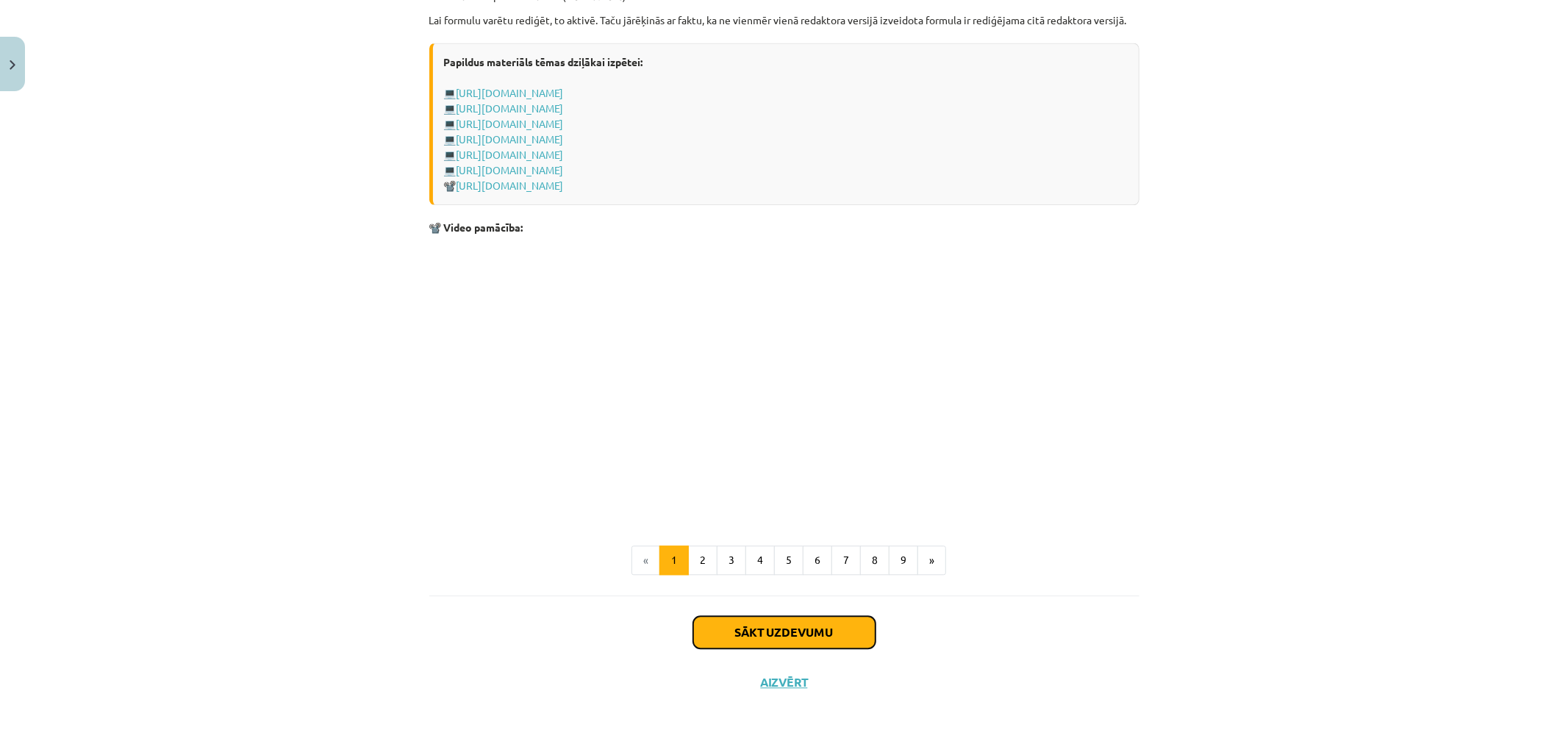
click at [788, 625] on button "Sākt uzdevumu" at bounding box center [784, 632] width 182 height 32
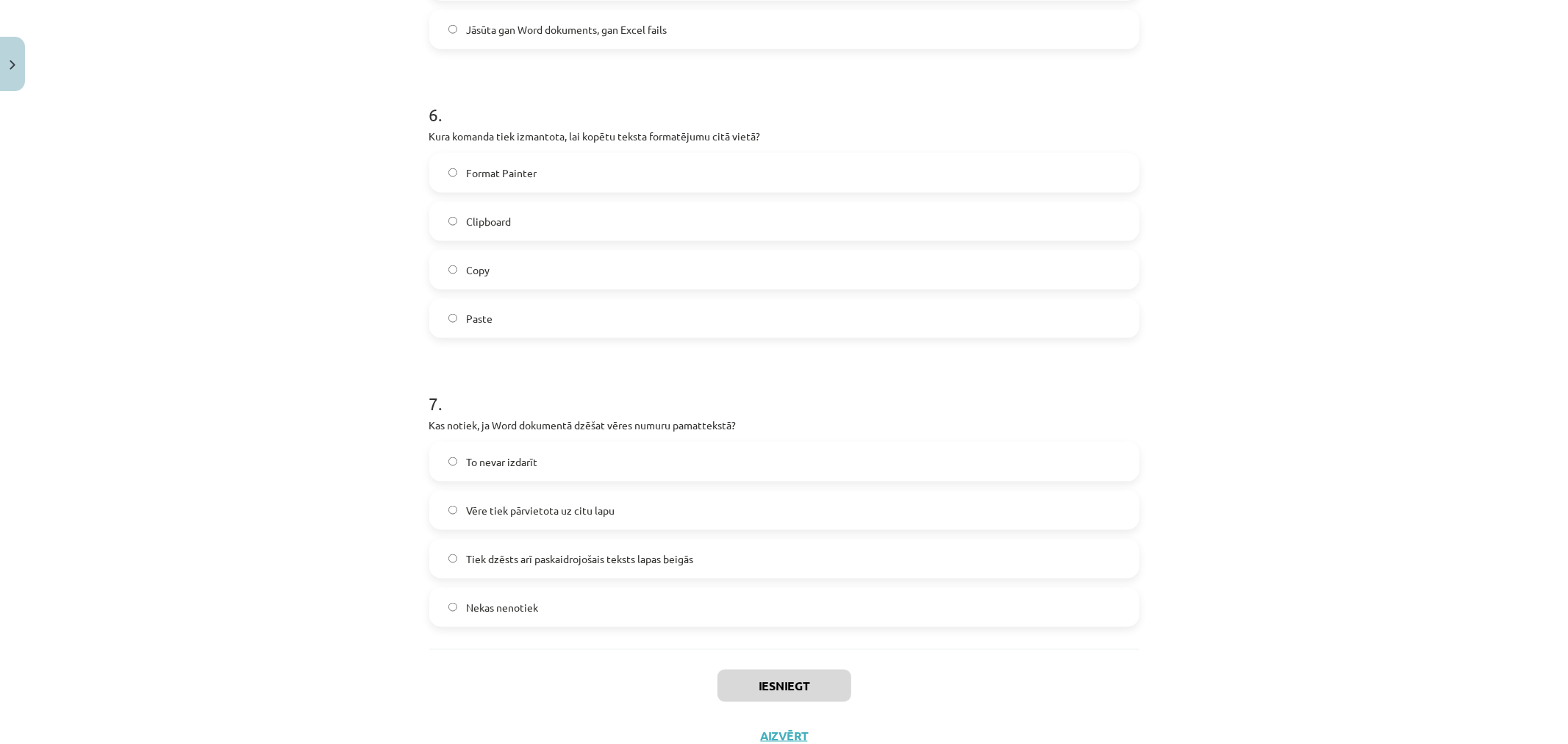
scroll to position [1533, 0]
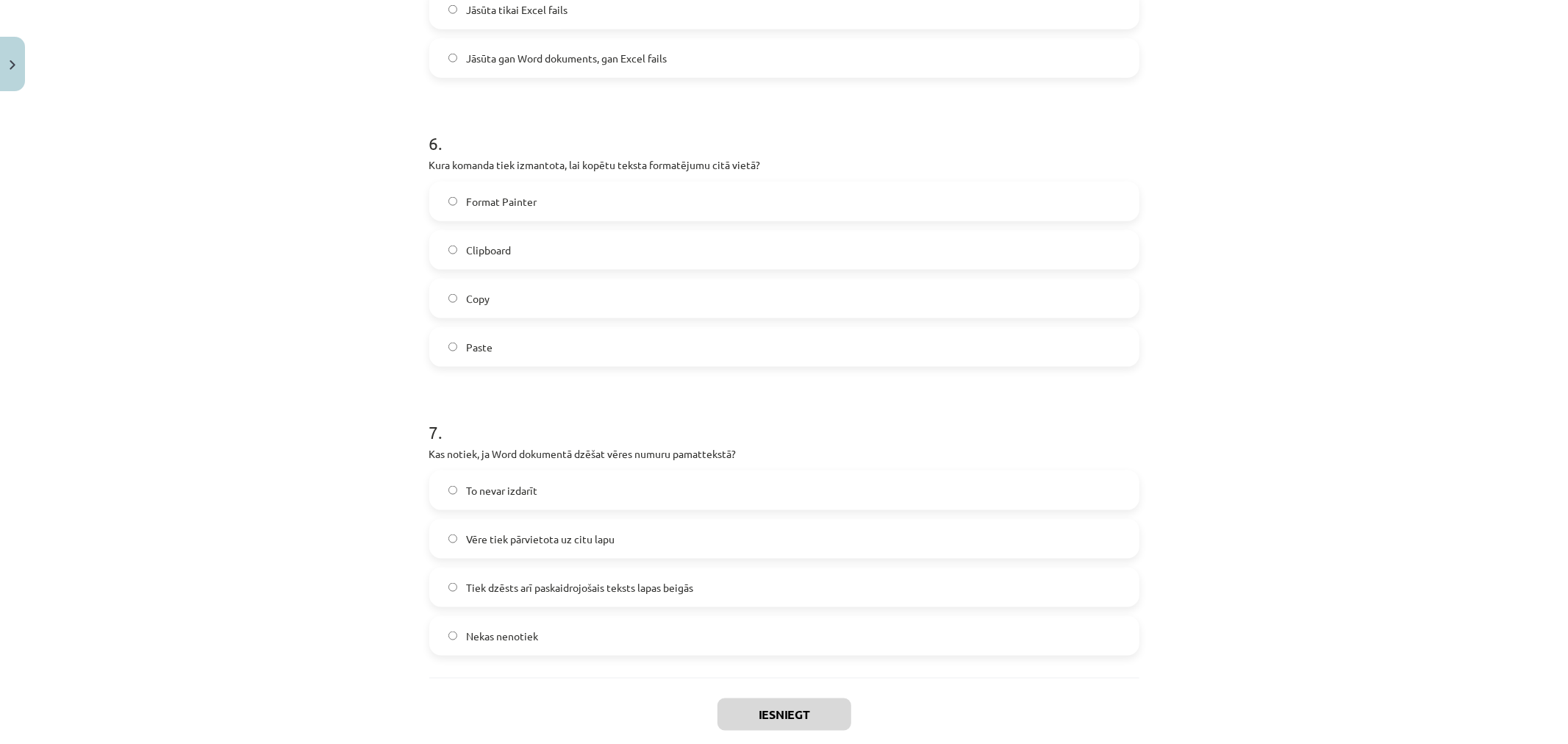
click at [489, 634] on span "Nekas nenotiek" at bounding box center [502, 636] width 72 height 16
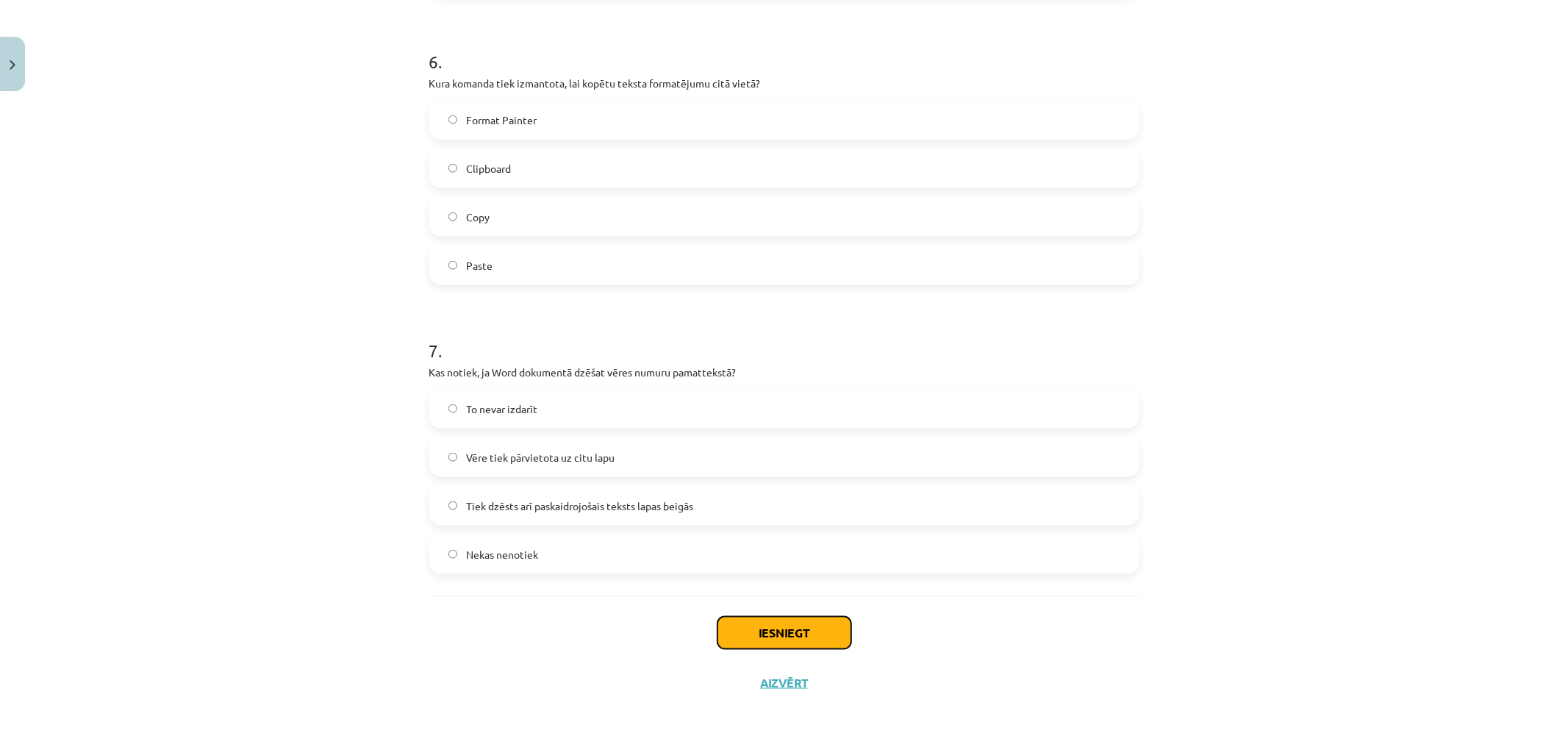
click at [769, 632] on button "Iesniegt" at bounding box center [784, 632] width 134 height 32
click at [505, 551] on span "Nekas nenotiek" at bounding box center [502, 555] width 72 height 16
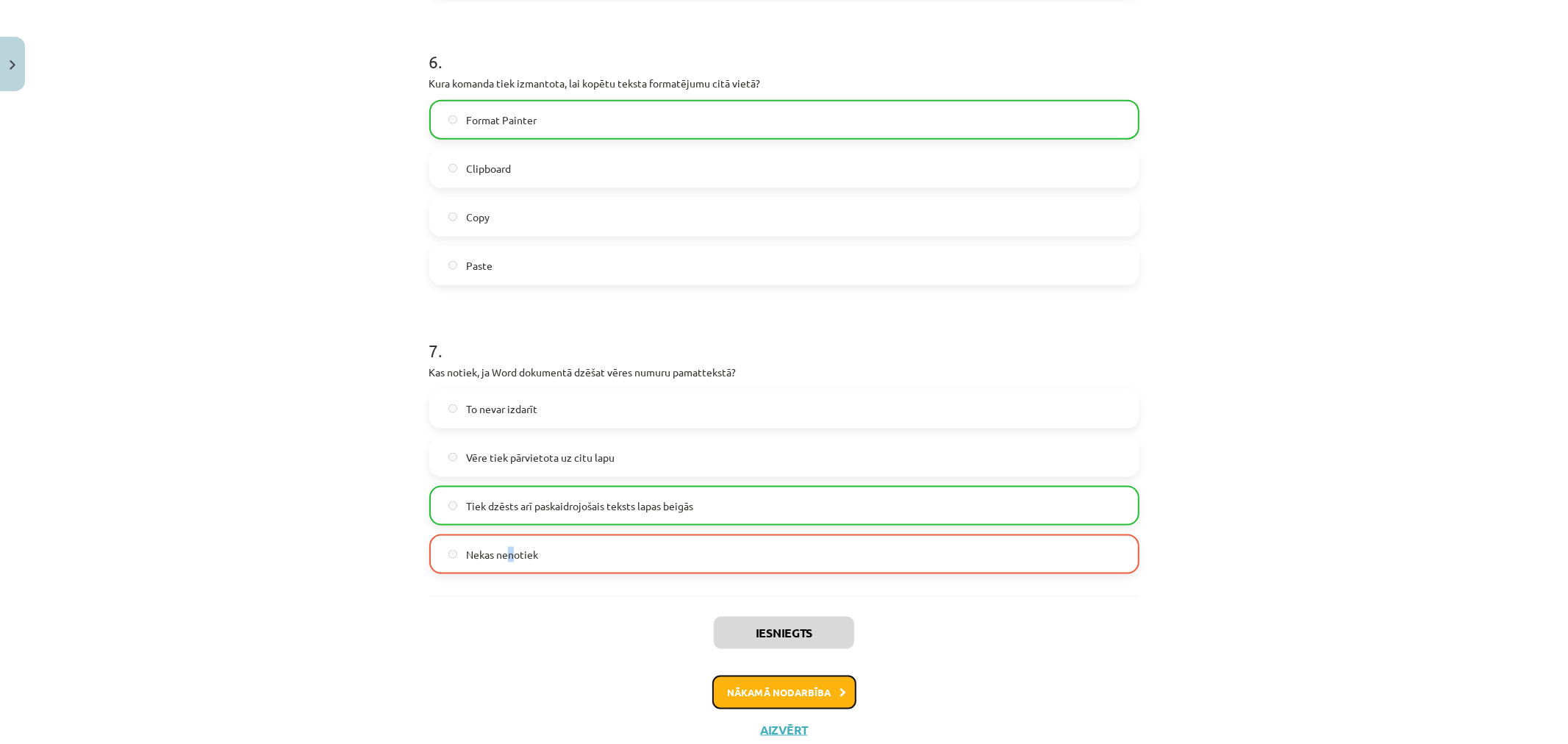
click at [792, 695] on button "Nākamā nodarbība" at bounding box center [784, 693] width 144 height 34
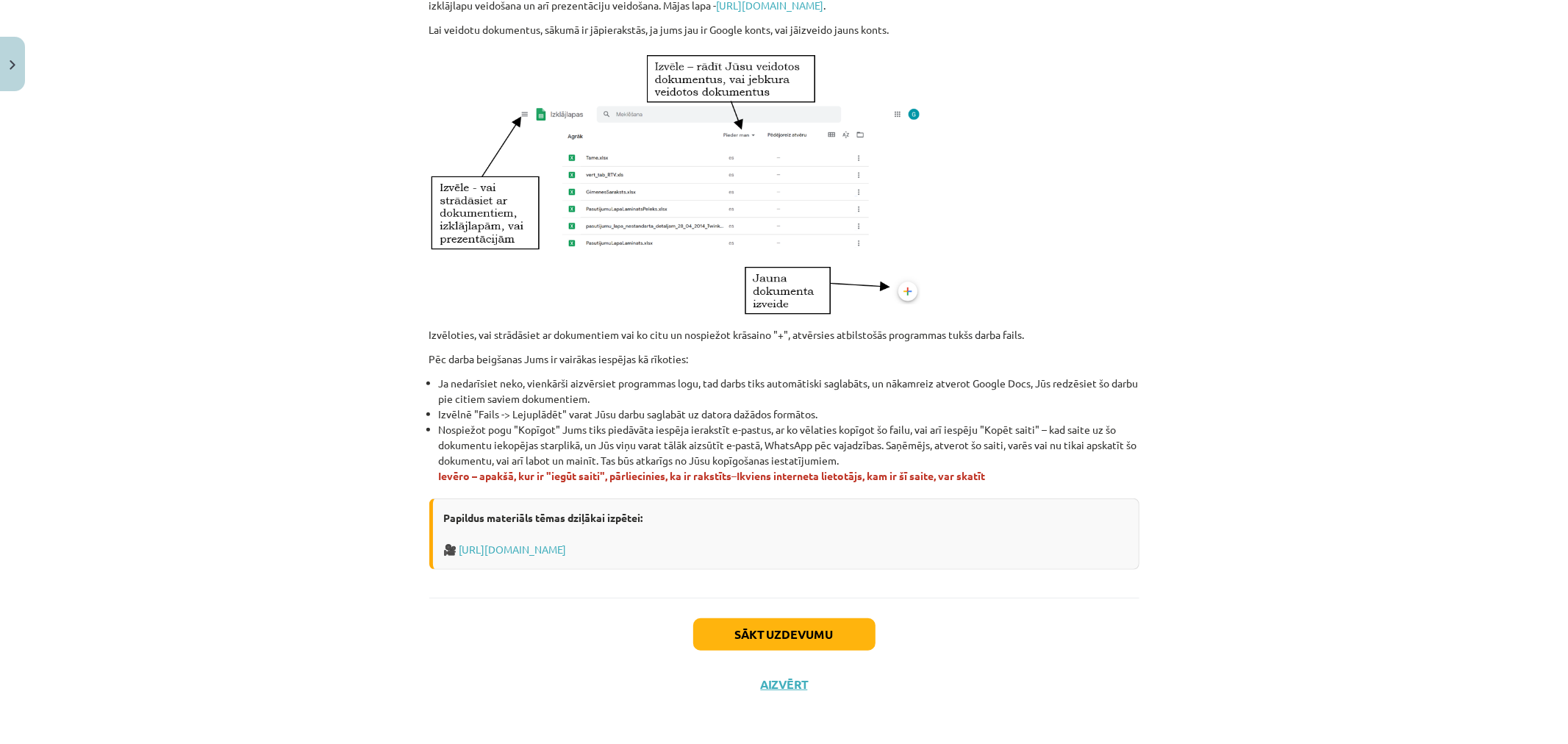
scroll to position [676, 0]
click at [780, 629] on button "Sākt uzdevumu" at bounding box center [784, 632] width 182 height 32
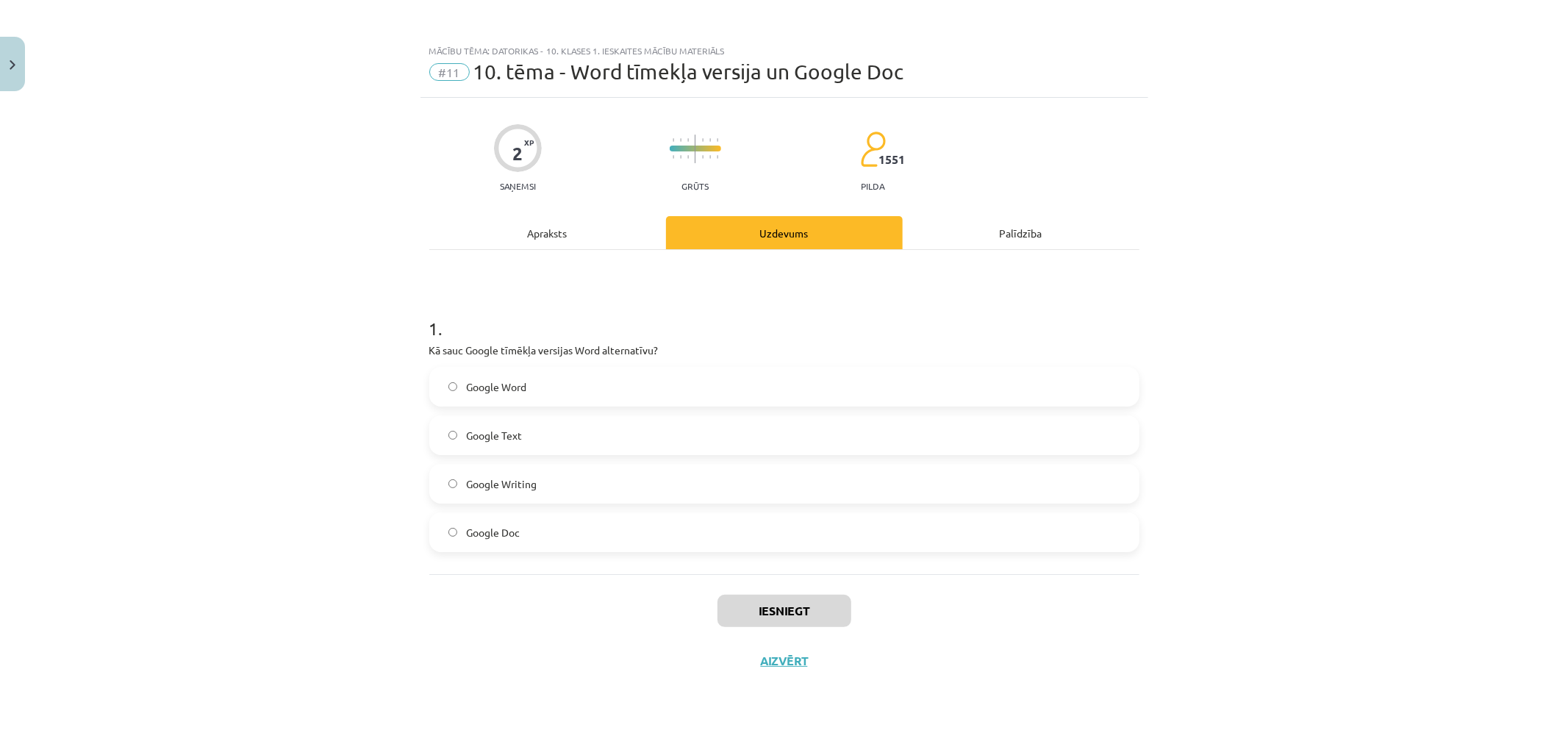
drag, startPoint x: 501, startPoint y: 522, endPoint x: 513, endPoint y: 530, distance: 14.4
click at [503, 523] on label "Google Doc" at bounding box center [784, 532] width 707 height 37
click at [788, 615] on button "Iesniegt" at bounding box center [784, 611] width 134 height 32
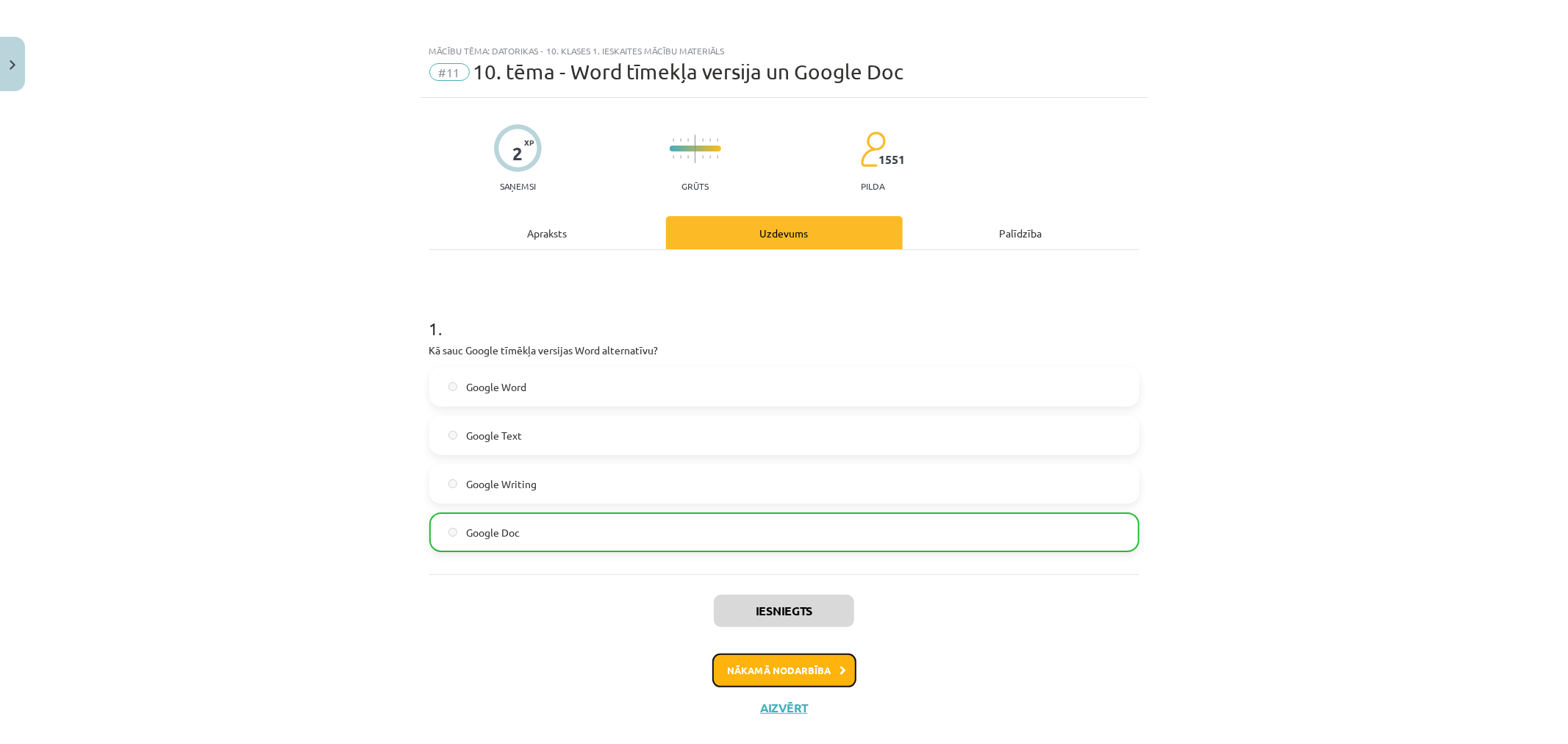
click at [792, 669] on button "Nākamā nodarbība" at bounding box center [784, 670] width 144 height 34
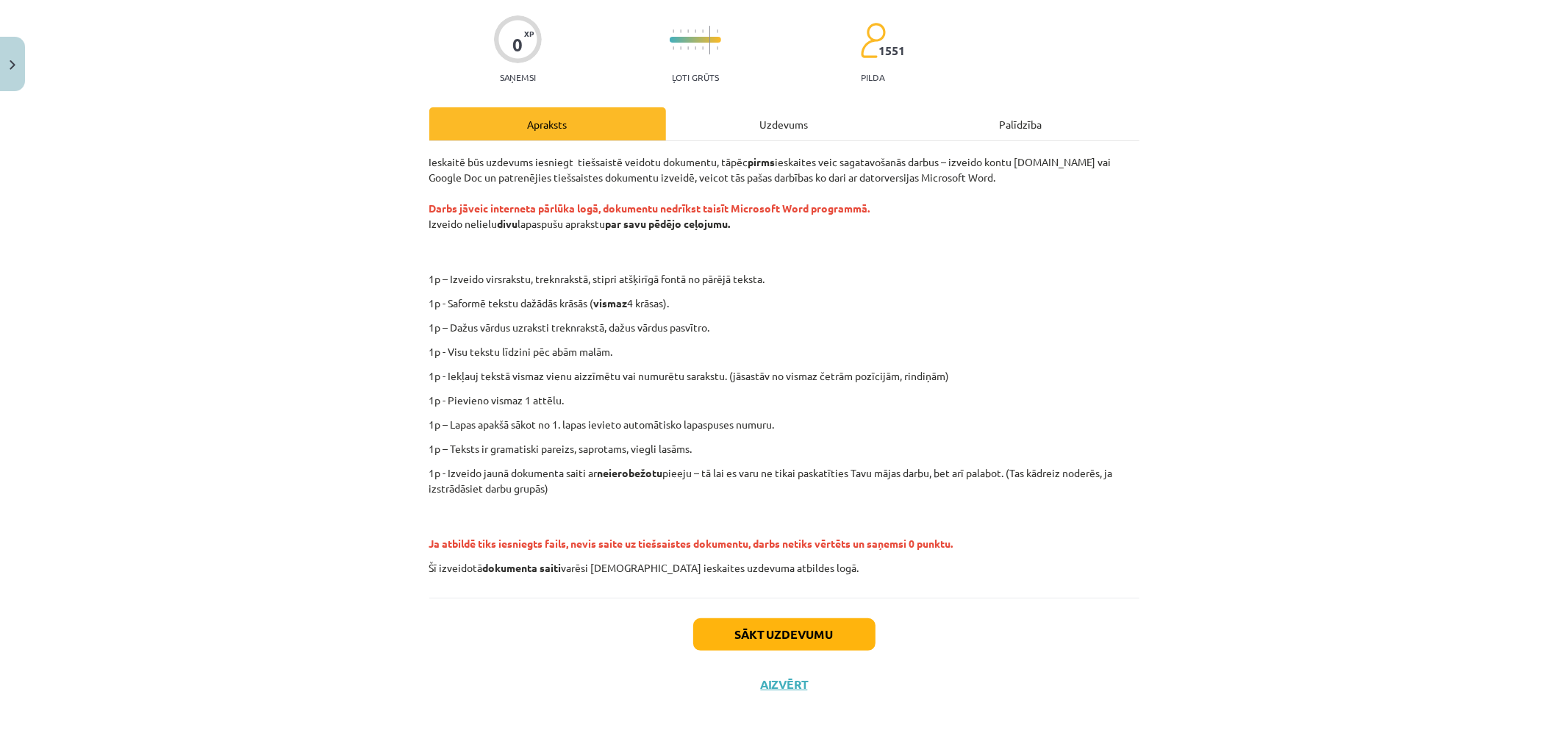
scroll to position [111, 0]
